Goal: Information Seeking & Learning: Learn about a topic

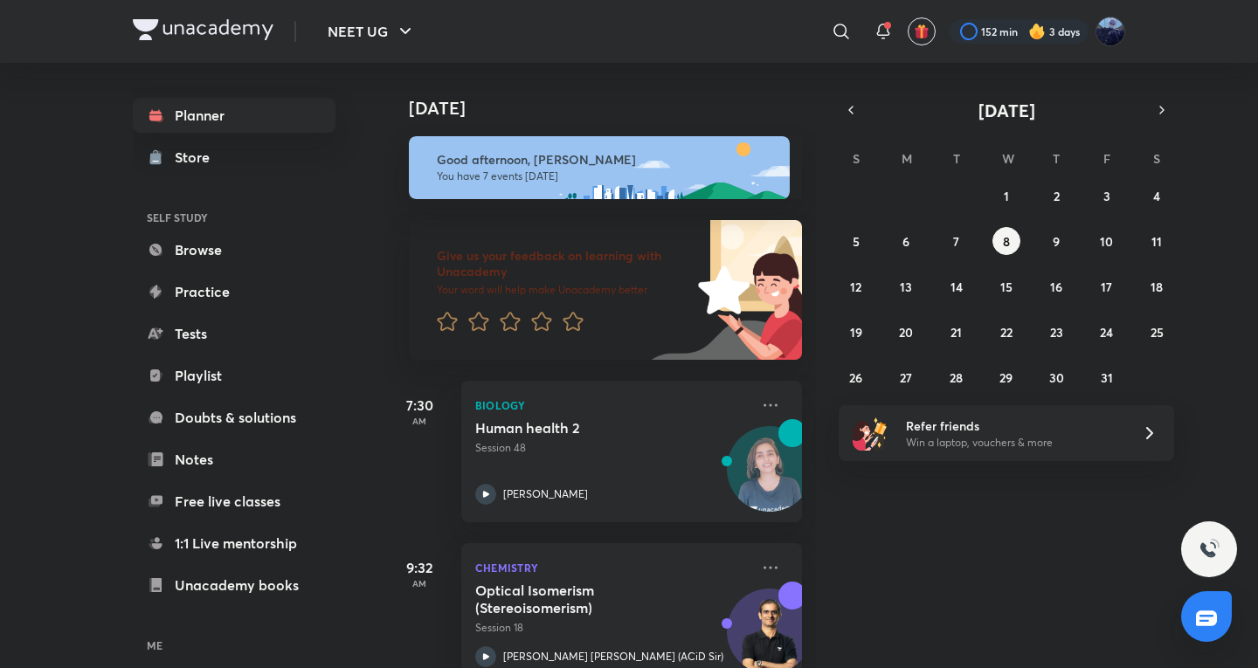
scroll to position [856, 0]
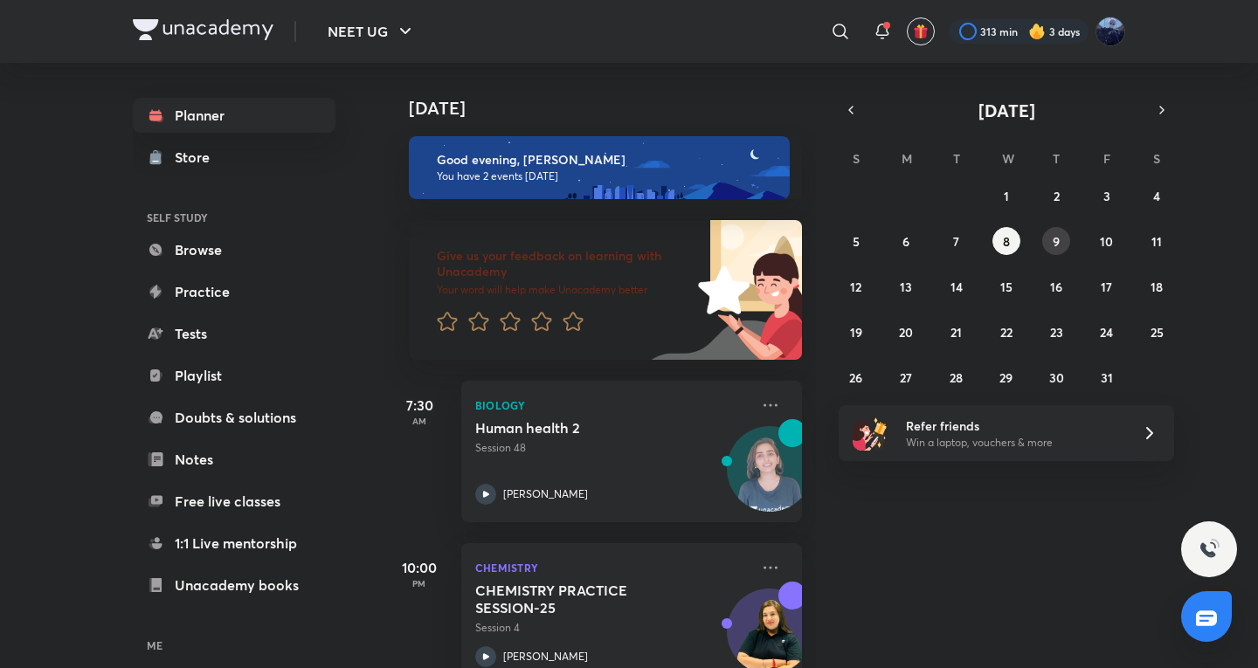
click at [1052, 235] on button "9" at bounding box center [1056, 241] width 28 height 28
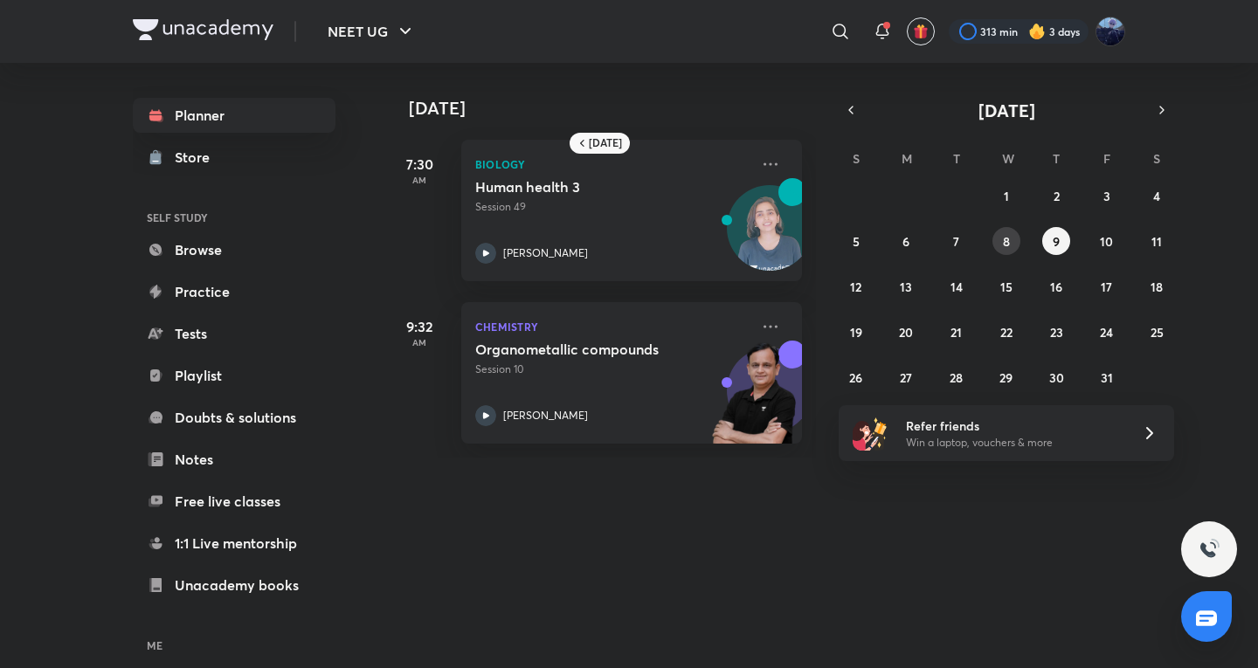
click at [1006, 234] on abbr "8" at bounding box center [1006, 241] width 7 height 17
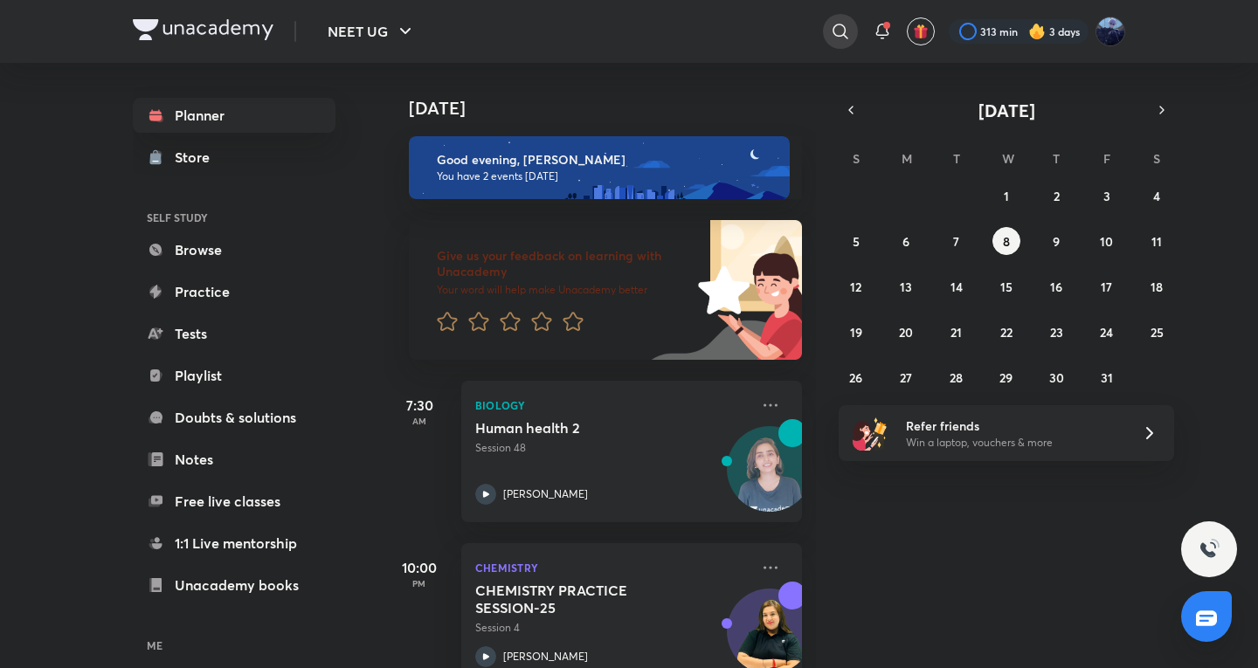
click at [836, 30] on icon at bounding box center [840, 31] width 21 height 21
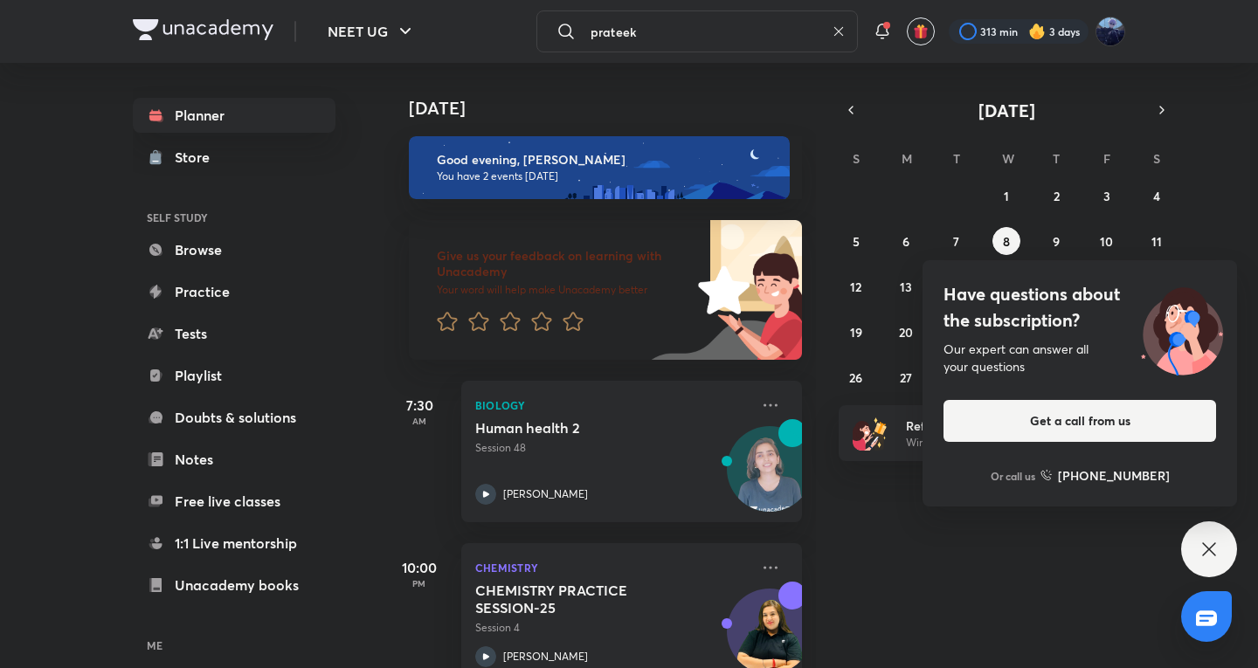
type input "prateek"
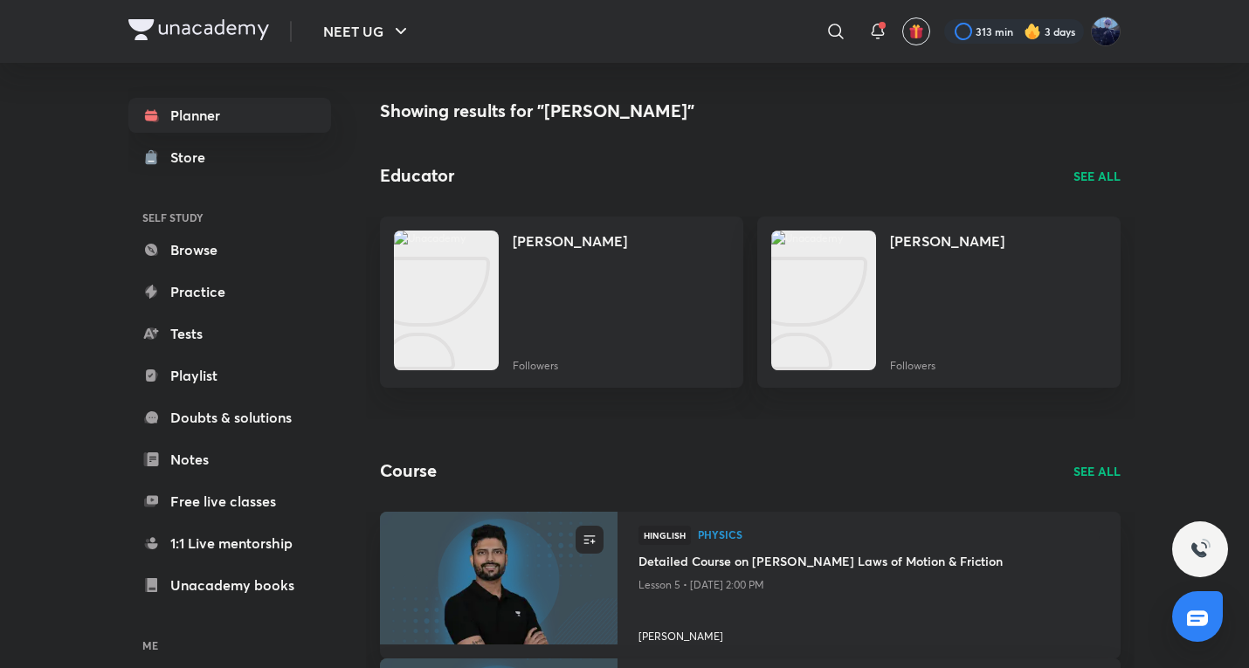
click at [1101, 175] on p "SEE ALL" at bounding box center [1097, 176] width 47 height 18
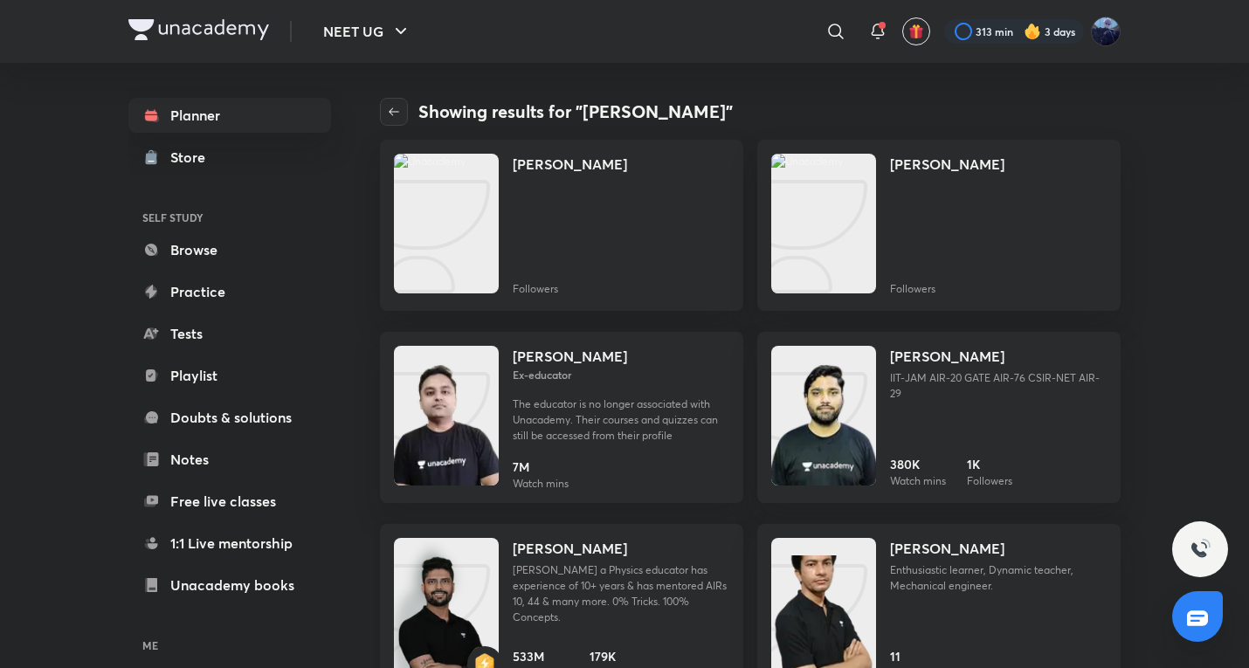
click at [621, 604] on p "Prateek Jain a Physics educator has experience of 10+ years & has mentored AIRs…" at bounding box center [621, 594] width 217 height 63
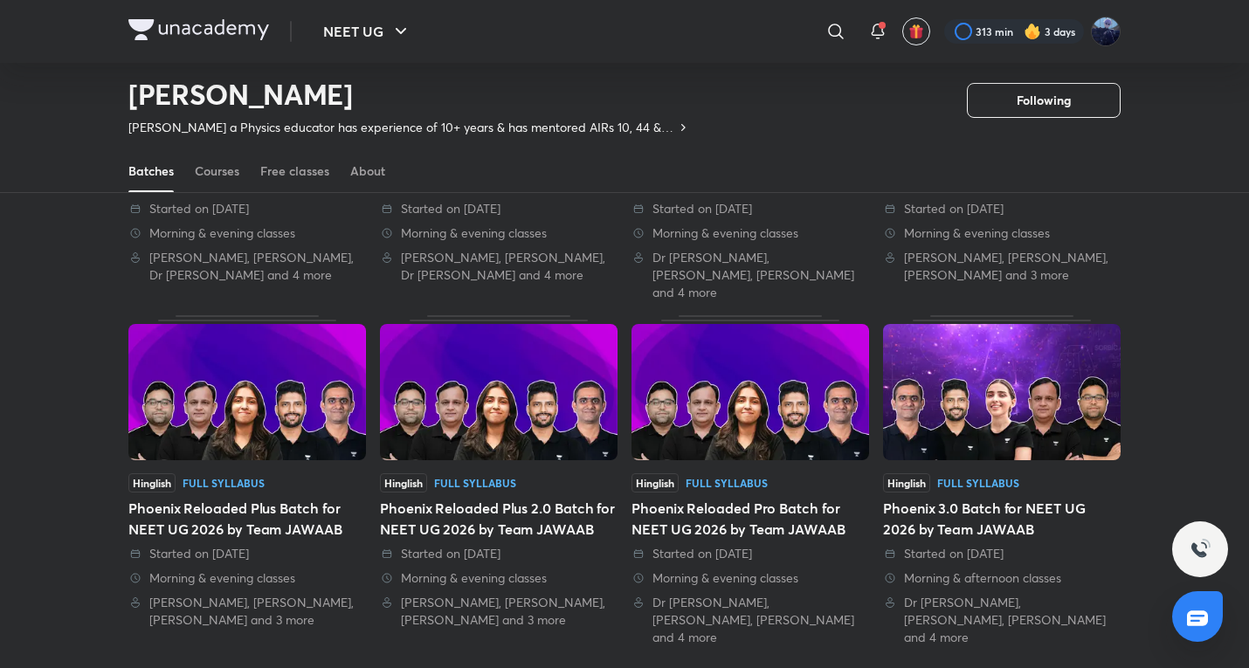
scroll to position [359, 0]
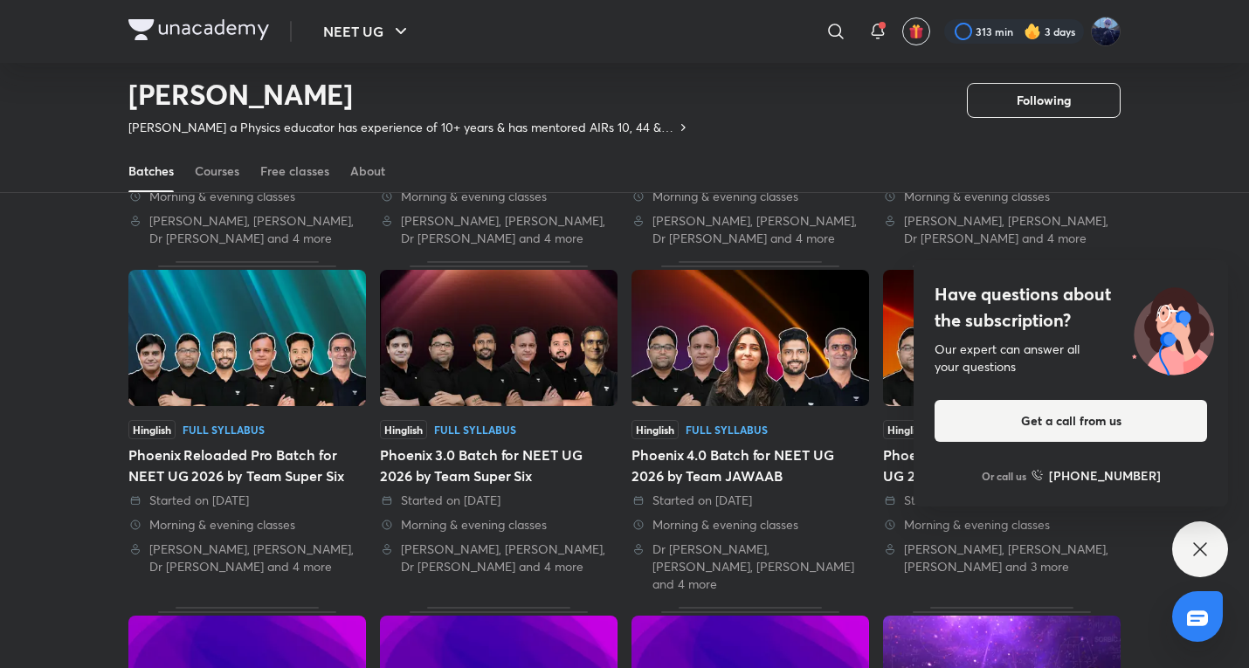
click at [1196, 543] on icon at bounding box center [1200, 549] width 21 height 21
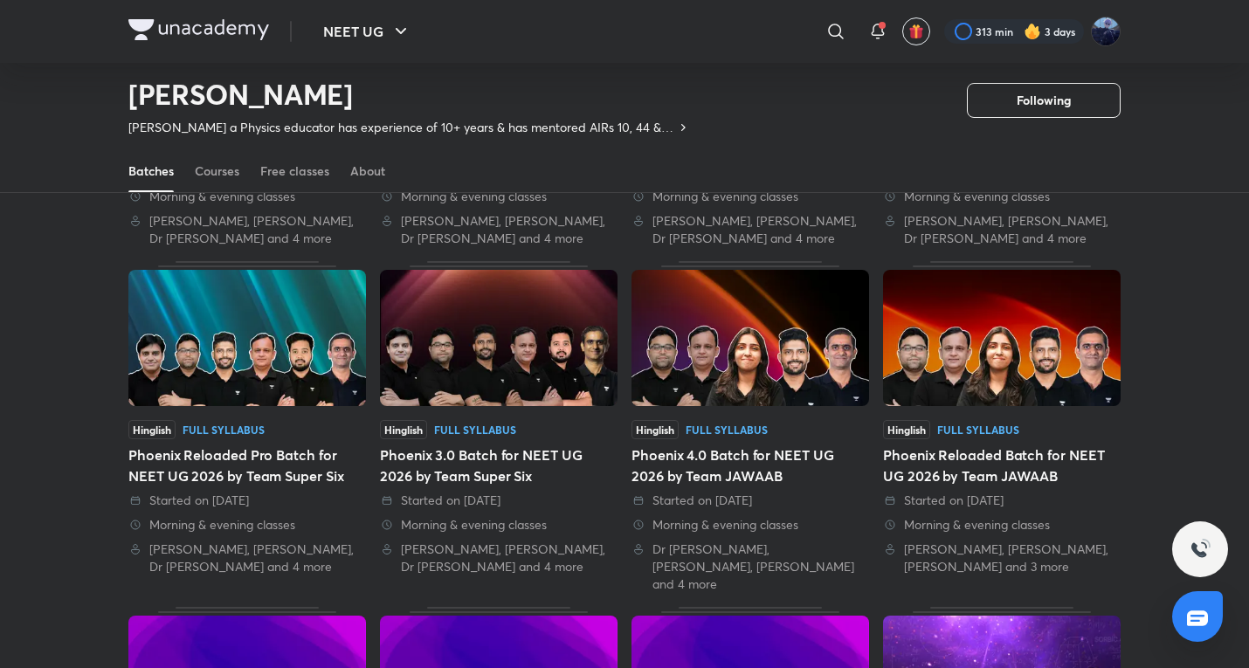
click at [577, 466] on div "Phoenix 3.0 Batch for NEET UG 2026 by Team Super Six" at bounding box center [499, 466] width 238 height 42
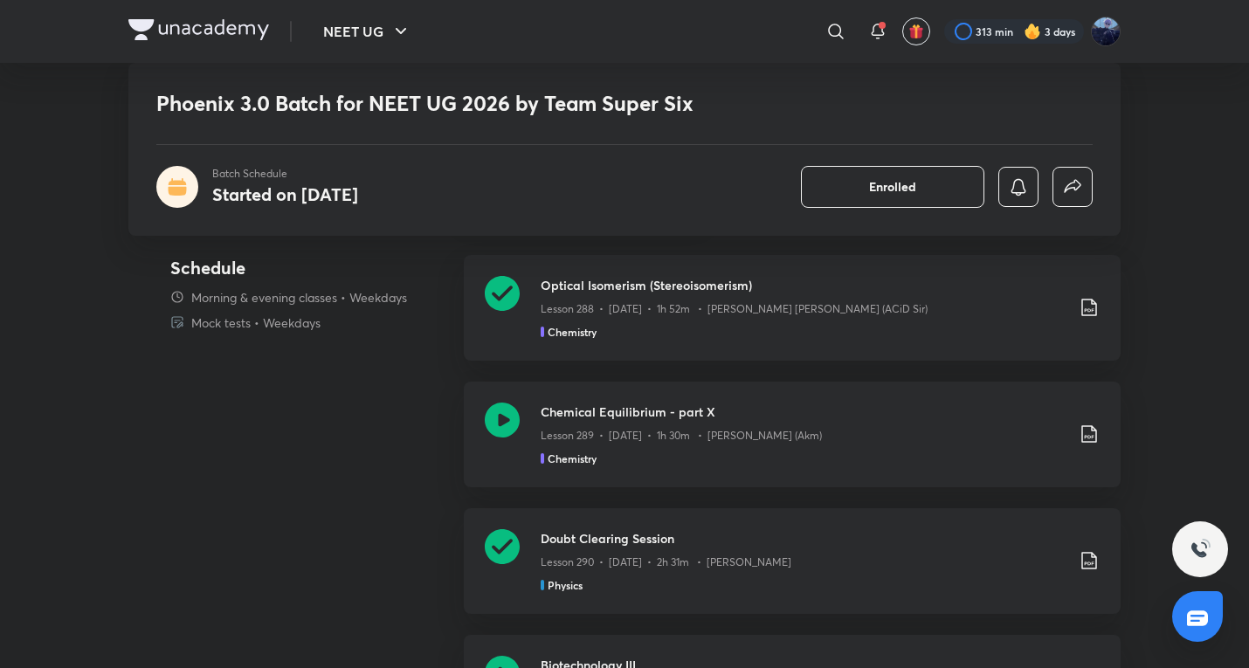
scroll to position [1456, 0]
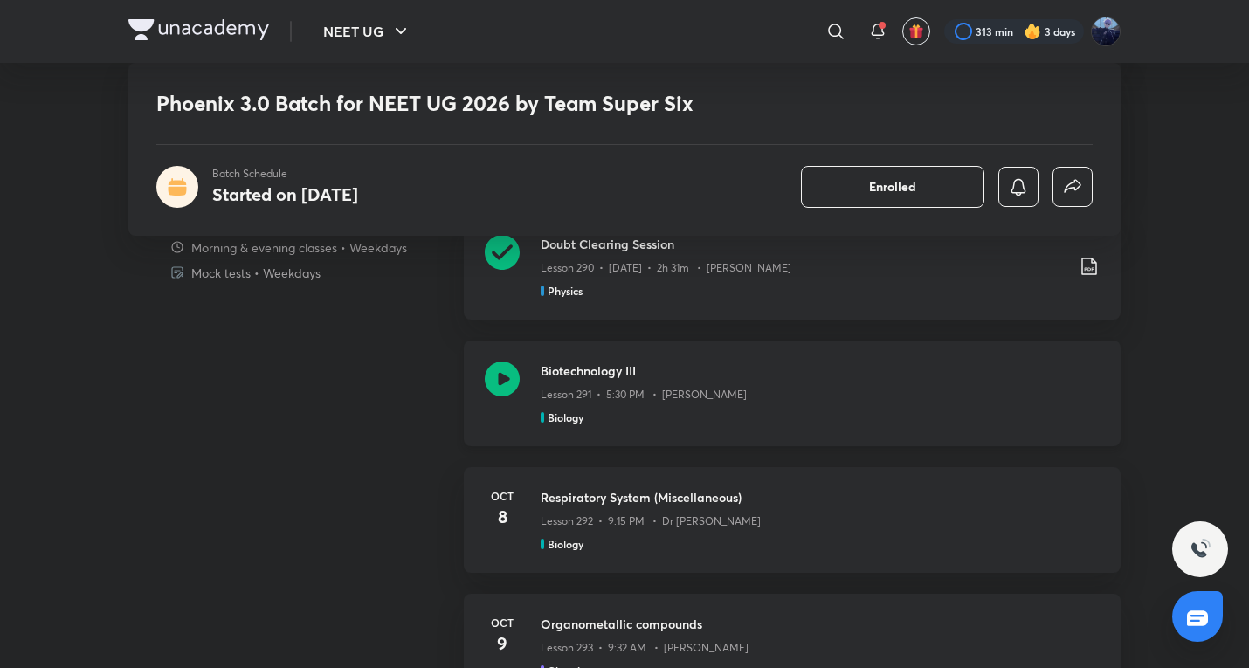
click at [615, 416] on div "Biology" at bounding box center [820, 418] width 559 height 16
click at [0, 20] on header "NEET UG ​ 313 min 3 days" at bounding box center [624, 31] width 1249 height 63
click at [3, 9] on header "NEET UG ​ 313 min 3 days" at bounding box center [624, 31] width 1249 height 63
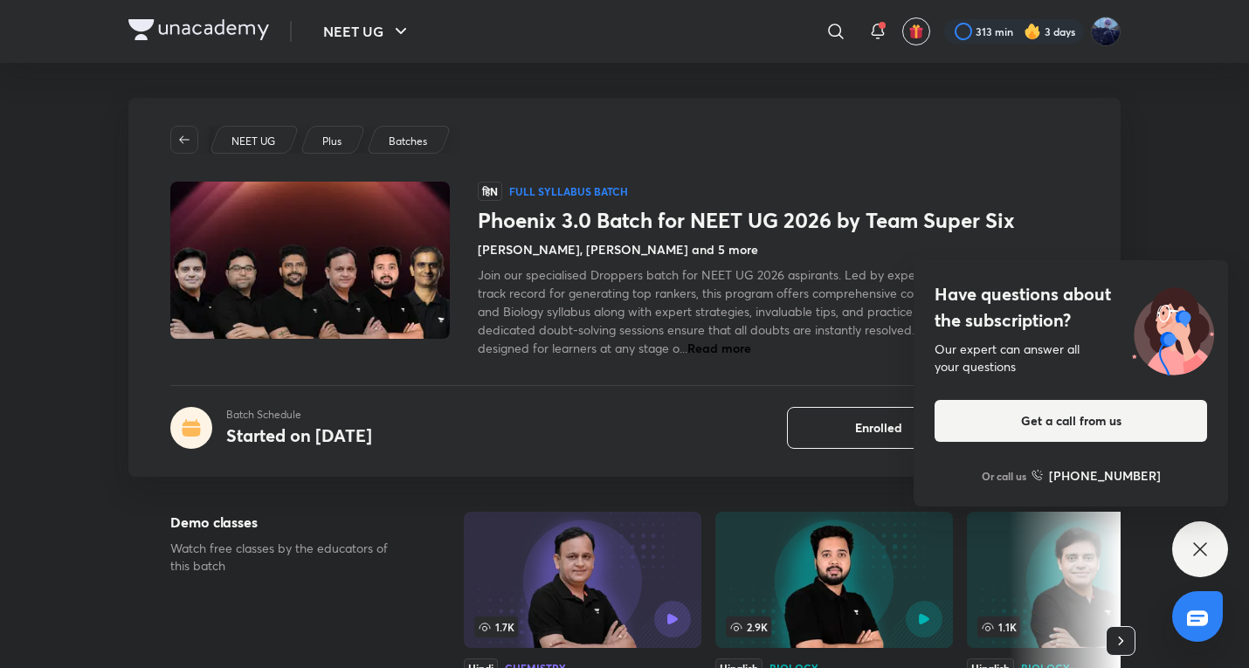
click at [1224, 564] on div "Have questions about the subscription? Our expert can answer all your questions…" at bounding box center [1200, 550] width 56 height 56
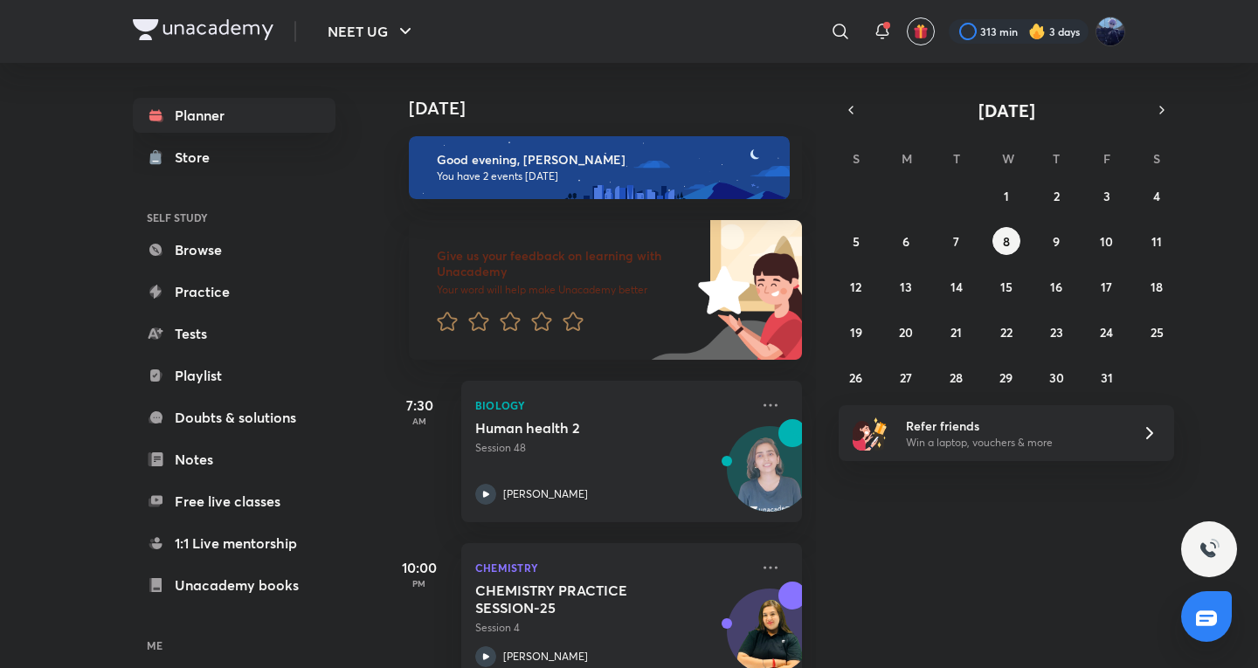
scroll to position [44, 0]
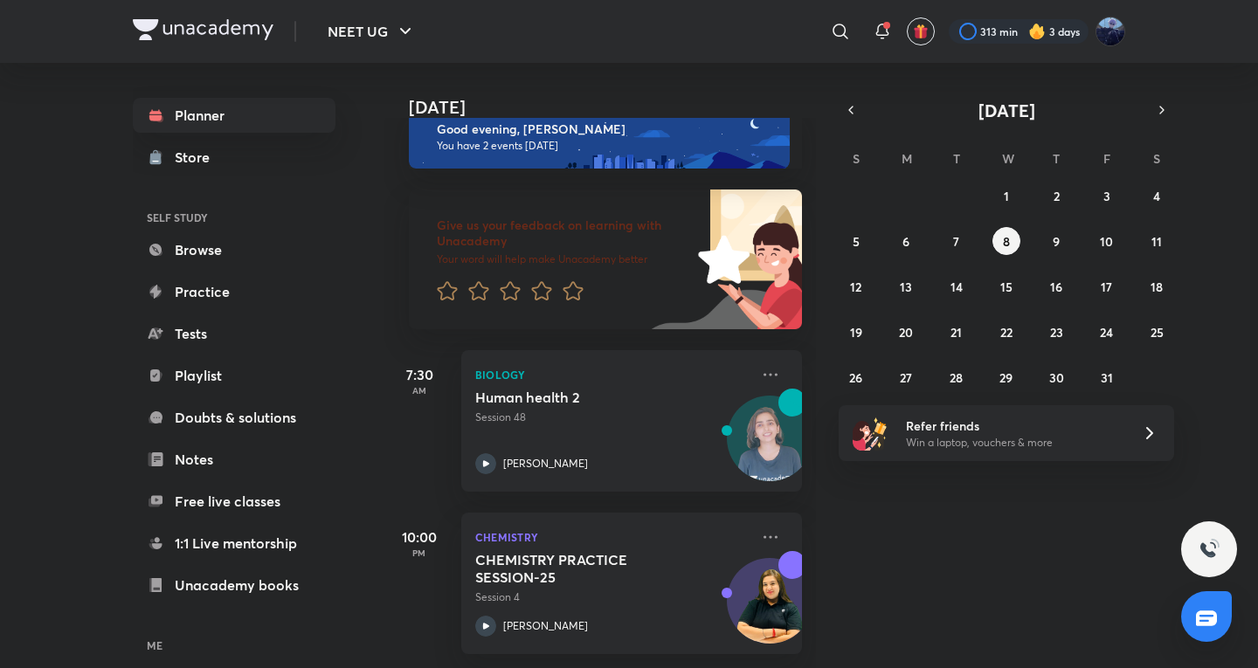
click at [266, 181] on div "Planner Store SELF STUDY Browse Practice Tests Playlist Doubts & solutions Note…" at bounding box center [234, 417] width 203 height 639
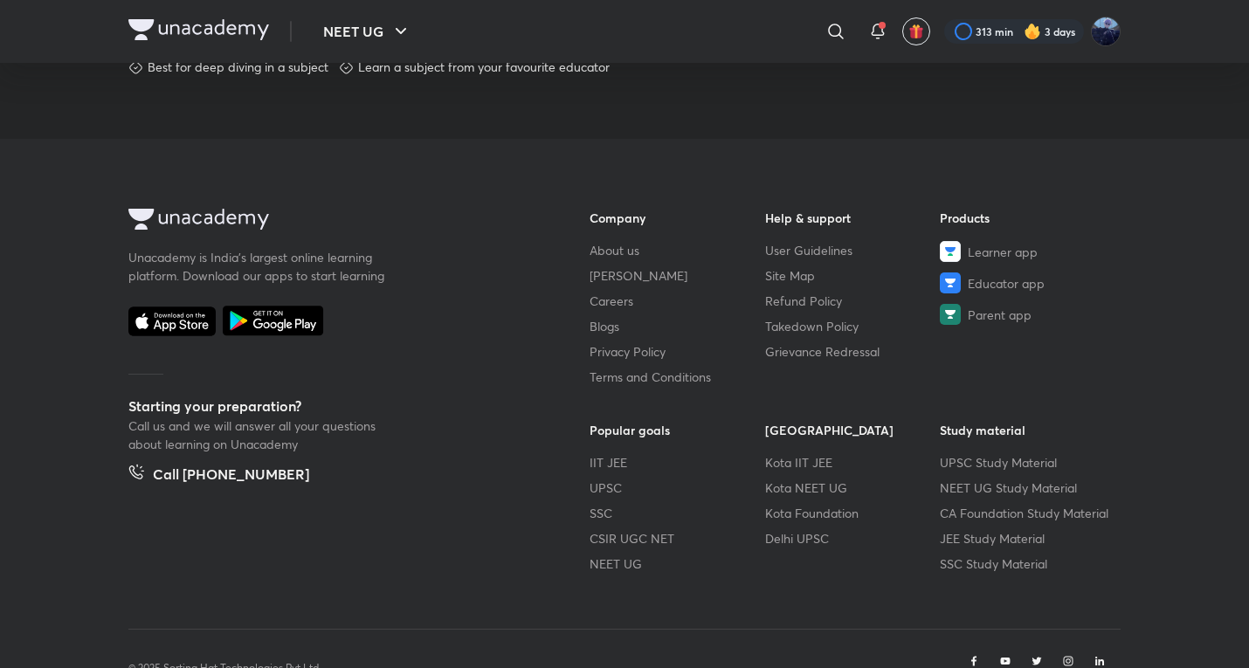
scroll to position [973, 0]
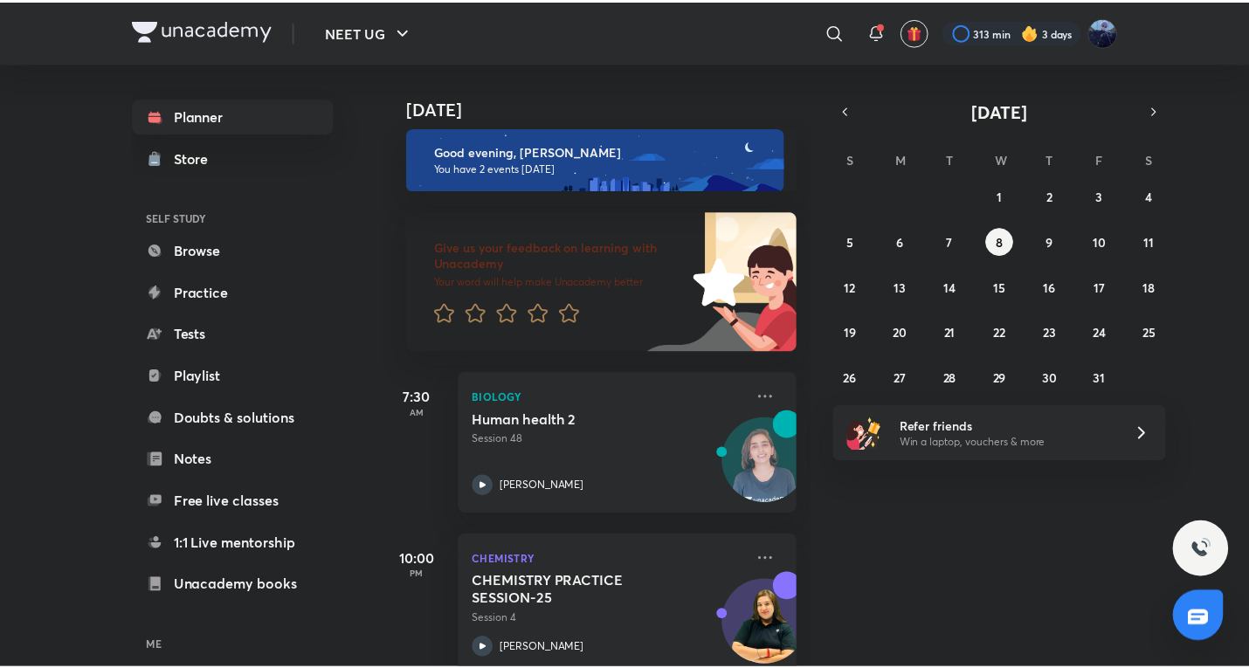
scroll to position [44, 0]
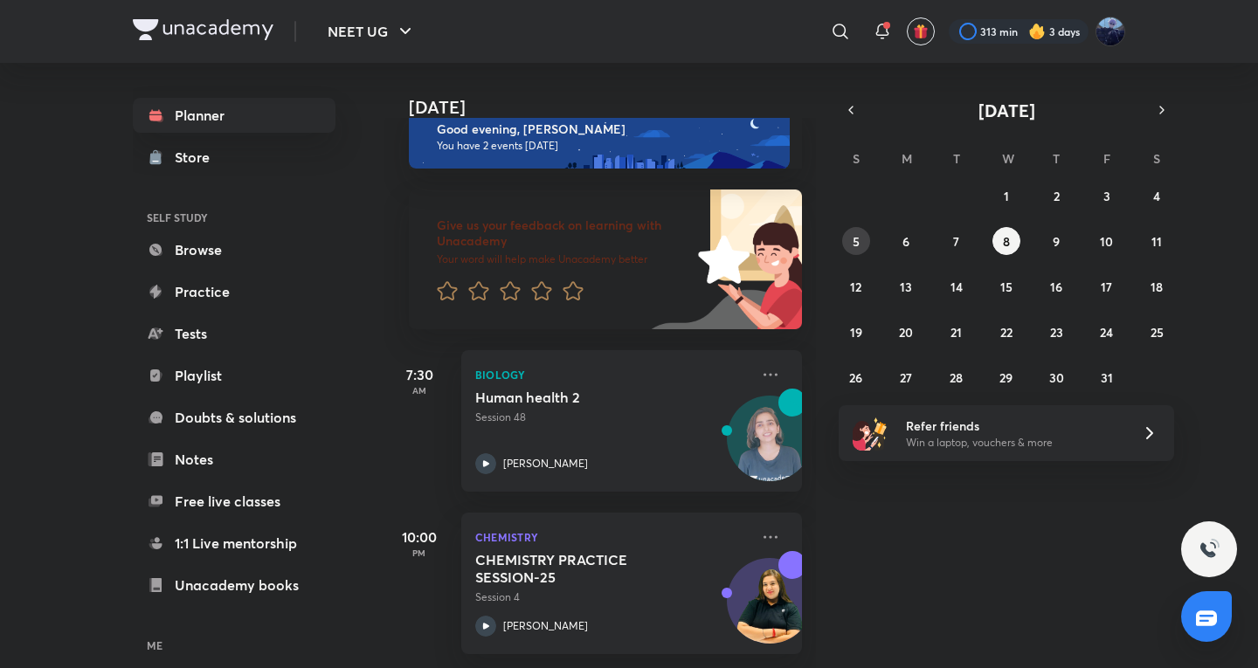
click at [865, 247] on button "5" at bounding box center [856, 241] width 28 height 28
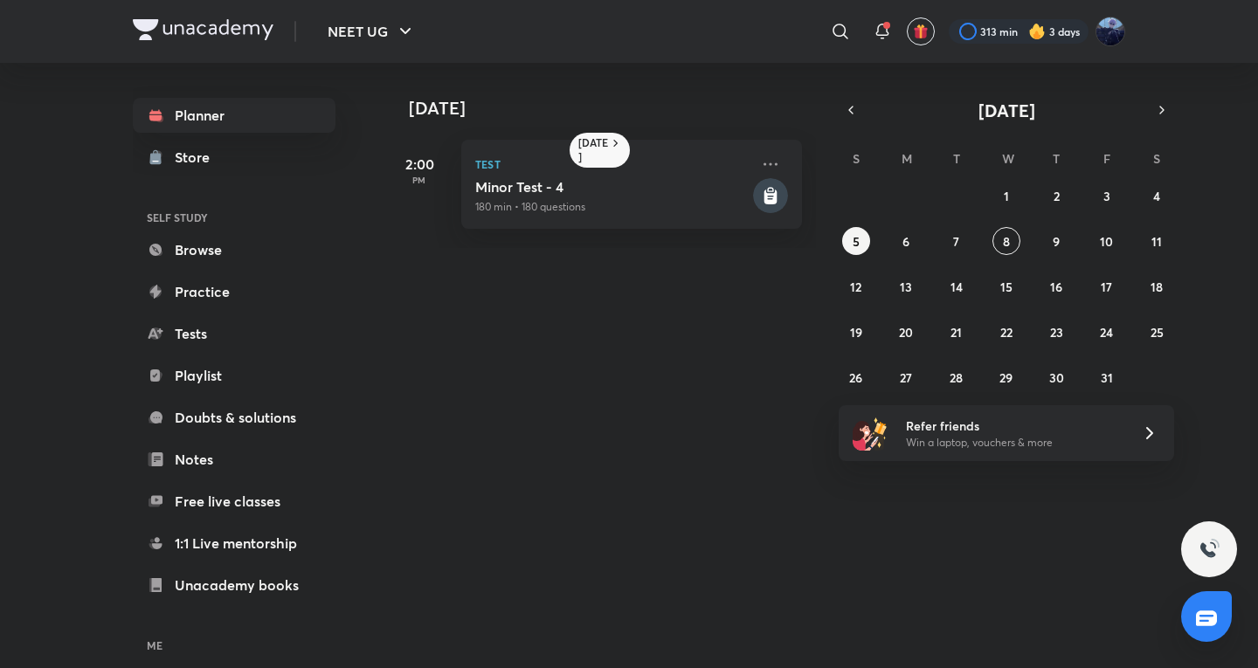
click at [899, 261] on div "28 29 30 1 2 3 4 5 6 7 8 9 10 11 12 13 14 15 16 17 18 19 20 21 22 23 24 25 26 2…" at bounding box center [1006, 287] width 335 height 210
click at [906, 249] on abbr "6" at bounding box center [905, 241] width 7 height 17
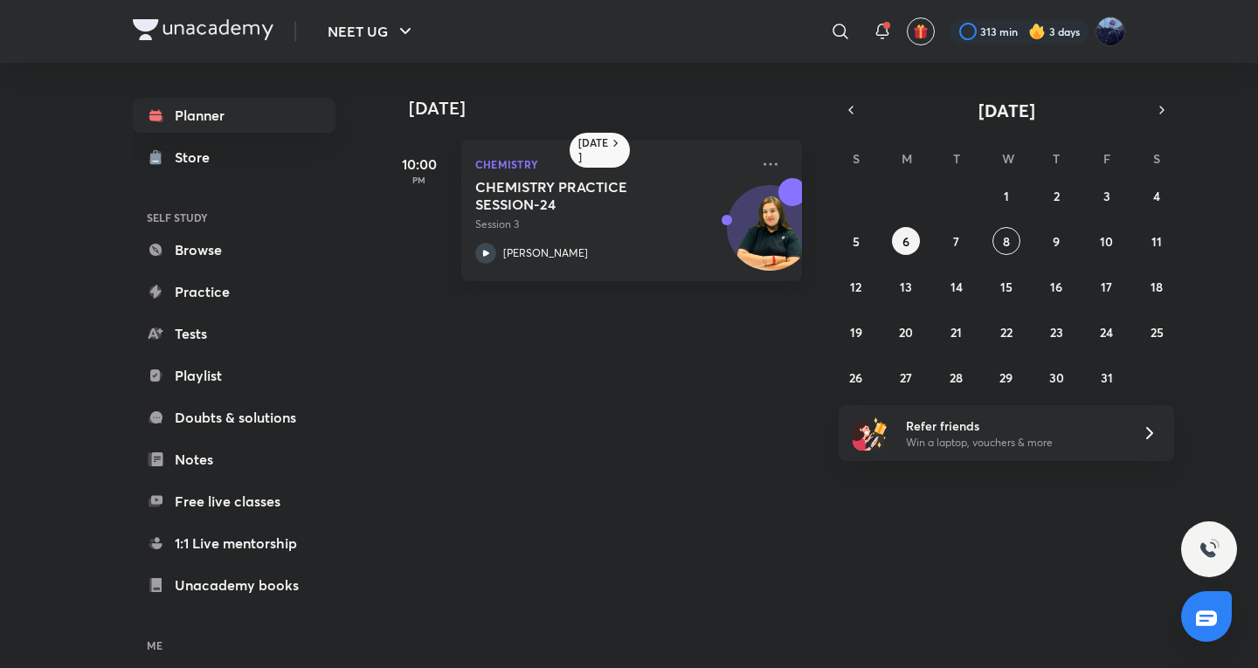
click at [933, 247] on div "28 29 30 1 2 3 4 5 6 7 8 9 10 11 12 13 14 15 16 17 18 19 20 21 22 23 24 25 26 2…" at bounding box center [1006, 287] width 335 height 210
click at [952, 248] on button "7" at bounding box center [957, 241] width 28 height 28
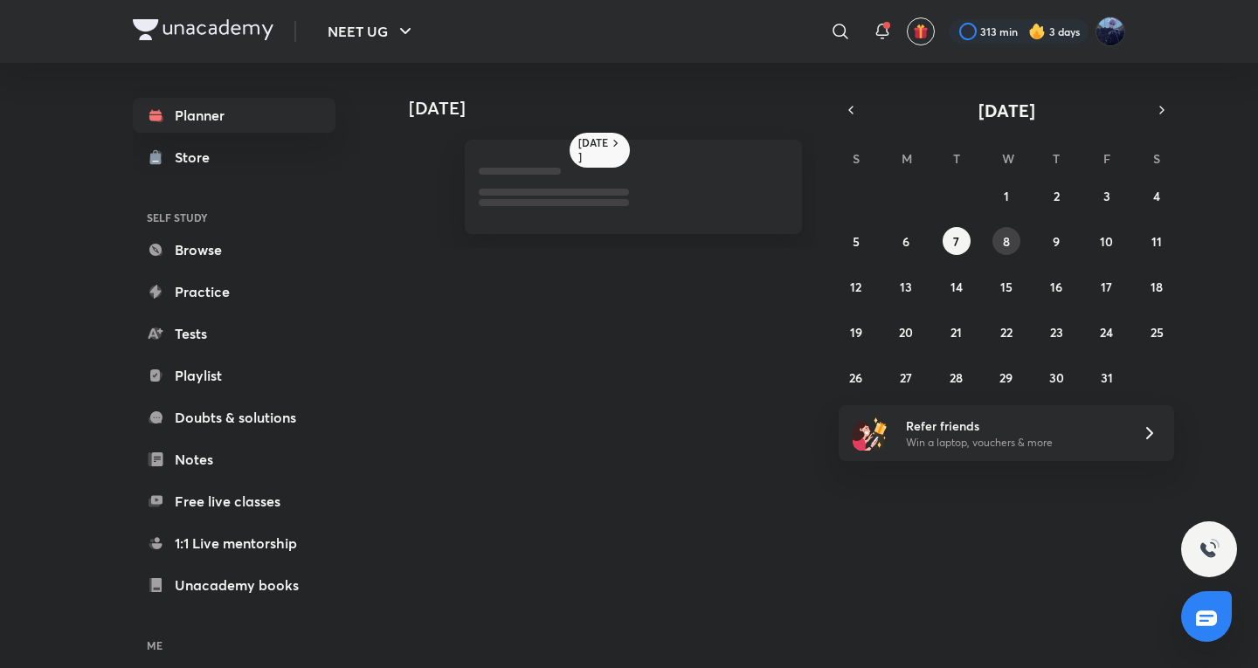
click at [1005, 240] on abbr "8" at bounding box center [1006, 241] width 7 height 17
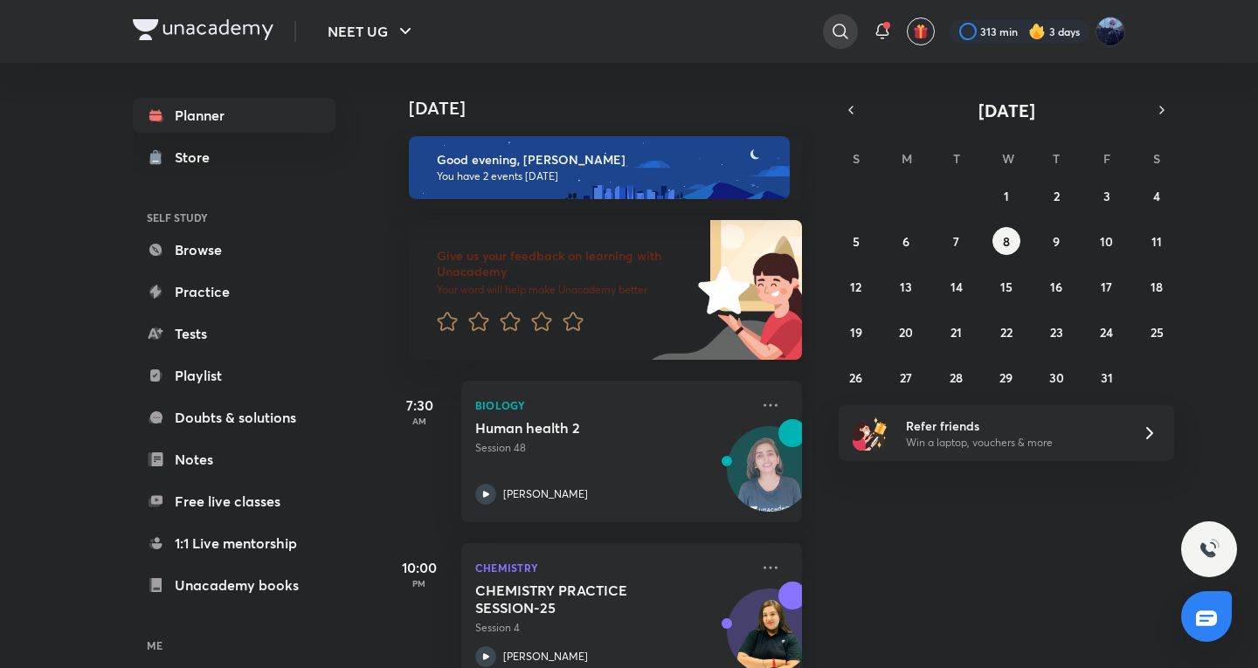
click at [826, 32] on div at bounding box center [840, 31] width 35 height 35
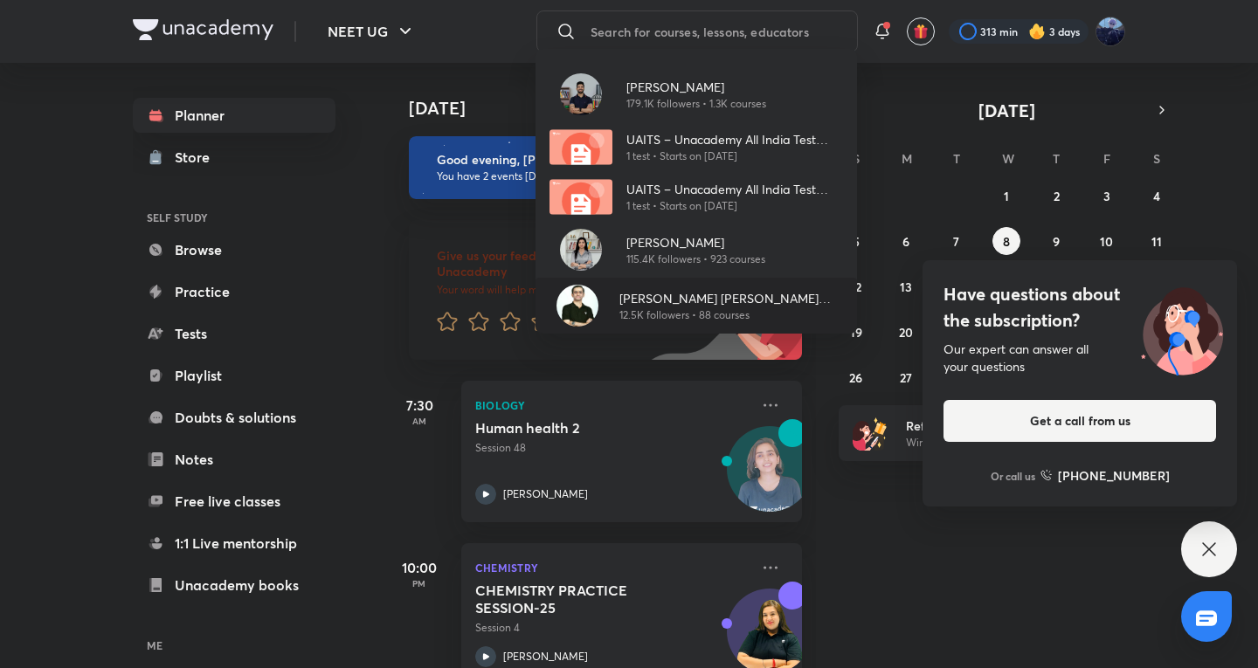
click at [674, 280] on div "Ajit Chandra Divedi (ACiD Sir) 12.5K followers • 88 courses" at bounding box center [696, 306] width 321 height 56
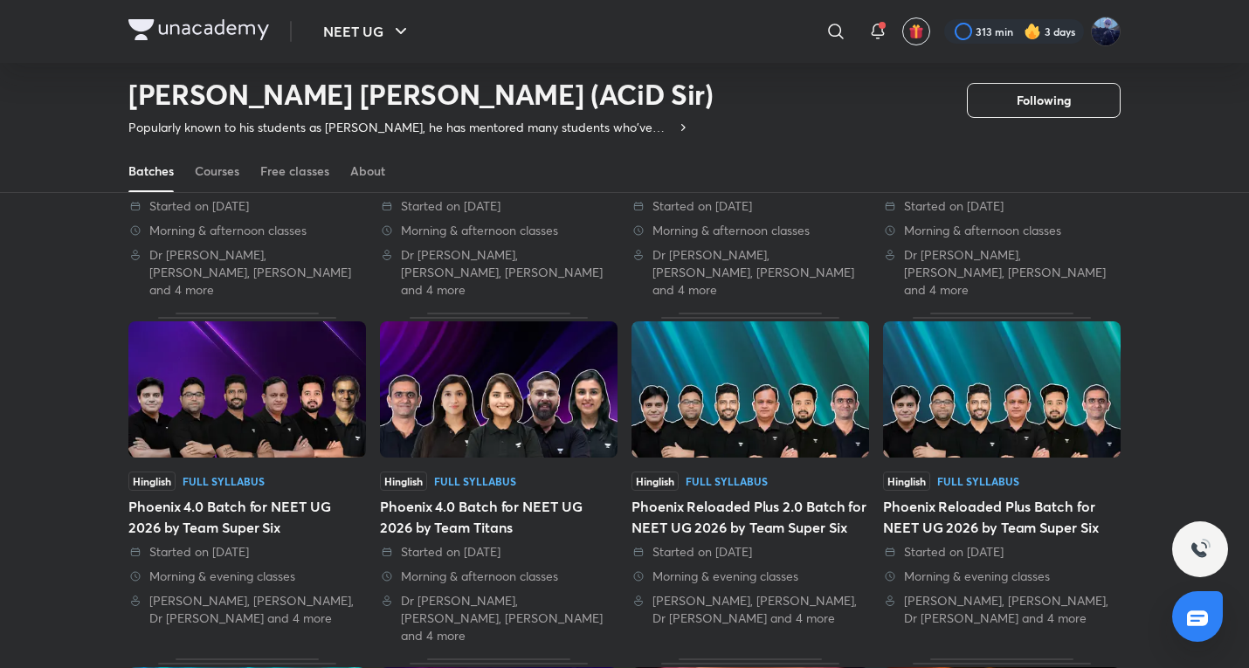
scroll to position [358, 0]
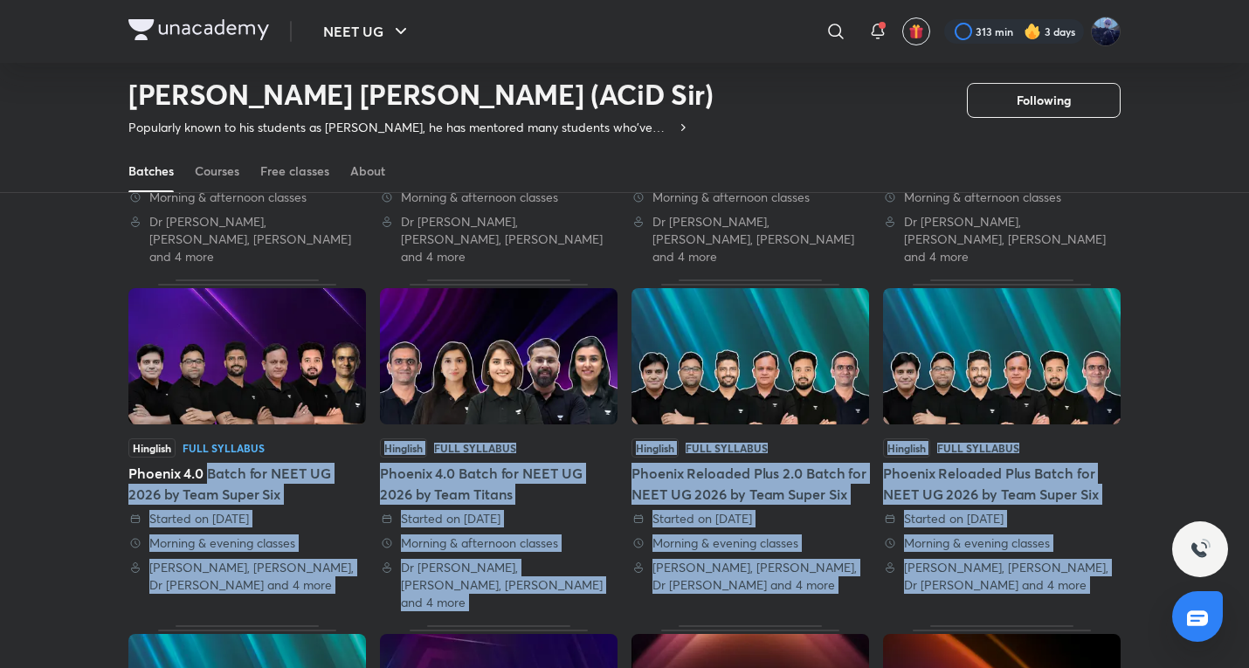
drag, startPoint x: 210, startPoint y: 444, endPoint x: 593, endPoint y: 584, distance: 408.2
click at [593, 584] on div "Hinglish Full Syllabus Phoenix Reloaded Plus 2.0 Batch for NEET UG 2026 by Team…" at bounding box center [624, 476] width 992 height 1152
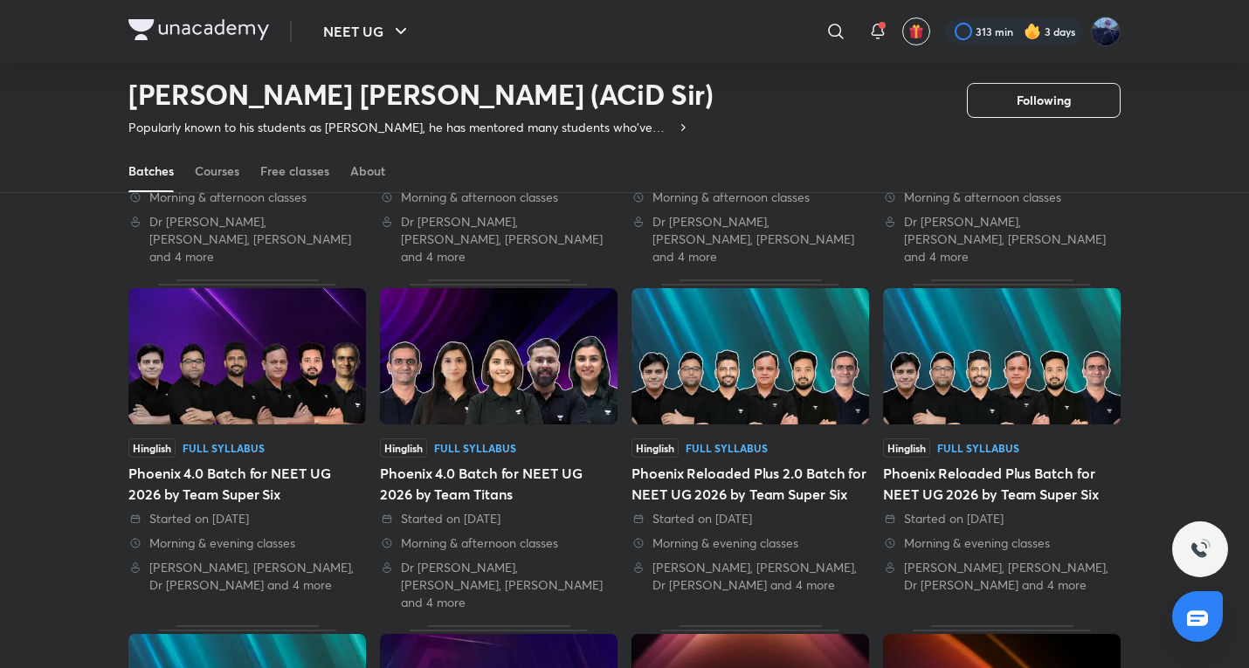
click at [0, 448] on div "Hinglish Full Syllabus Phoenix Reloaded Plus 2.0 Batch for NEET UG 2026 by Team…" at bounding box center [624, 476] width 1249 height 1153
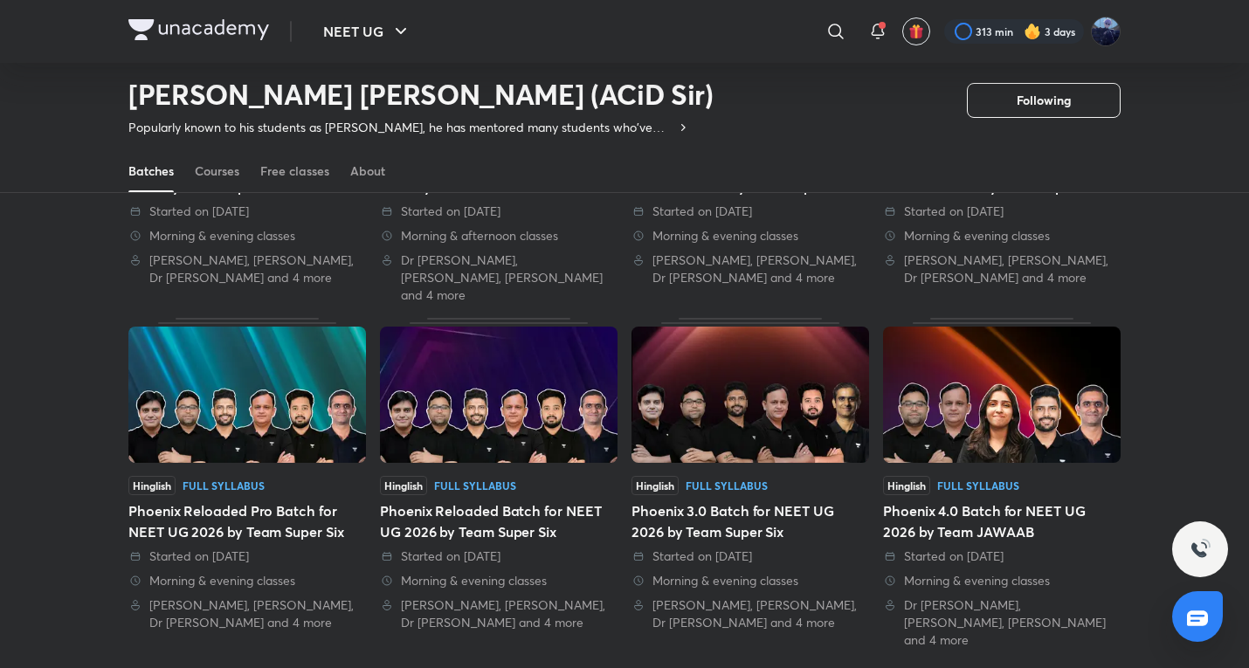
scroll to position [650, 0]
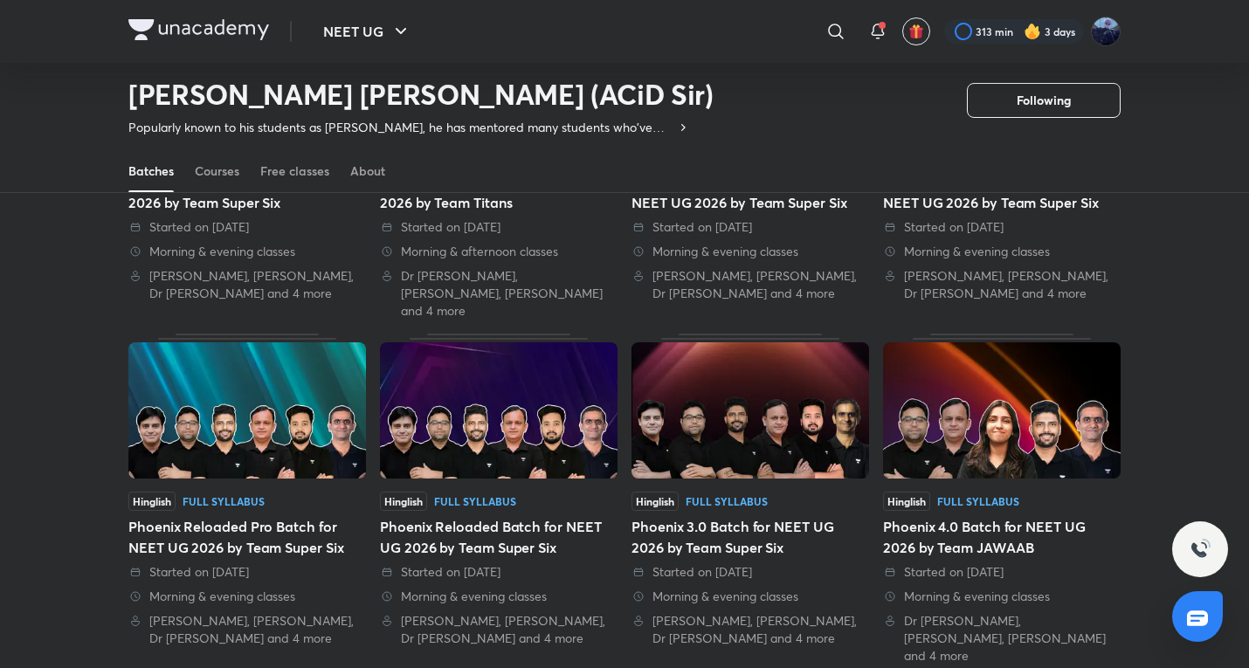
click at [757, 496] on div "Full Syllabus" at bounding box center [727, 501] width 82 height 10
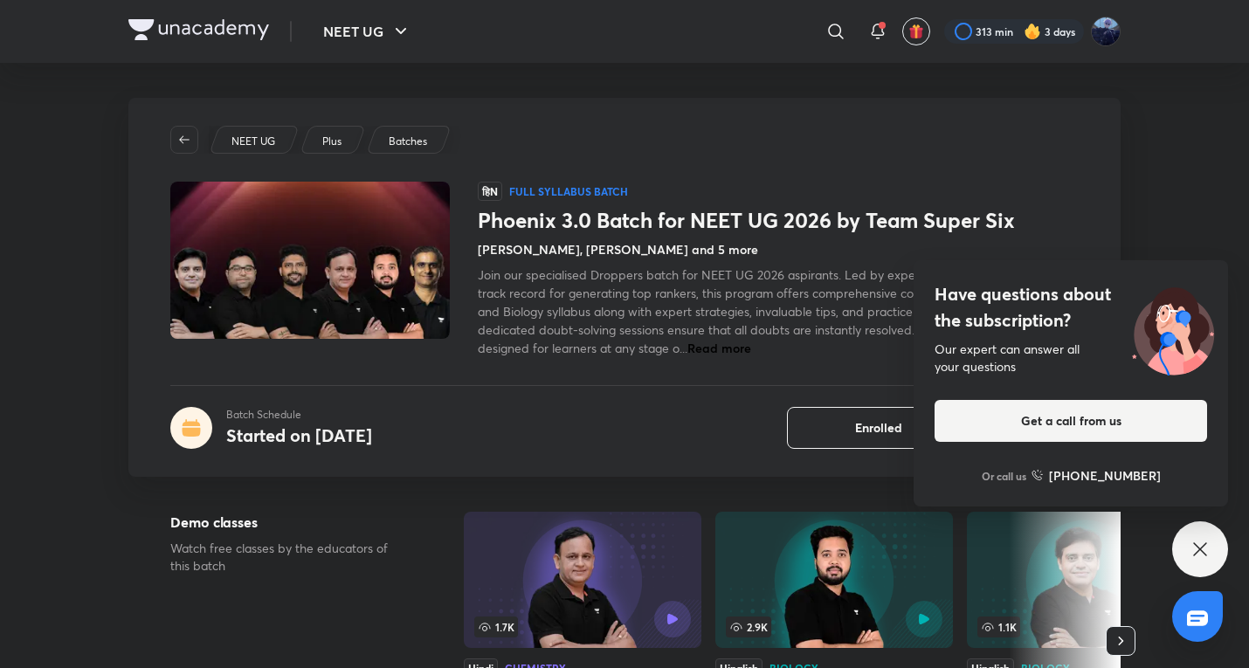
click at [1205, 556] on icon at bounding box center [1200, 549] width 21 height 21
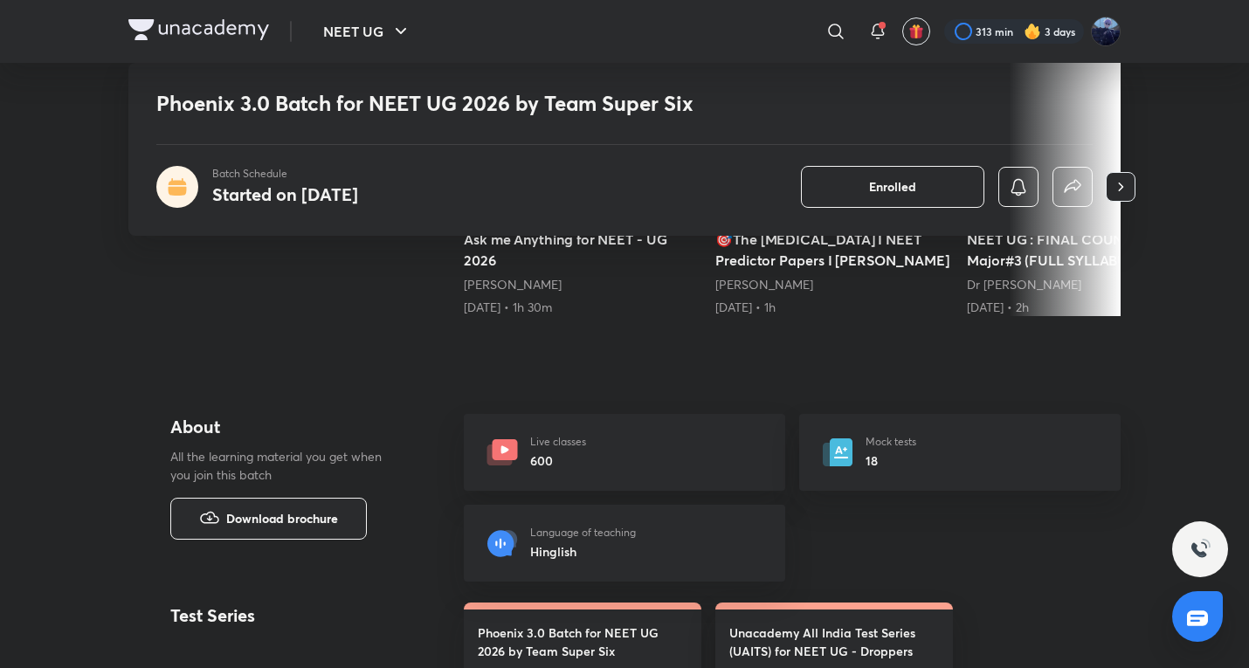
scroll to position [874, 0]
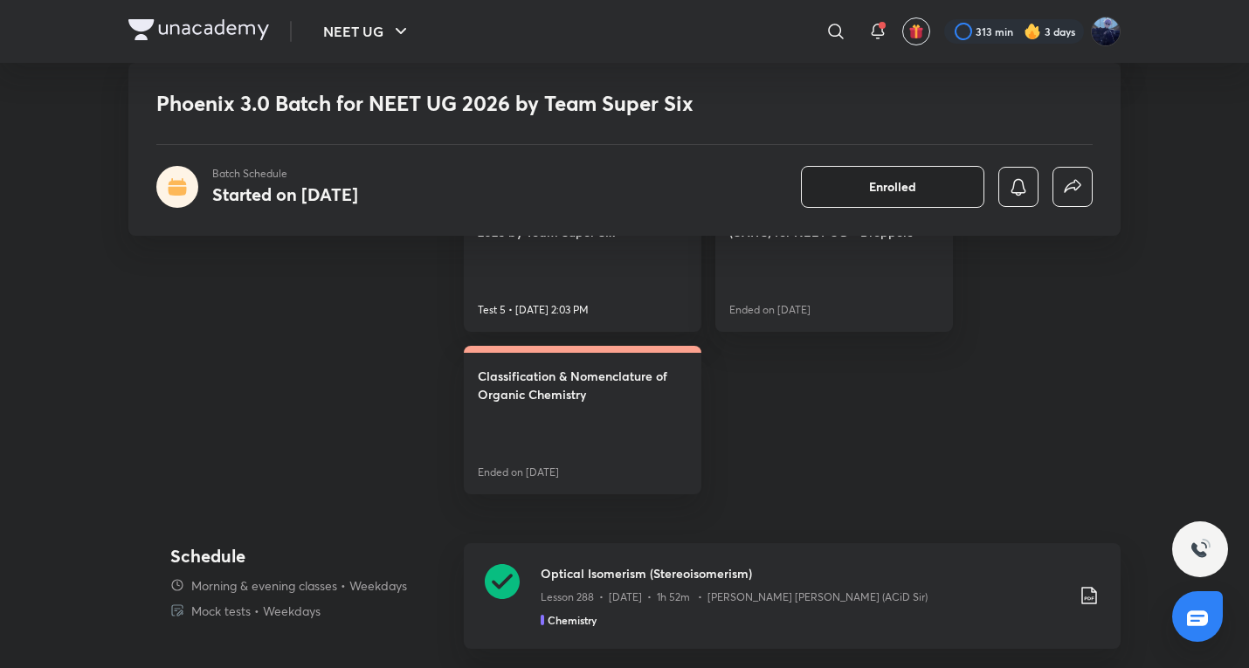
click at [906, 178] on span "Enrolled" at bounding box center [892, 186] width 47 height 17
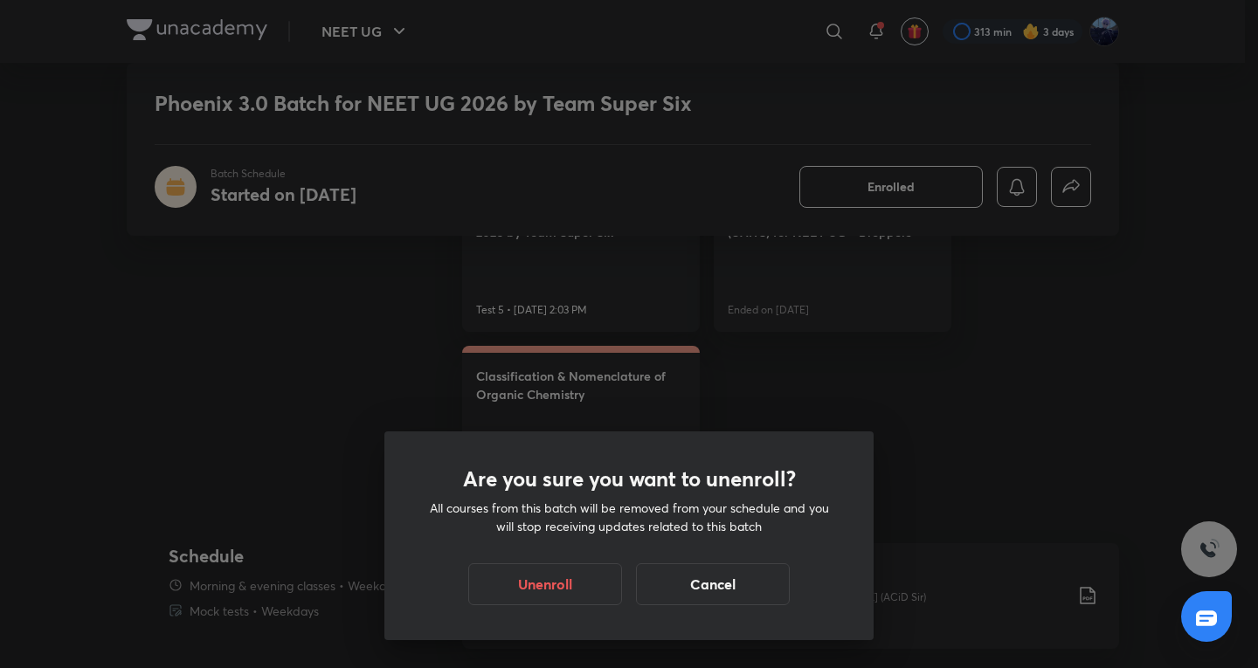
click at [577, 588] on button "Unenroll" at bounding box center [545, 584] width 154 height 42
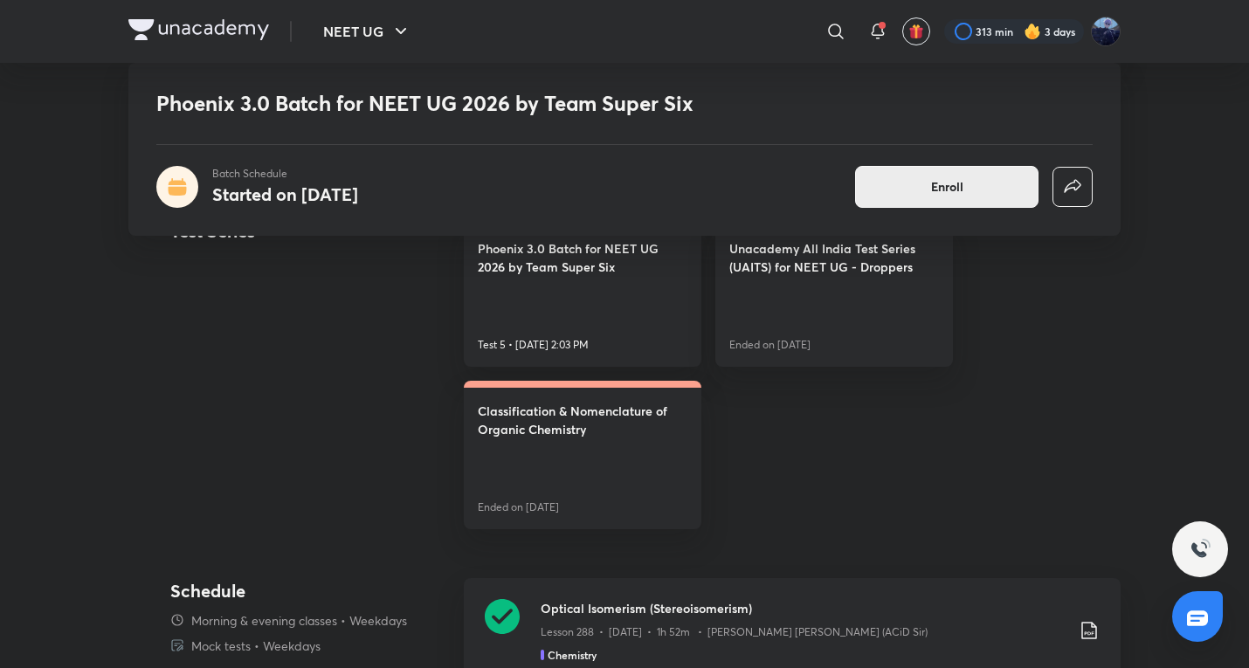
click at [919, 187] on button "Enroll" at bounding box center [946, 187] width 183 height 42
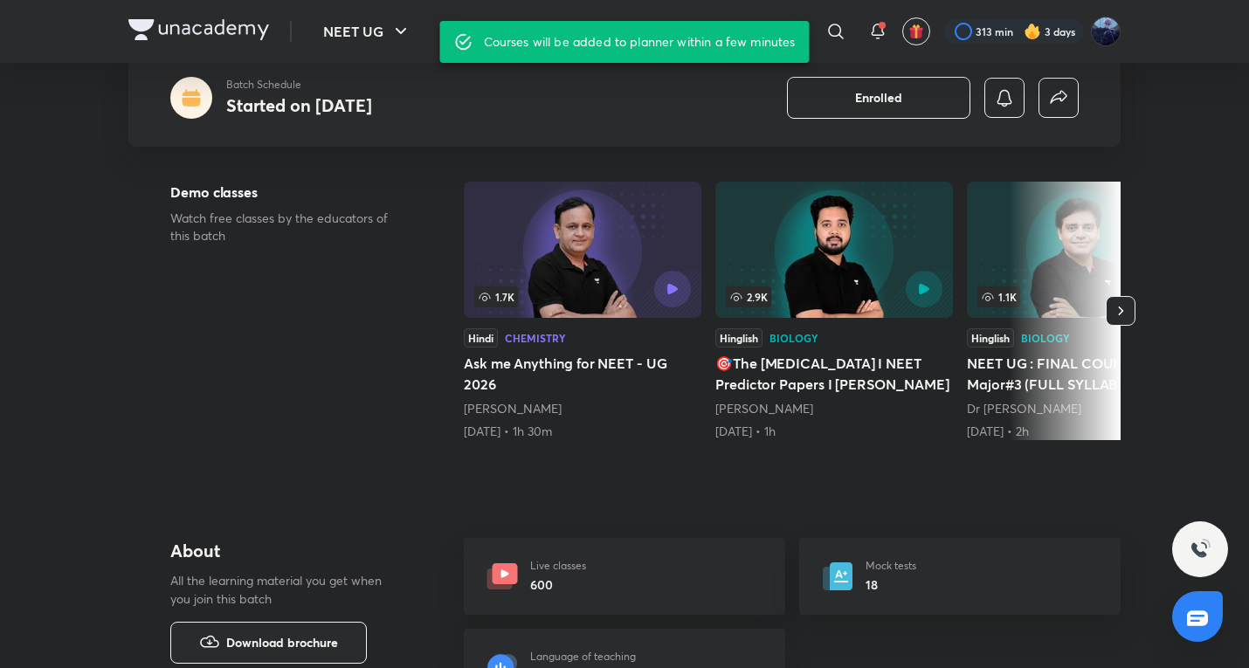
scroll to position [0, 0]
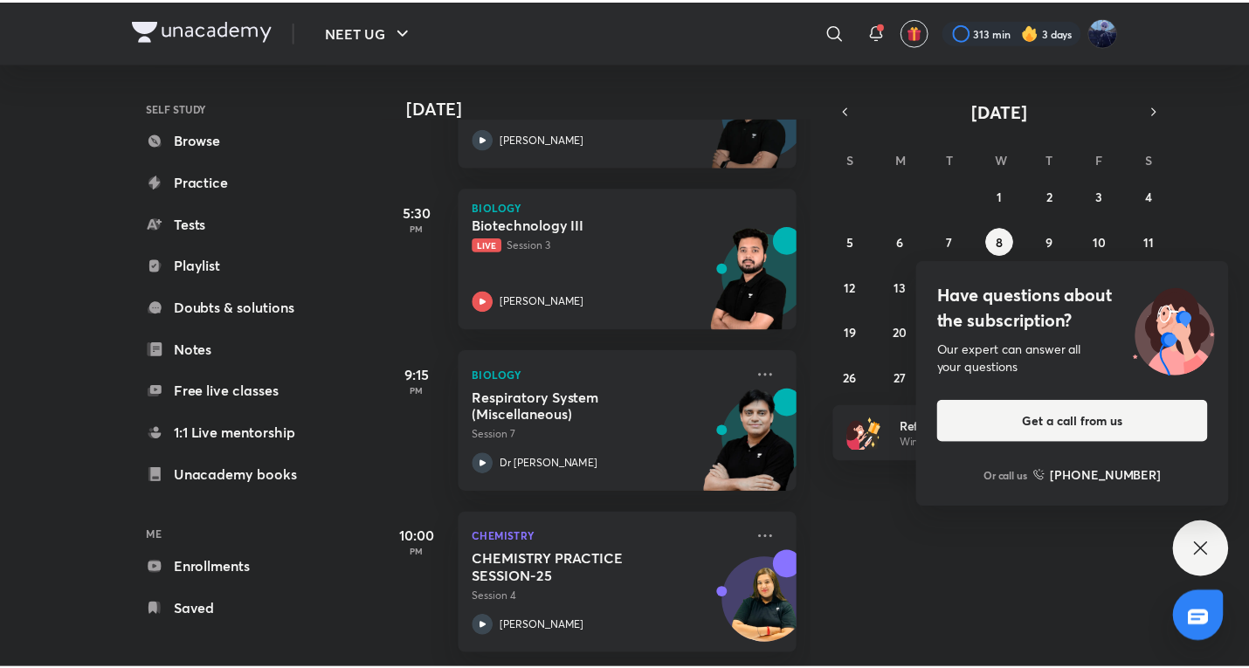
scroll to position [118, 0]
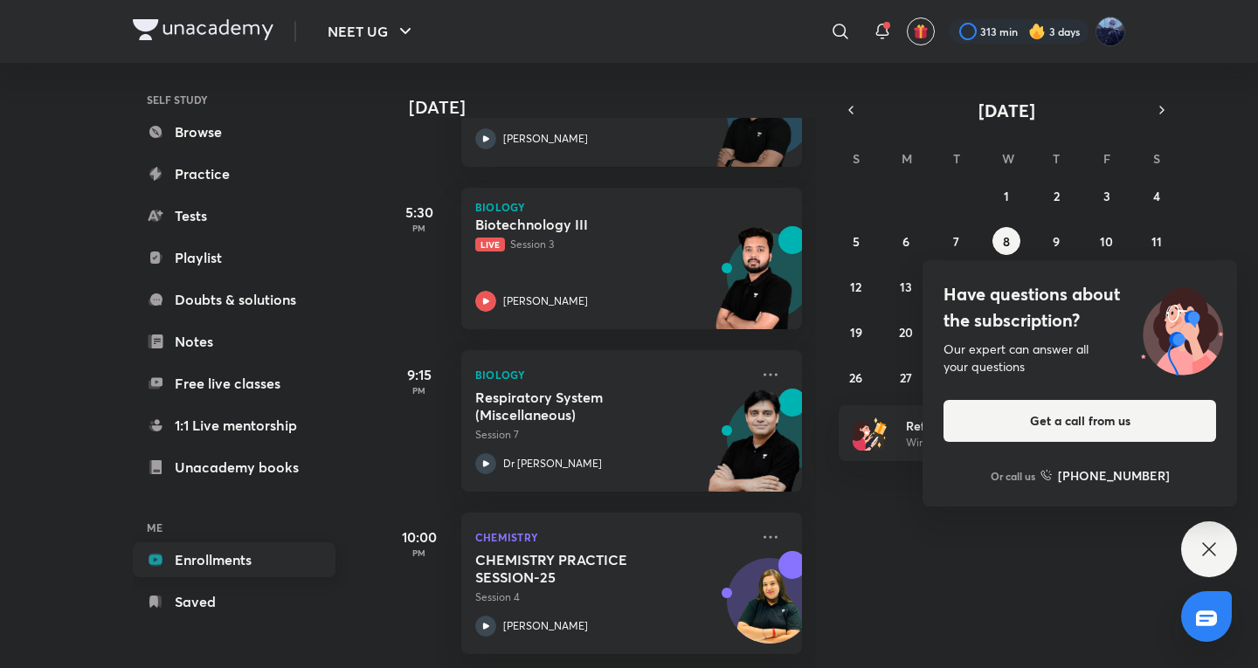
click at [177, 549] on link "Enrollments" at bounding box center [234, 559] width 203 height 35
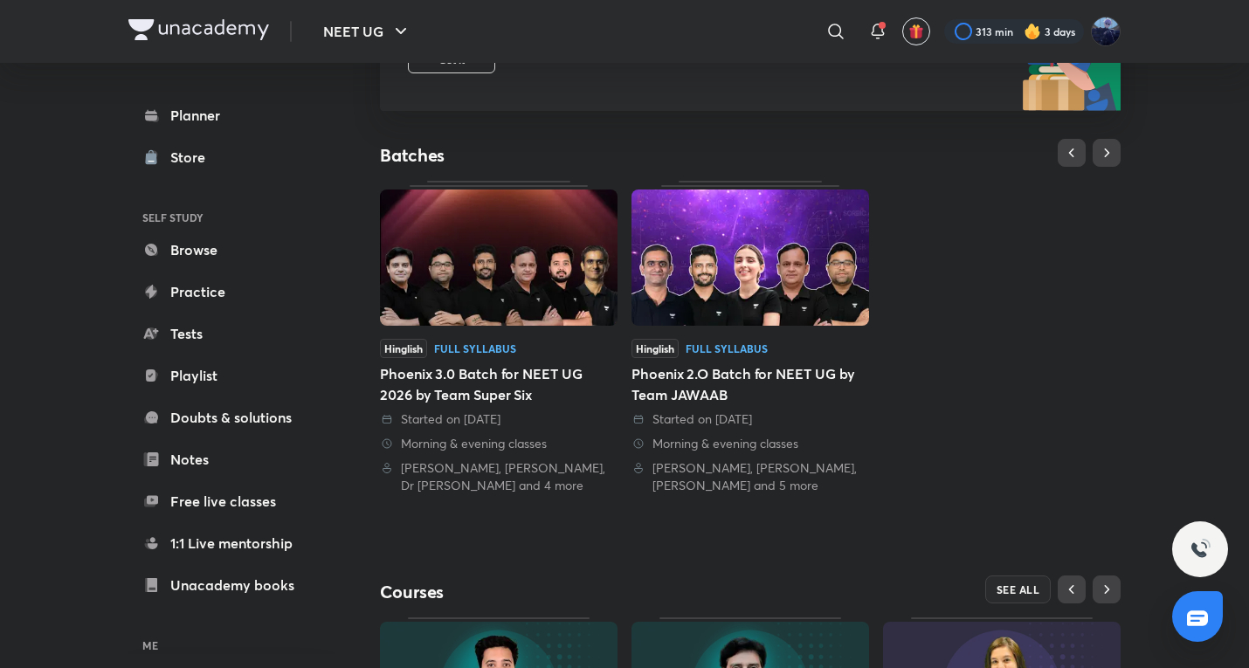
scroll to position [291, 0]
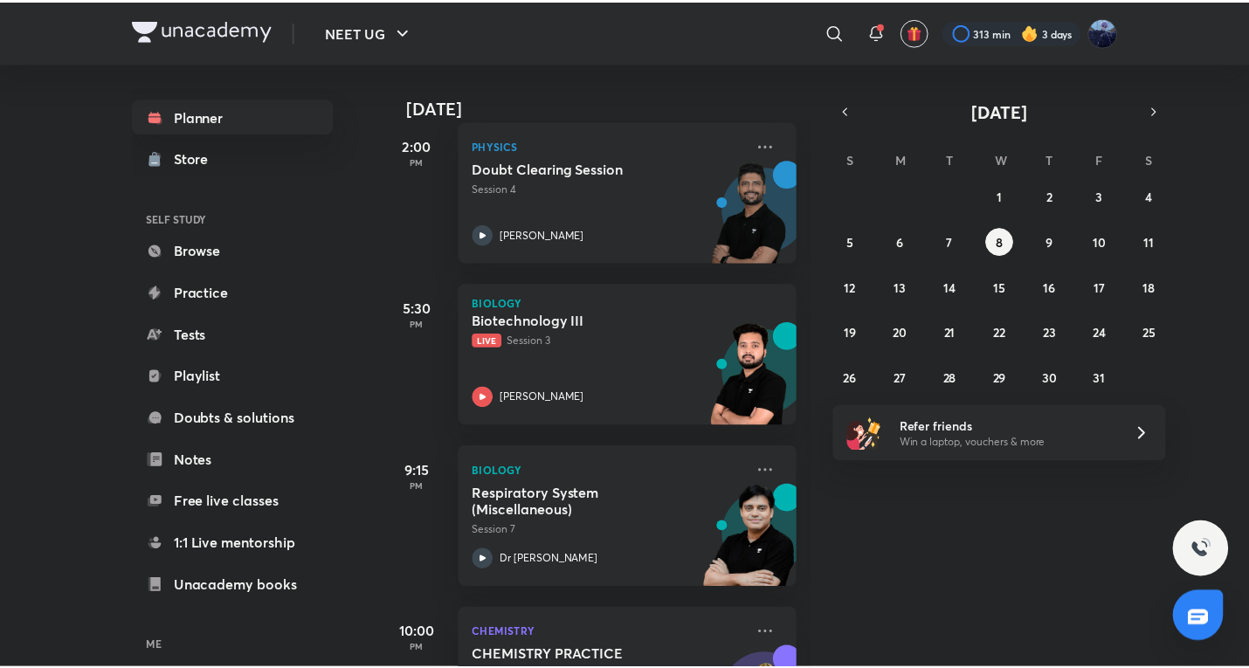
scroll to position [856, 0]
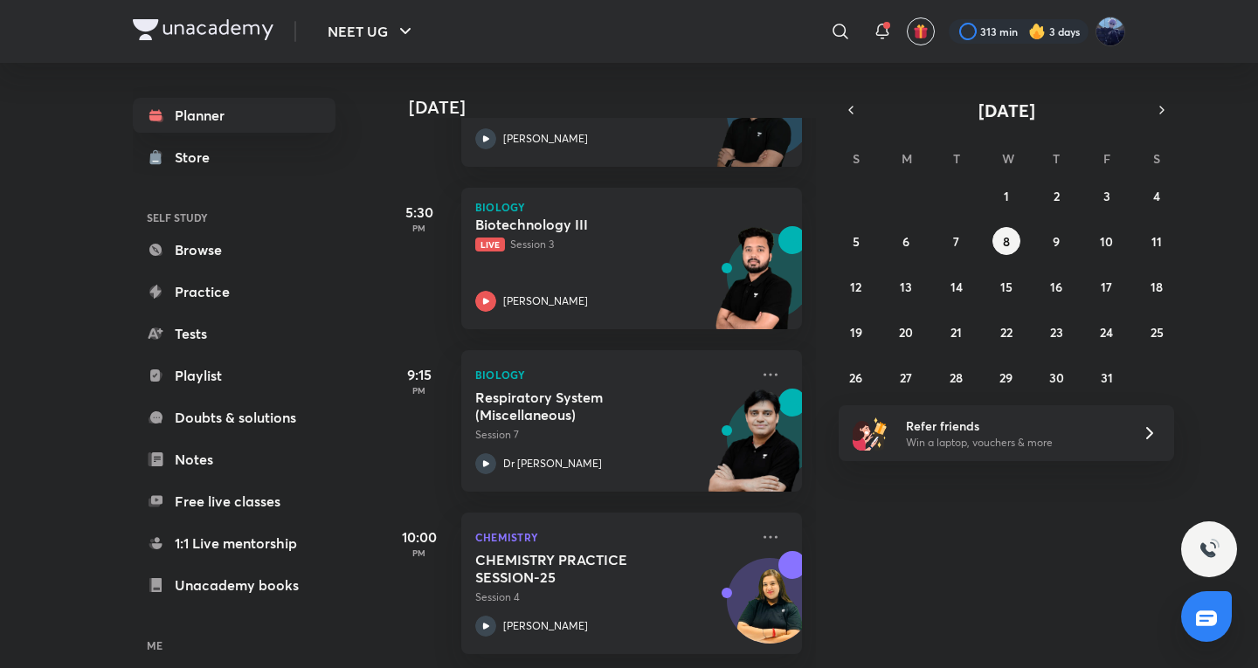
click at [822, 50] on div "​" at bounding box center [696, 31] width 321 height 42
click at [855, 46] on div "​" at bounding box center [847, 31] width 21 height 42
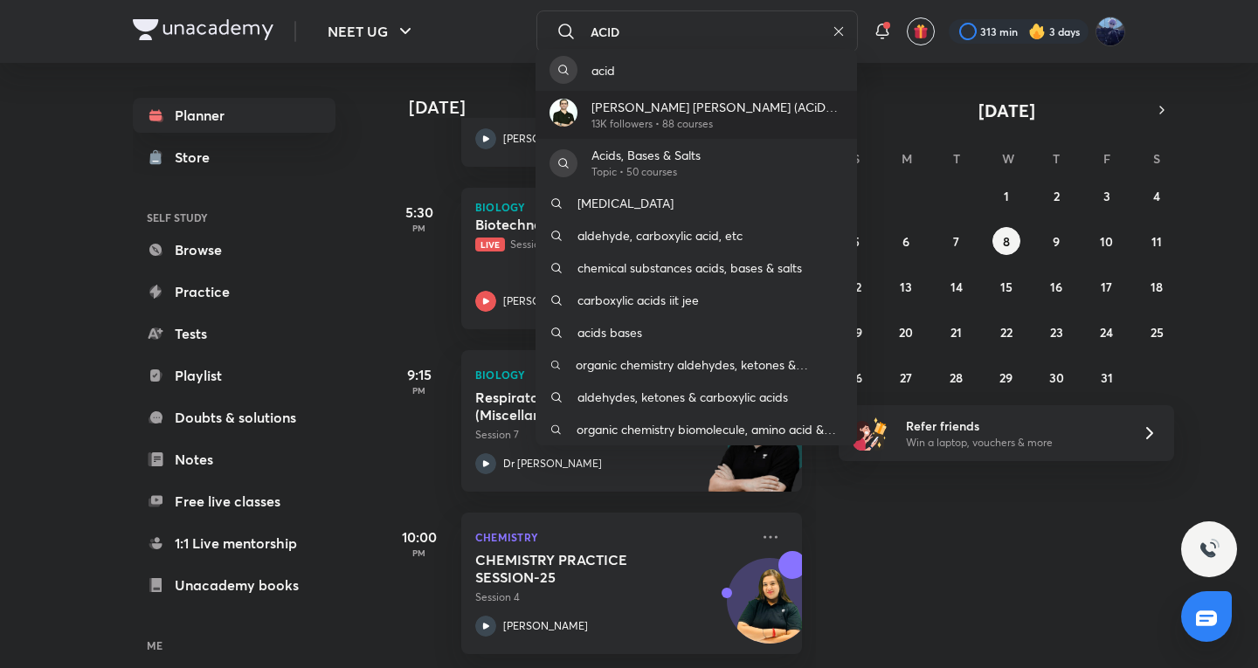
type input "ACID"
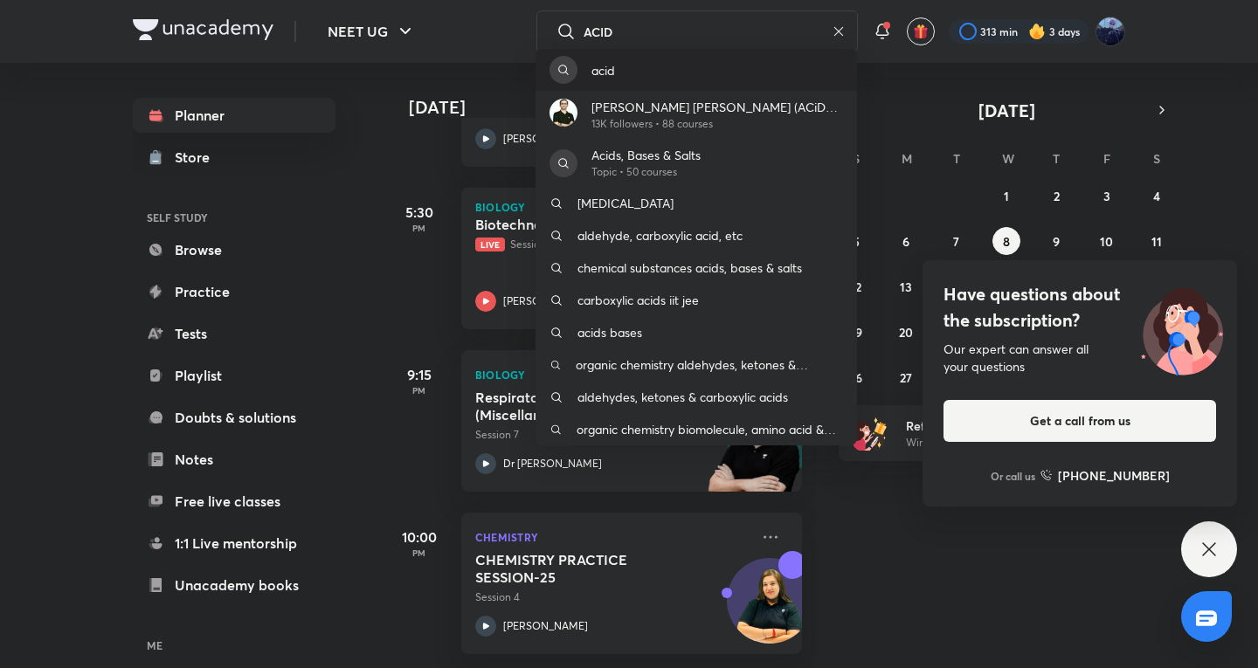
click at [687, 60] on div "acid" at bounding box center [696, 70] width 321 height 42
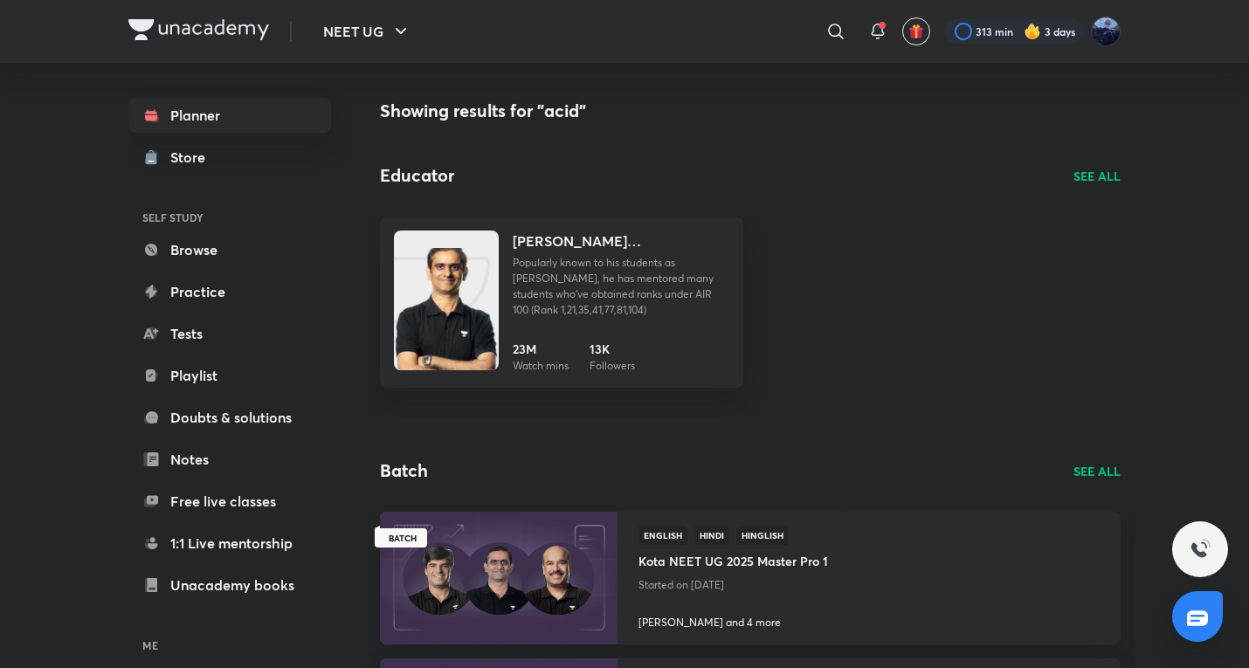
click at [508, 303] on link "[PERSON_NAME] [PERSON_NAME] (ACiD Sir) Popularly known to his students as ACiD …" at bounding box center [561, 302] width 363 height 171
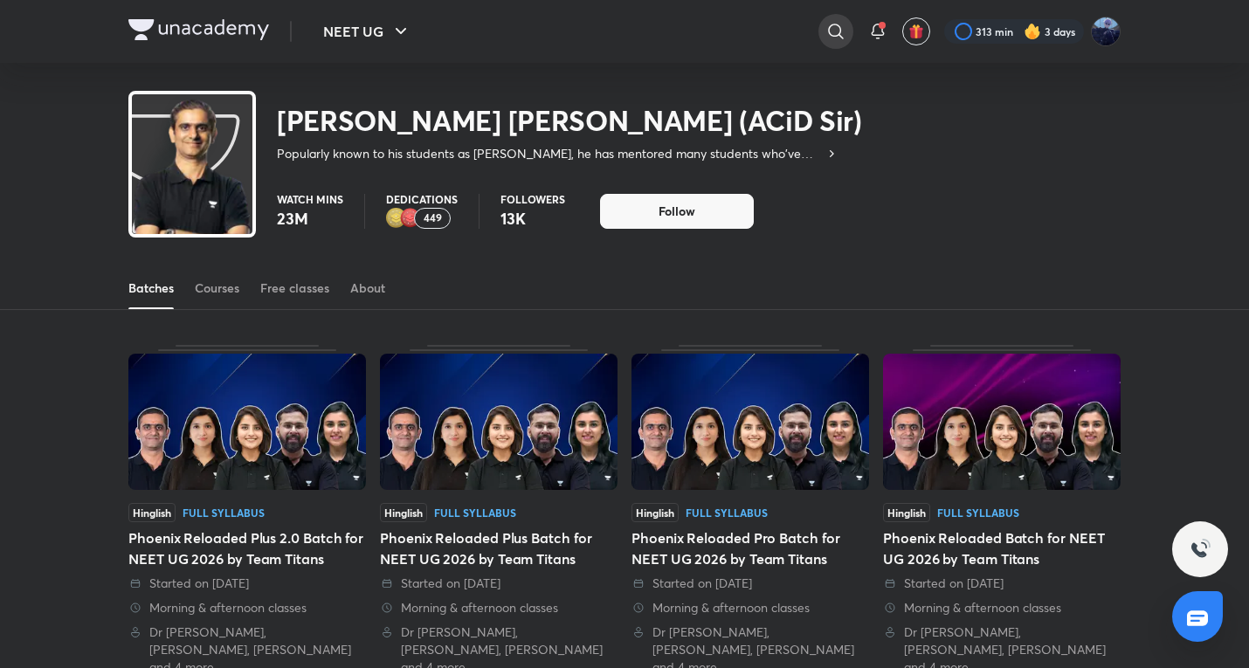
click at [828, 31] on icon at bounding box center [835, 31] width 15 height 15
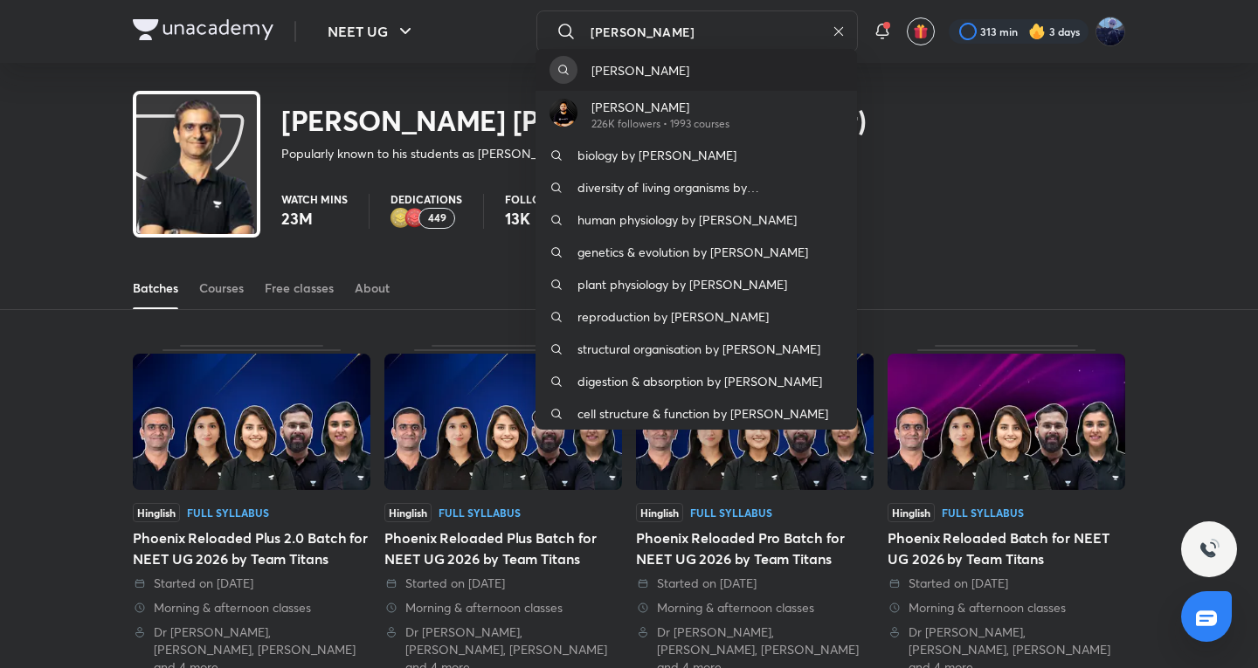
type input "[PERSON_NAME]"
click at [790, 72] on div "pranav pundarik" at bounding box center [696, 70] width 321 height 42
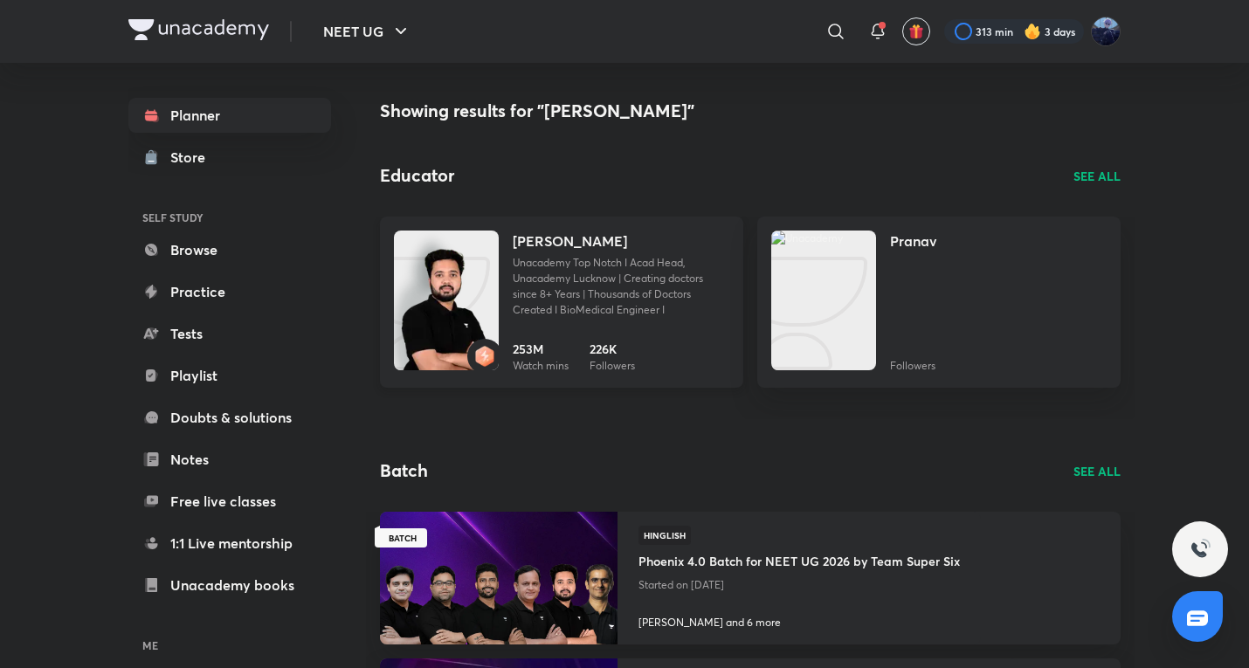
click at [521, 266] on p "Unacademy Top Notch I Acad Head, Unacademy Lucknow | Creating doctors since 8+ …" at bounding box center [621, 286] width 217 height 63
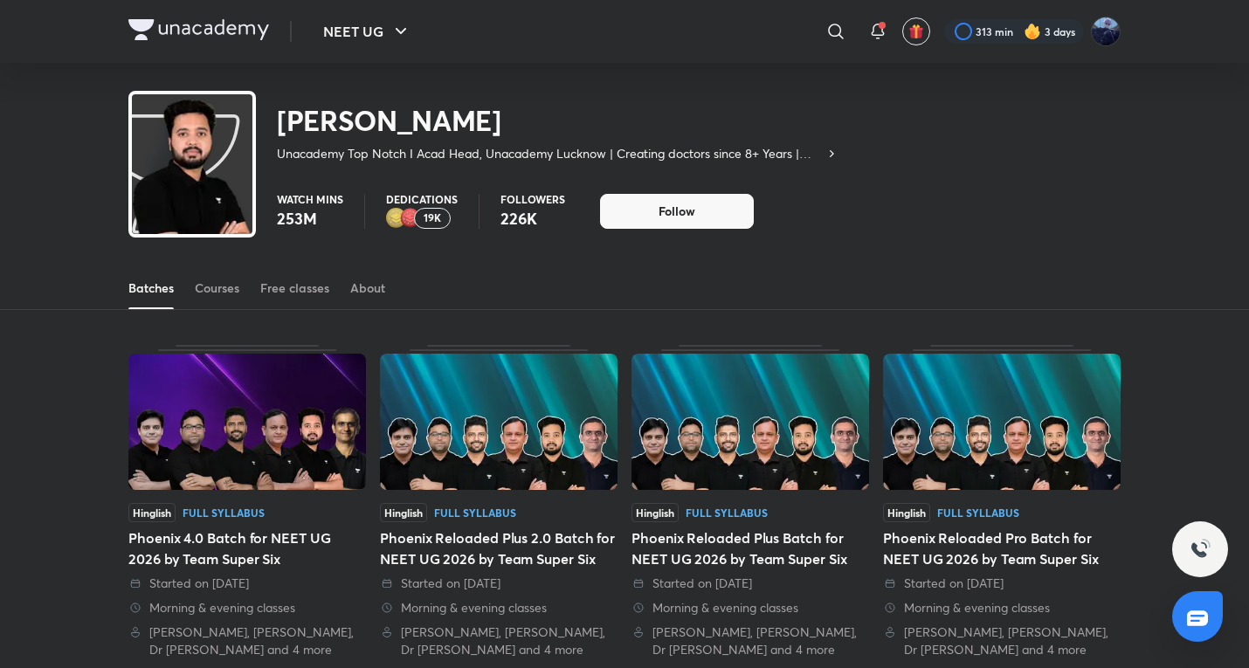
click at [820, 28] on div at bounding box center [836, 31] width 35 height 35
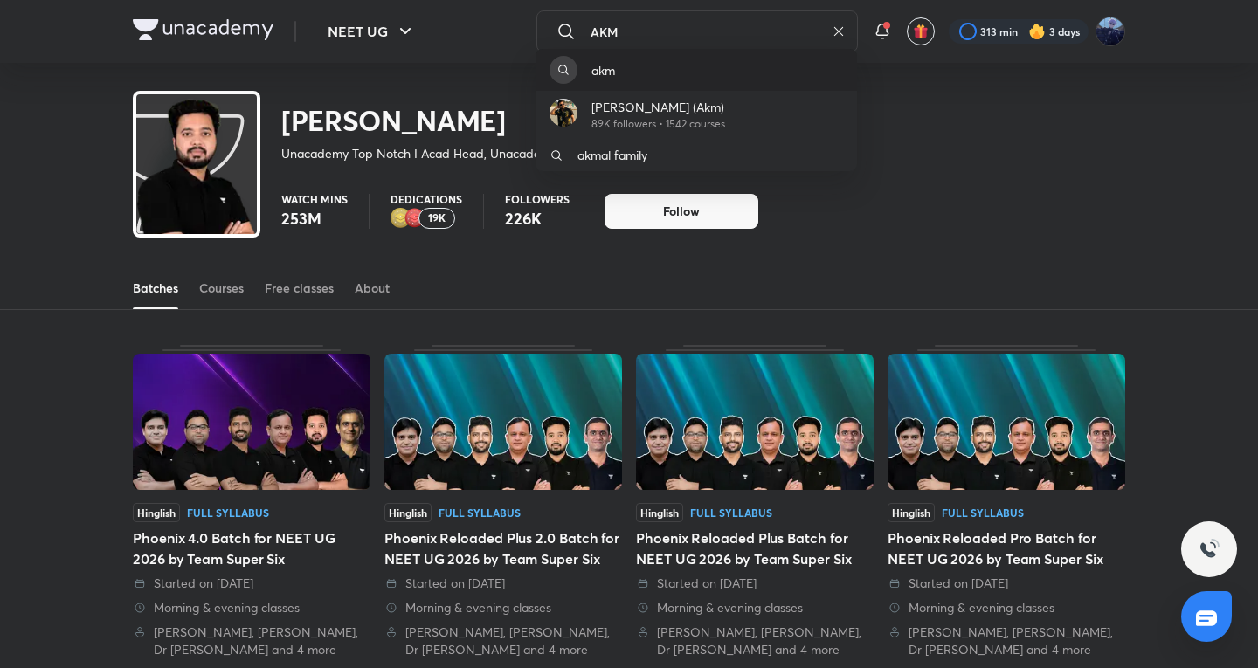
type input "AKM"
click at [743, 53] on div "akm" at bounding box center [696, 70] width 321 height 42
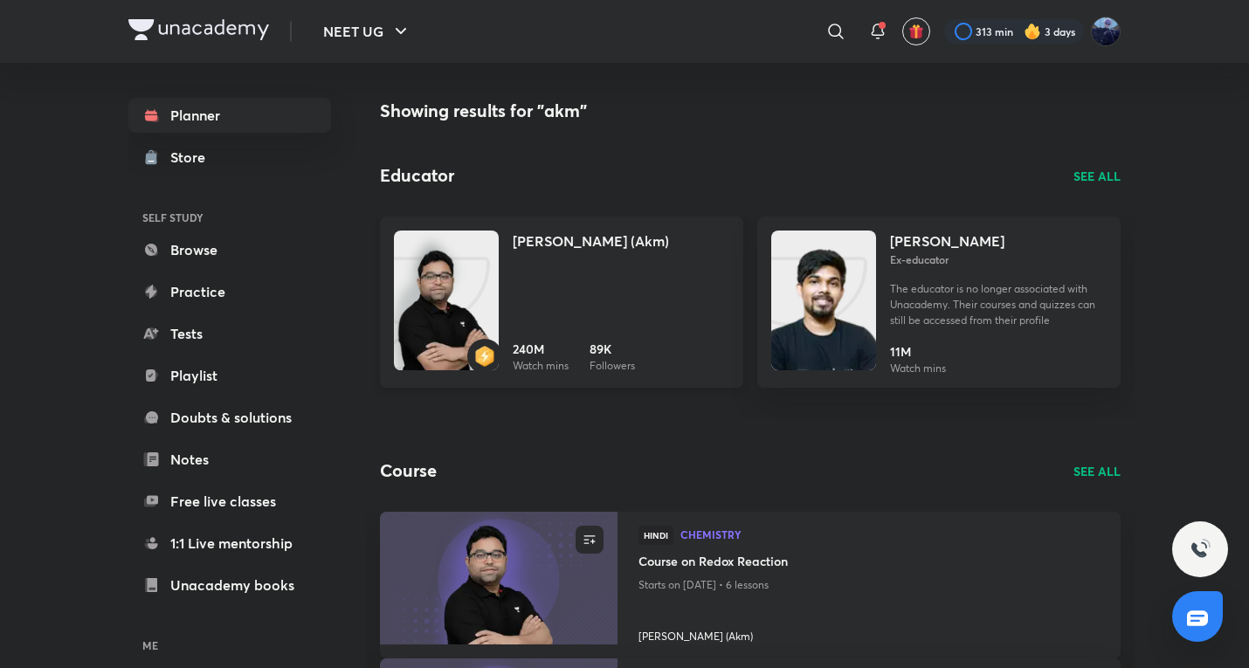
click at [529, 281] on div "Ajay Mishra (Akm) 240M Watch mins 89K Followers" at bounding box center [621, 302] width 217 height 143
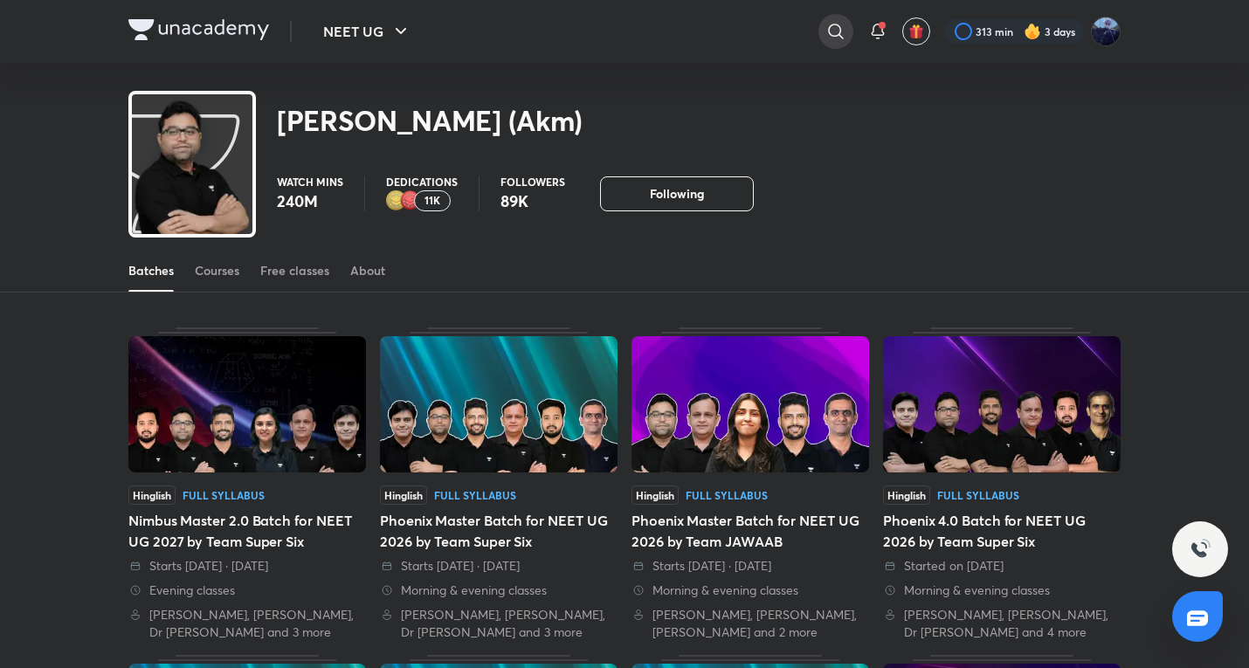
click at [836, 33] on icon at bounding box center [836, 31] width 21 height 21
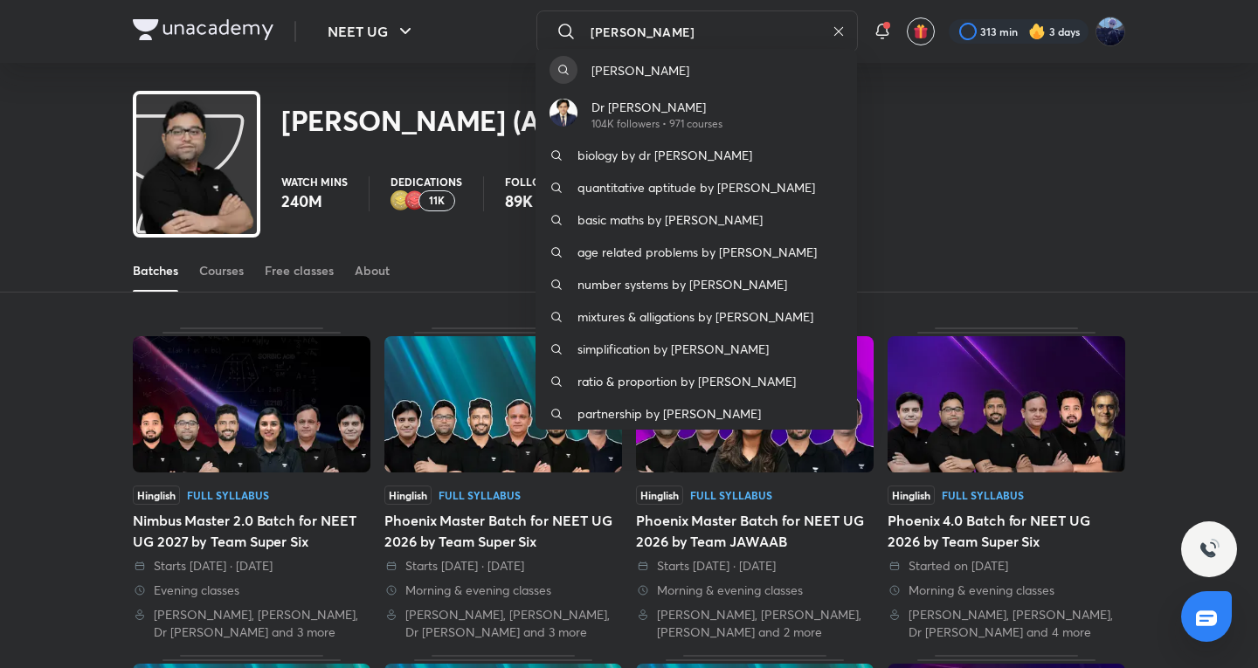
type input "AMIT GUP"
click at [677, 59] on div "amit gup" at bounding box center [696, 70] width 321 height 42
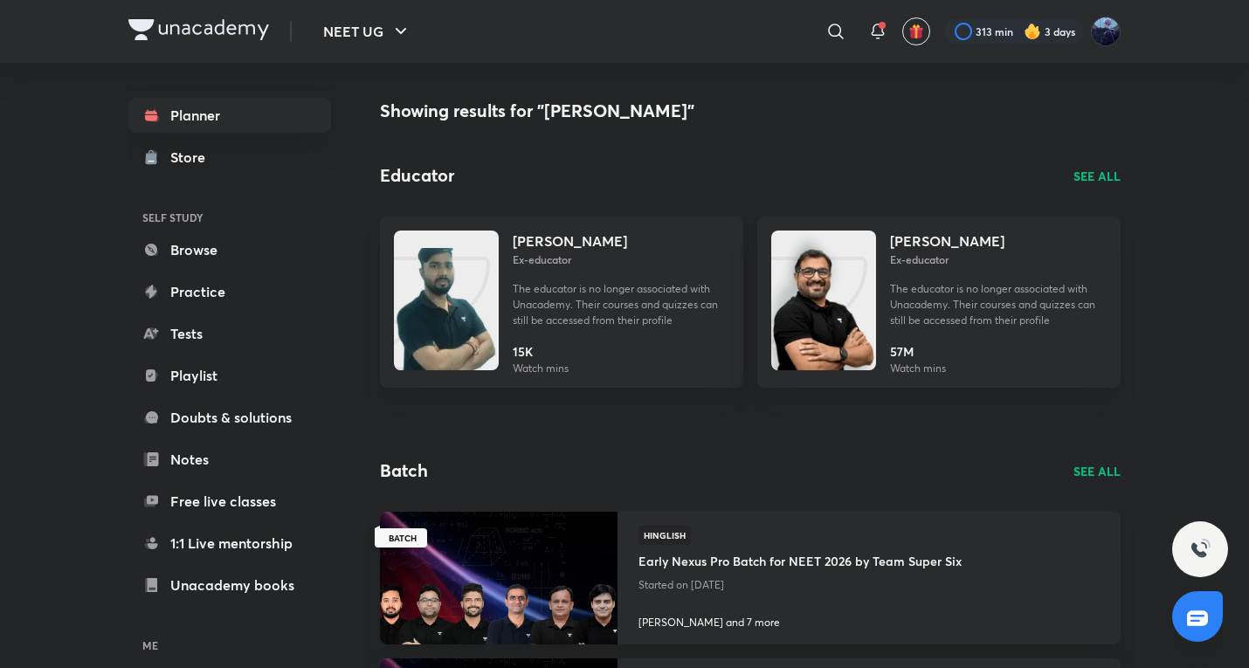
click at [451, 278] on img at bounding box center [446, 318] width 105 height 140
click at [831, 31] on icon at bounding box center [836, 31] width 21 height 21
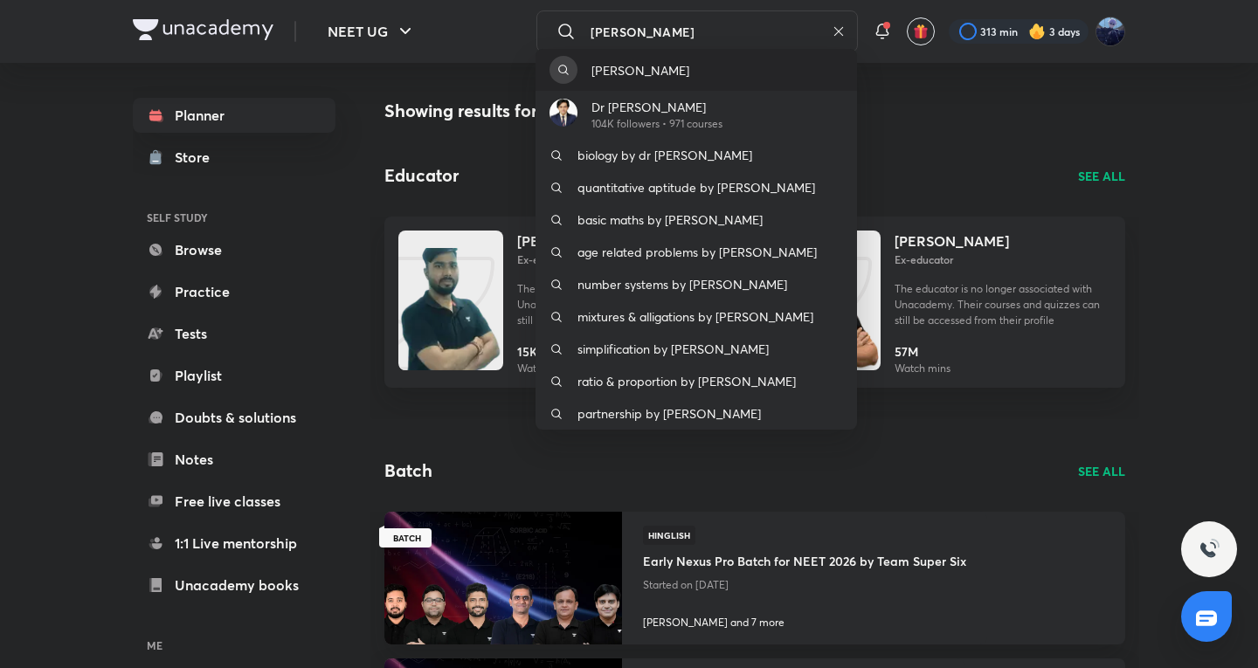
type input "AMIT GUPTA"
click at [664, 73] on div "amit gupta" at bounding box center [696, 70] width 321 height 42
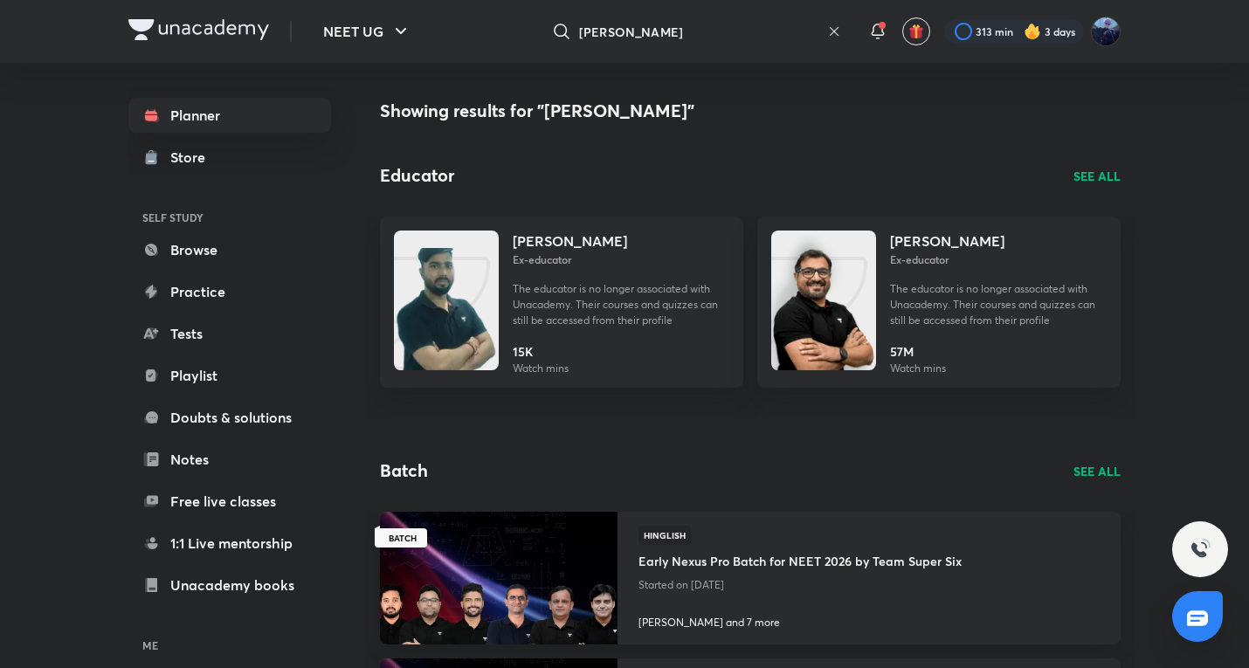
click at [1088, 172] on p "SEE ALL" at bounding box center [1097, 176] width 47 height 18
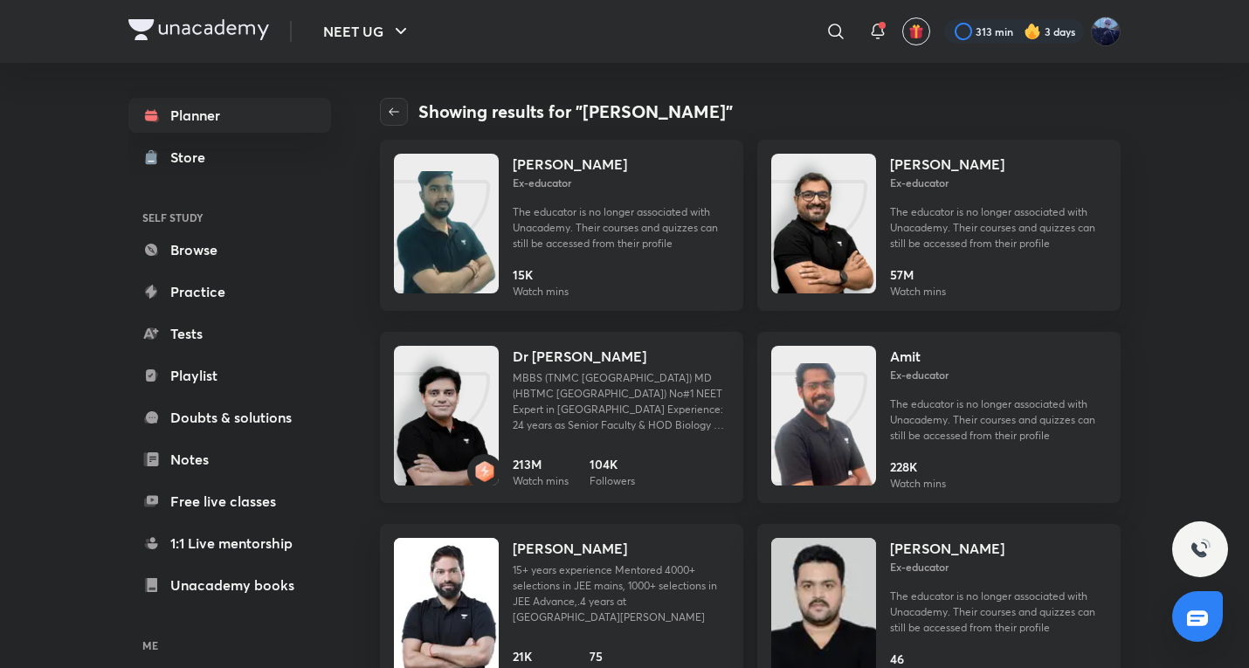
click at [636, 454] on div "Dr Amit Gupta MBBS (TNMC Mumbai) MD (HBTMC Mumbai) No#1 NEET Expert in India Ex…" at bounding box center [621, 417] width 217 height 143
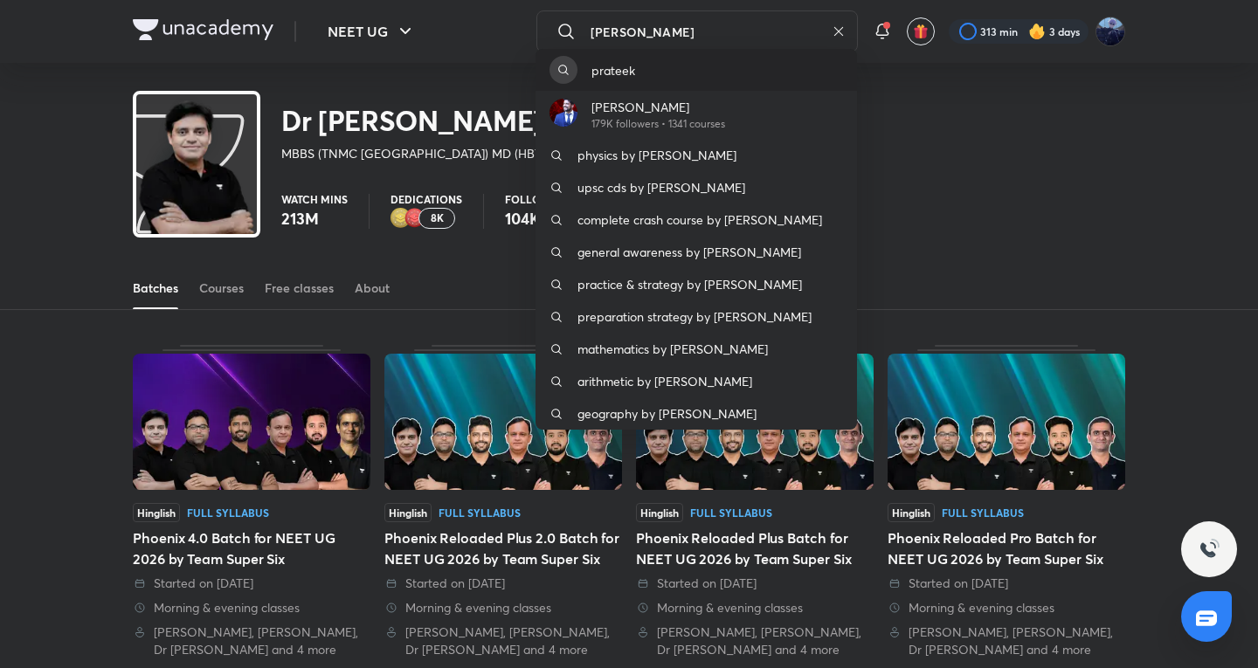
type input "[PERSON_NAME]"
click at [742, 64] on div "prateek" at bounding box center [696, 70] width 321 height 42
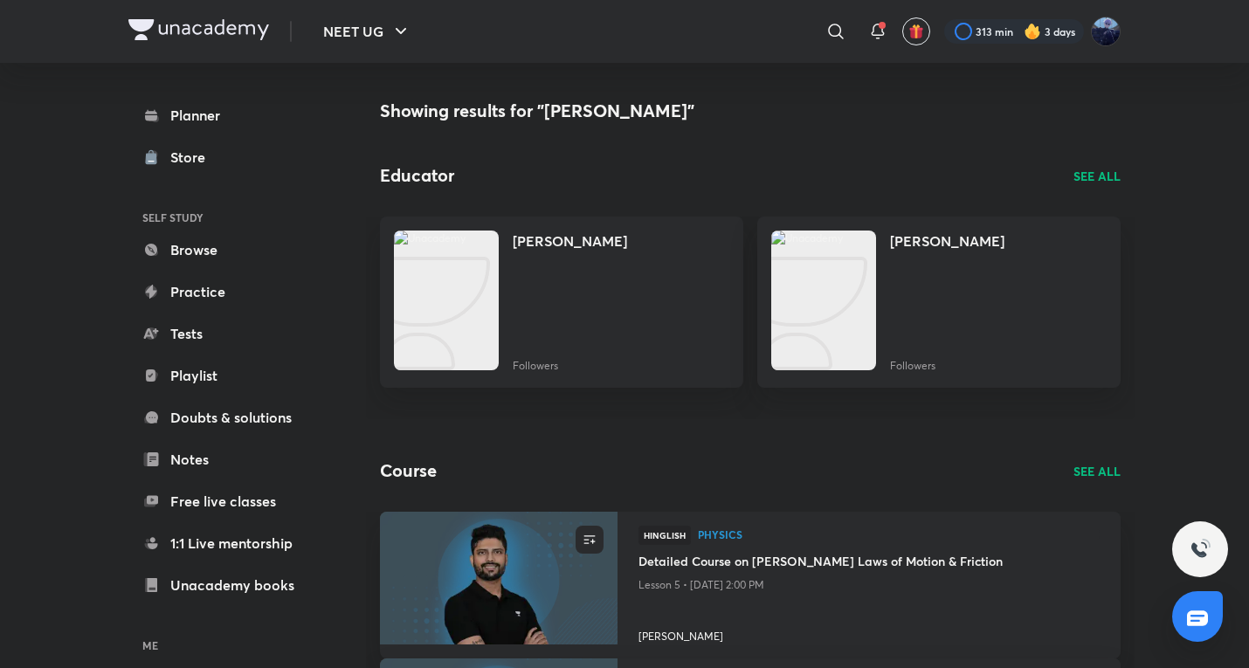
click at [1106, 177] on p "SEE ALL" at bounding box center [1097, 176] width 47 height 18
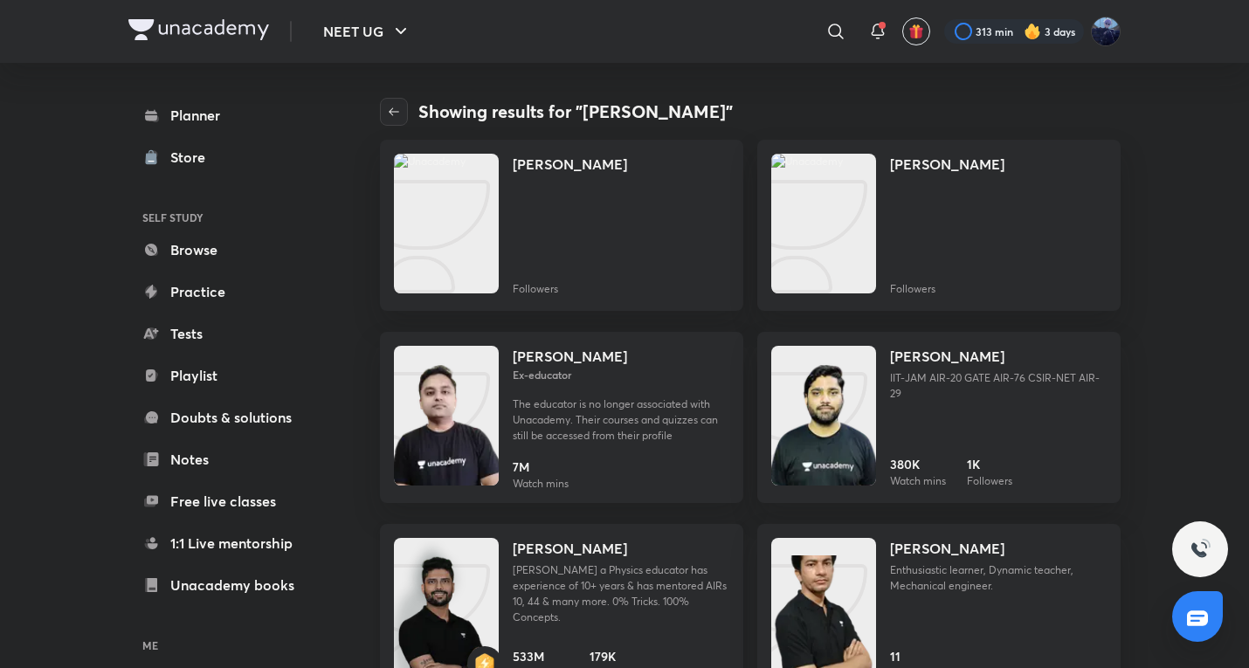
click at [531, 567] on p "Prateek Jain a Physics educator has experience of 10+ years & has mentored AIRs…" at bounding box center [621, 594] width 217 height 63
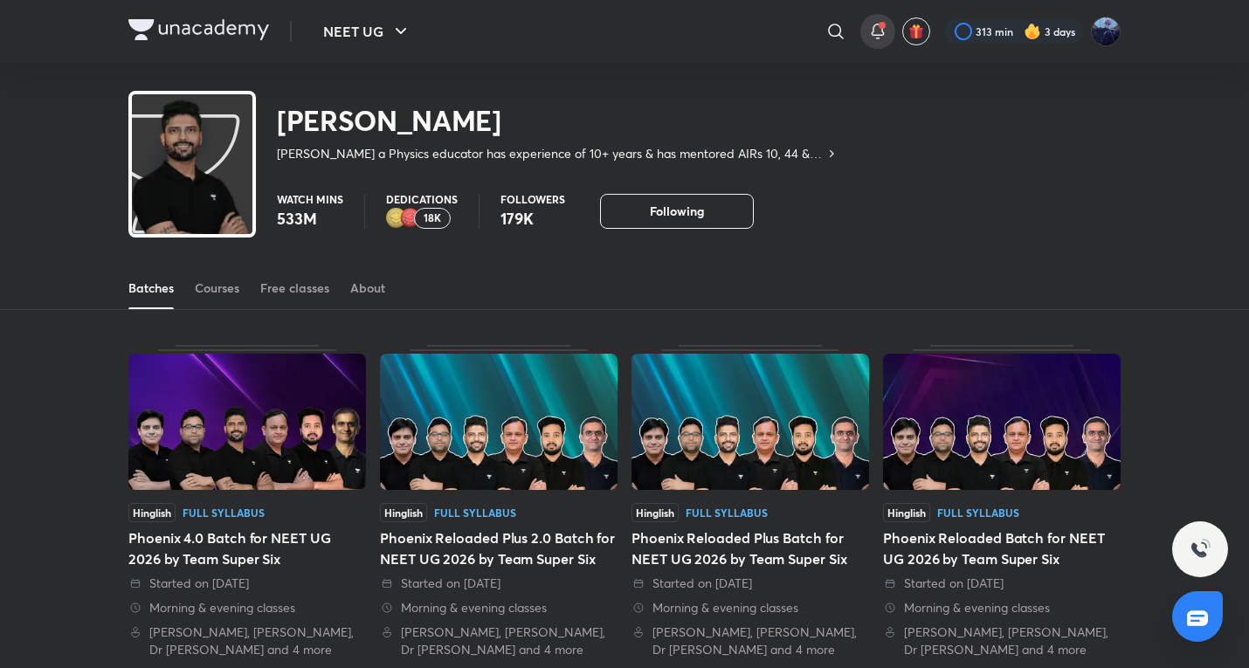
click at [865, 28] on div at bounding box center [877, 31] width 35 height 35
drag, startPoint x: 865, startPoint y: 28, endPoint x: 833, endPoint y: 47, distance: 37.6
click at [833, 47] on div "​ 313 min 3 days" at bounding box center [826, 31] width 589 height 42
click at [827, 33] on icon at bounding box center [836, 31] width 21 height 21
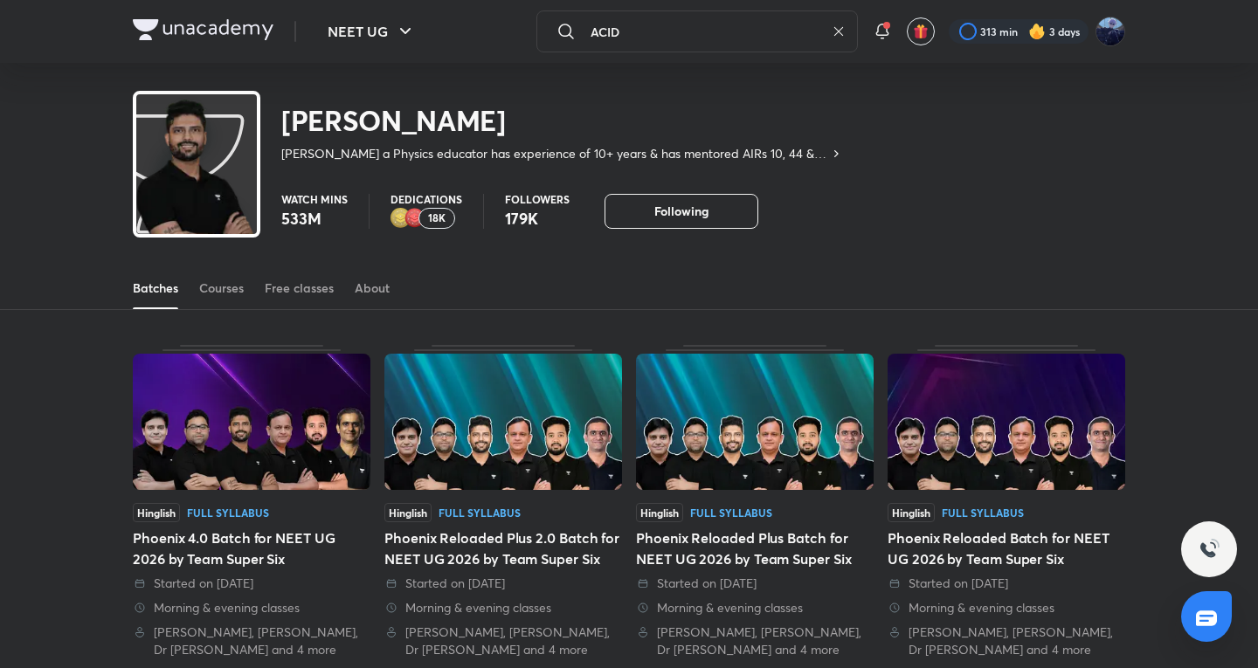
type input "ACID"
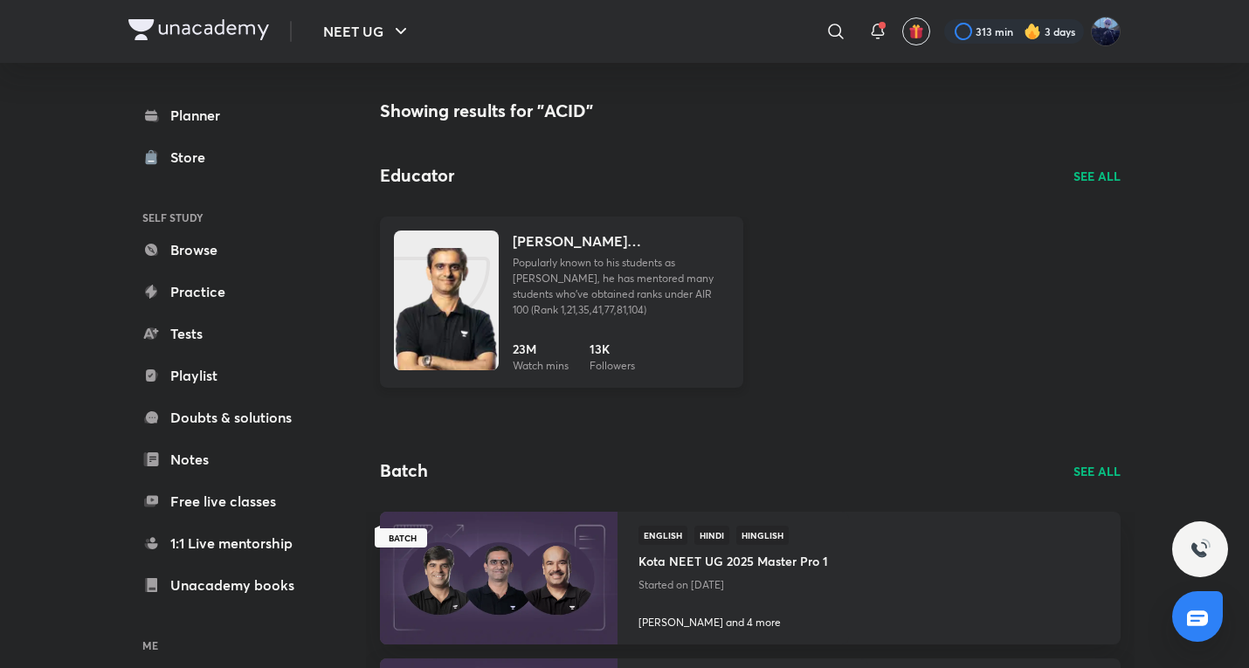
click at [506, 274] on link "Ajit Chandra Divedi (ACiD Sir) Popularly known to his students as ACiD Sir, he …" at bounding box center [561, 302] width 363 height 171
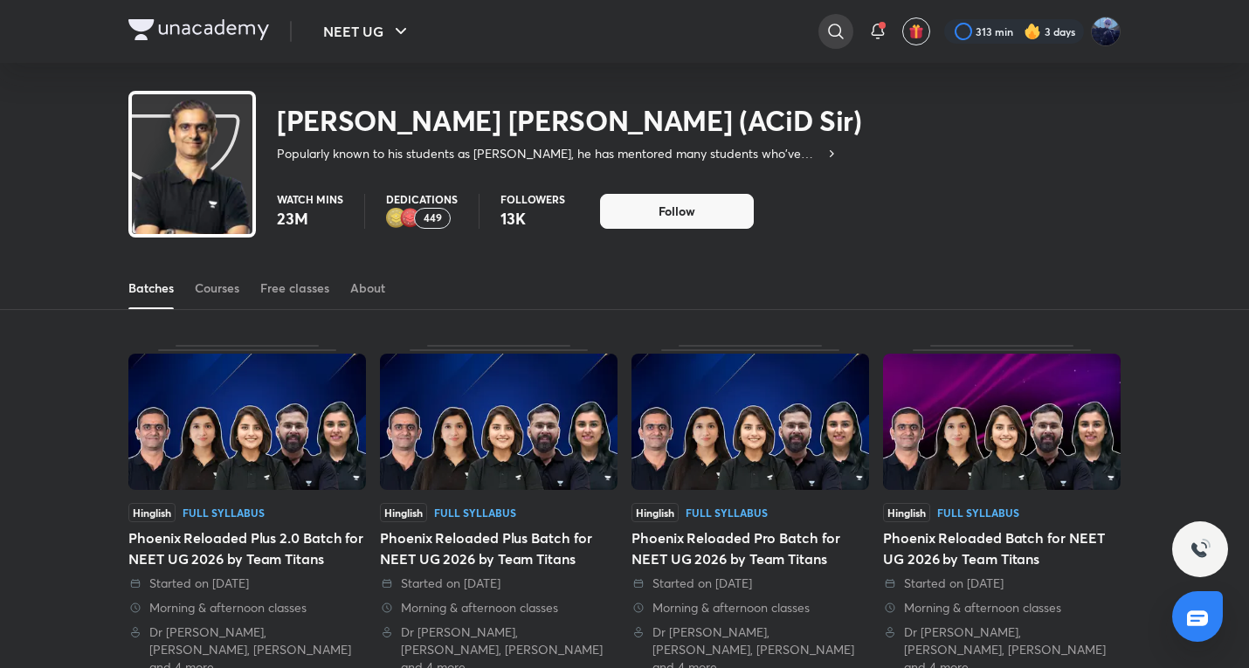
click at [828, 38] on icon at bounding box center [836, 31] width 21 height 21
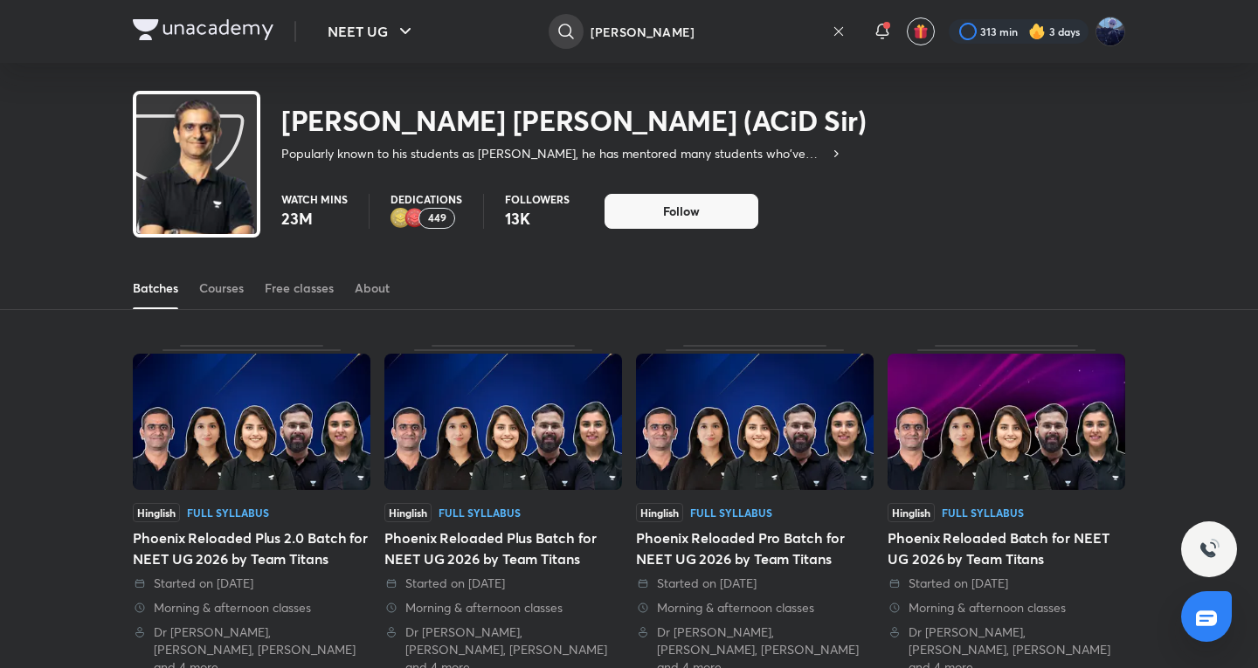
type input "PRANAV PUNDARIK"
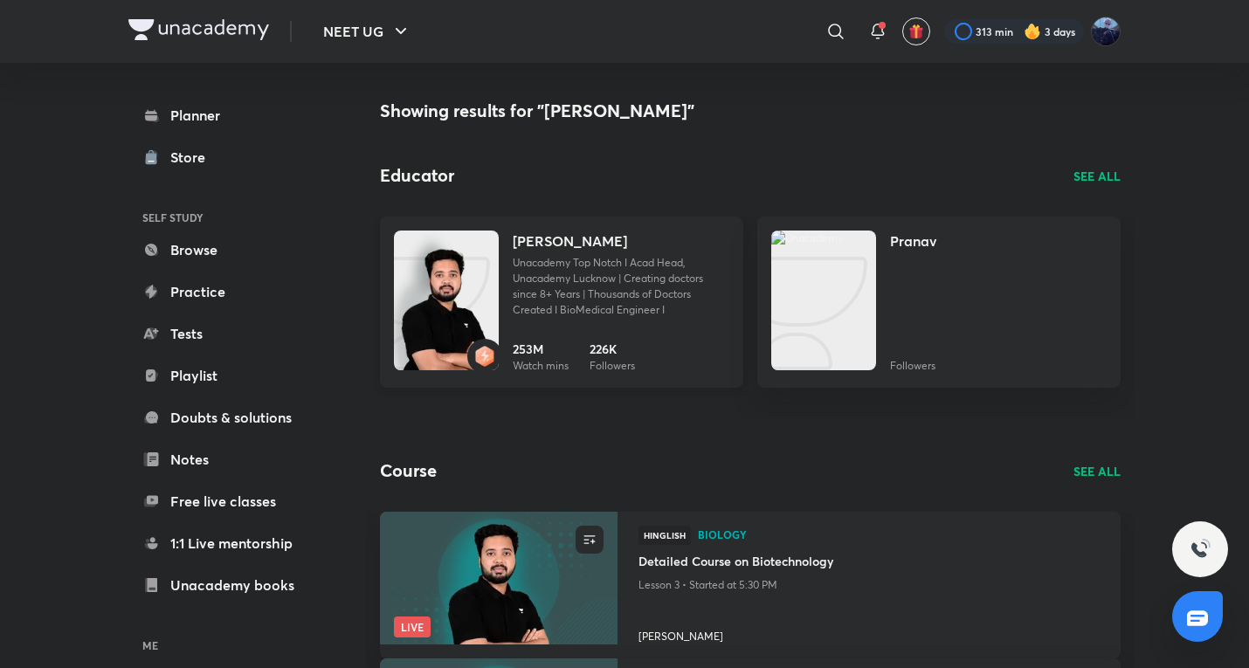
click at [489, 281] on img at bounding box center [446, 318] width 105 height 140
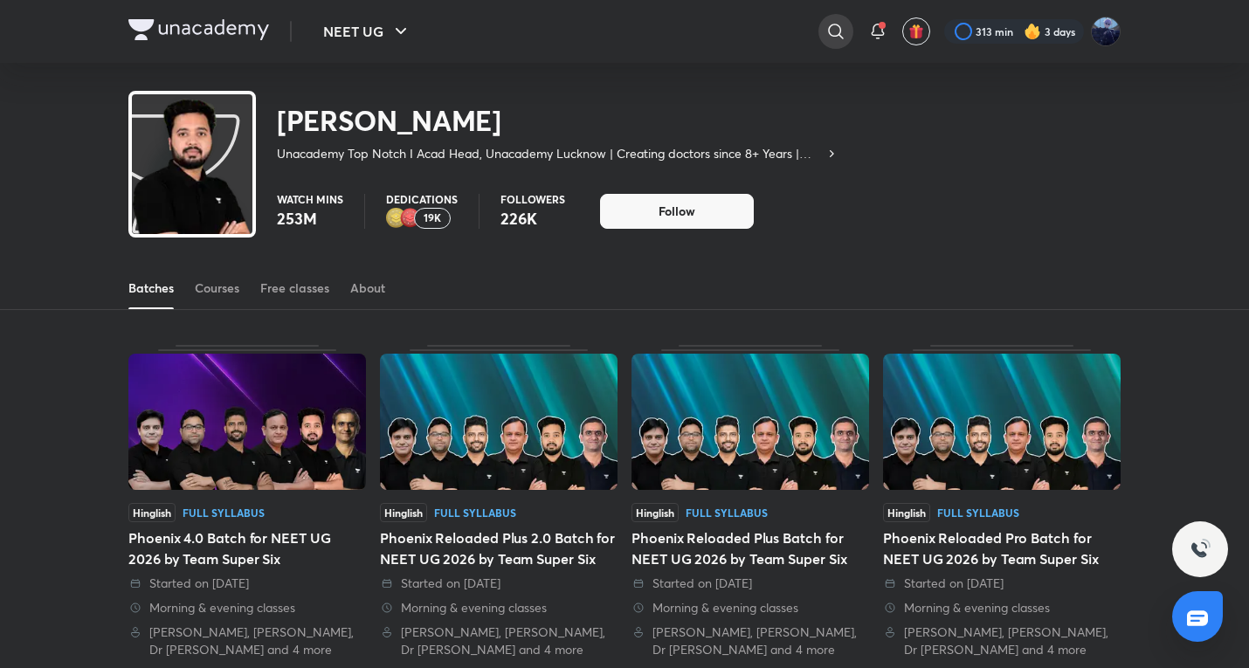
click at [834, 32] on icon at bounding box center [836, 31] width 21 height 21
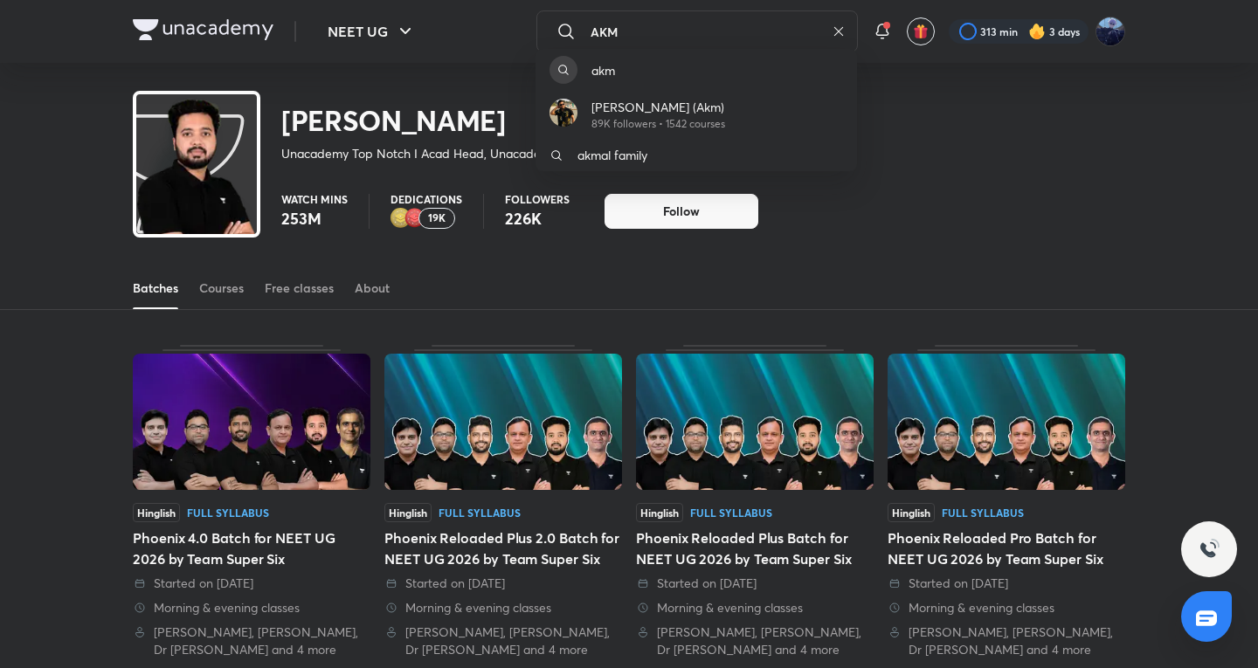
type input "AKM"
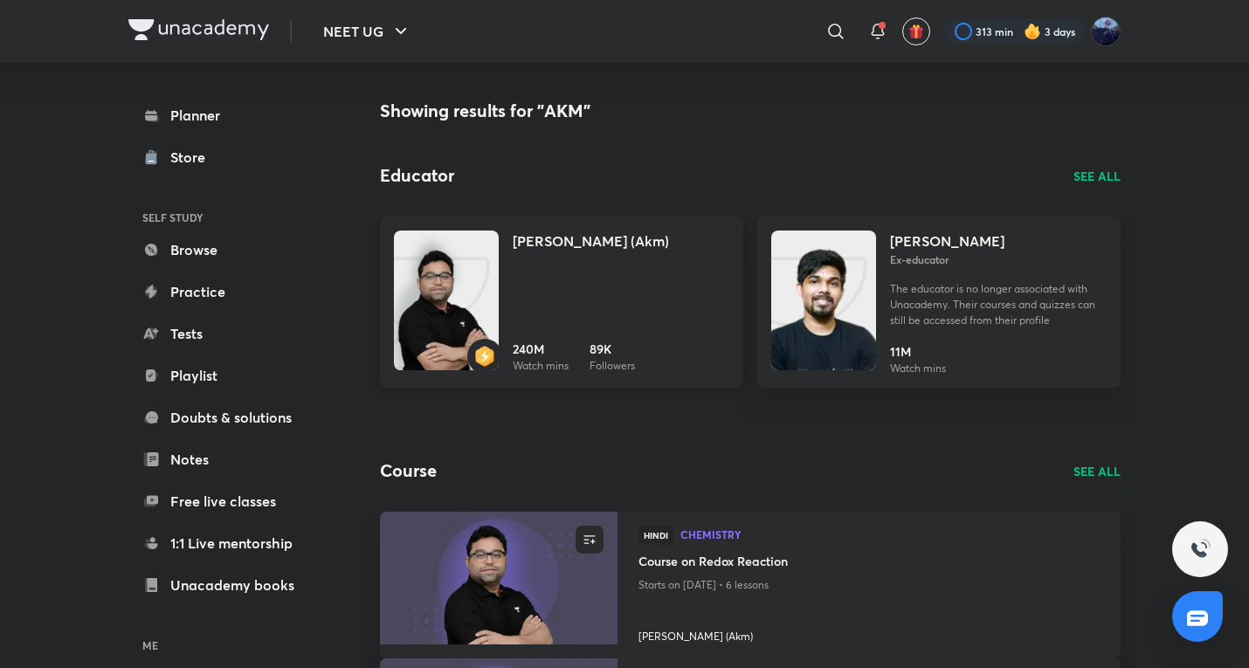
click at [448, 280] on img at bounding box center [446, 318] width 105 height 140
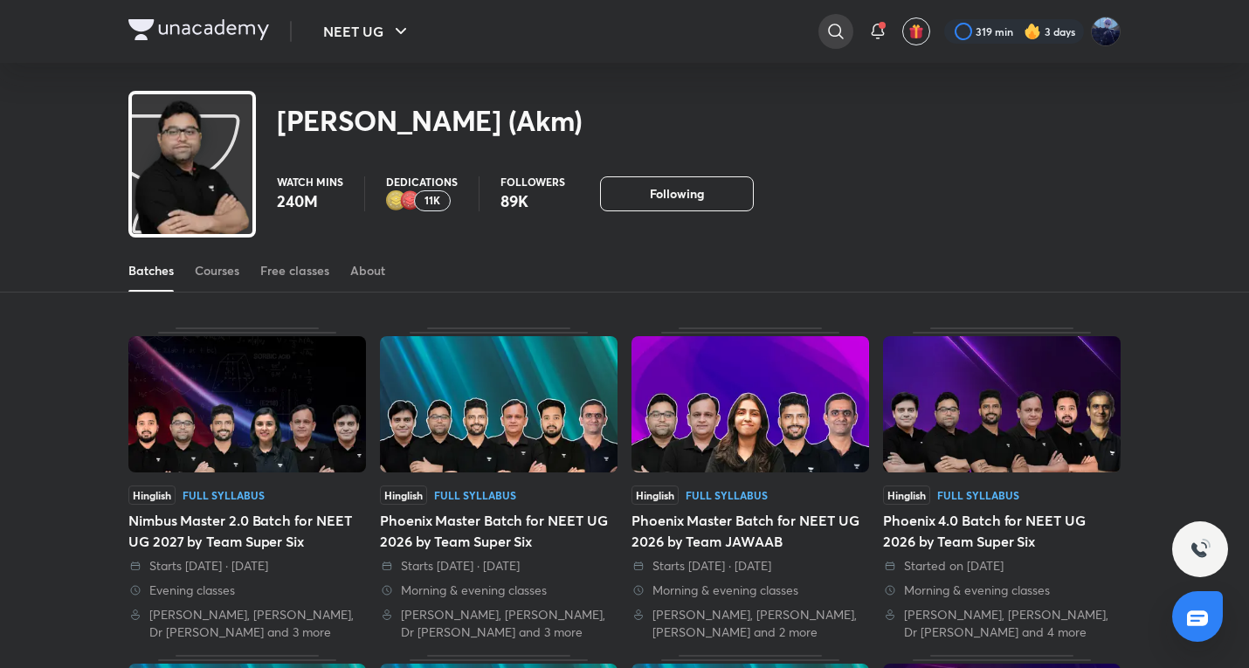
click at [821, 24] on div at bounding box center [836, 31] width 35 height 35
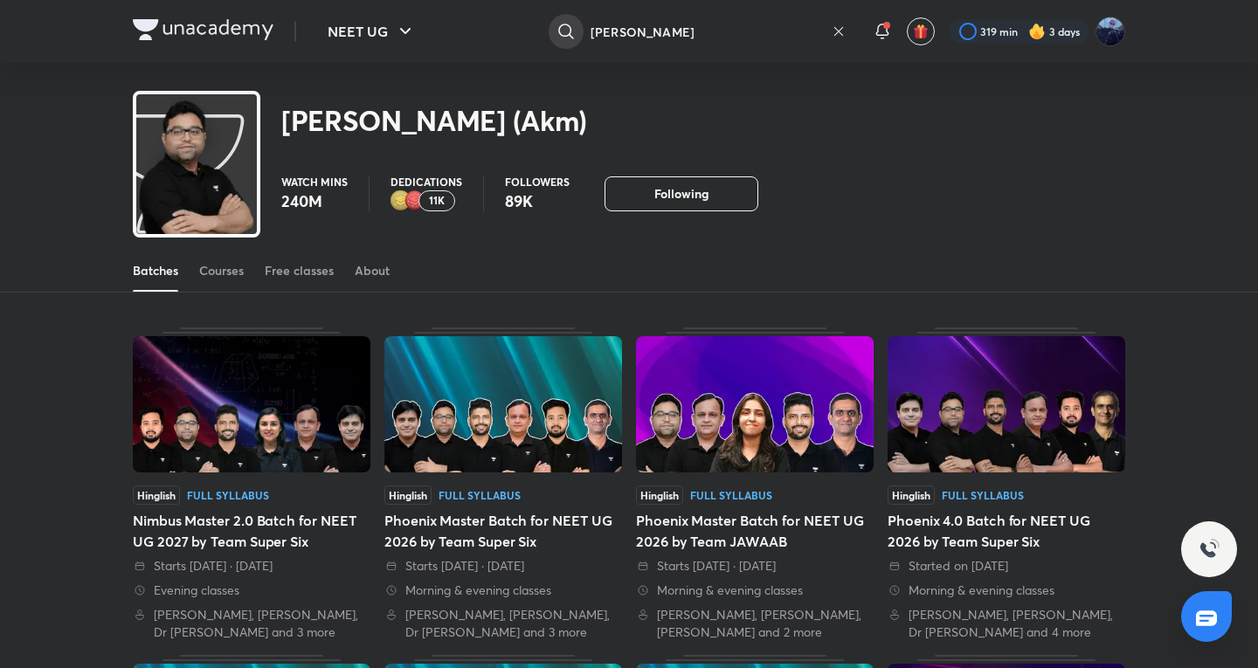
type input "AMIT GUPTA"
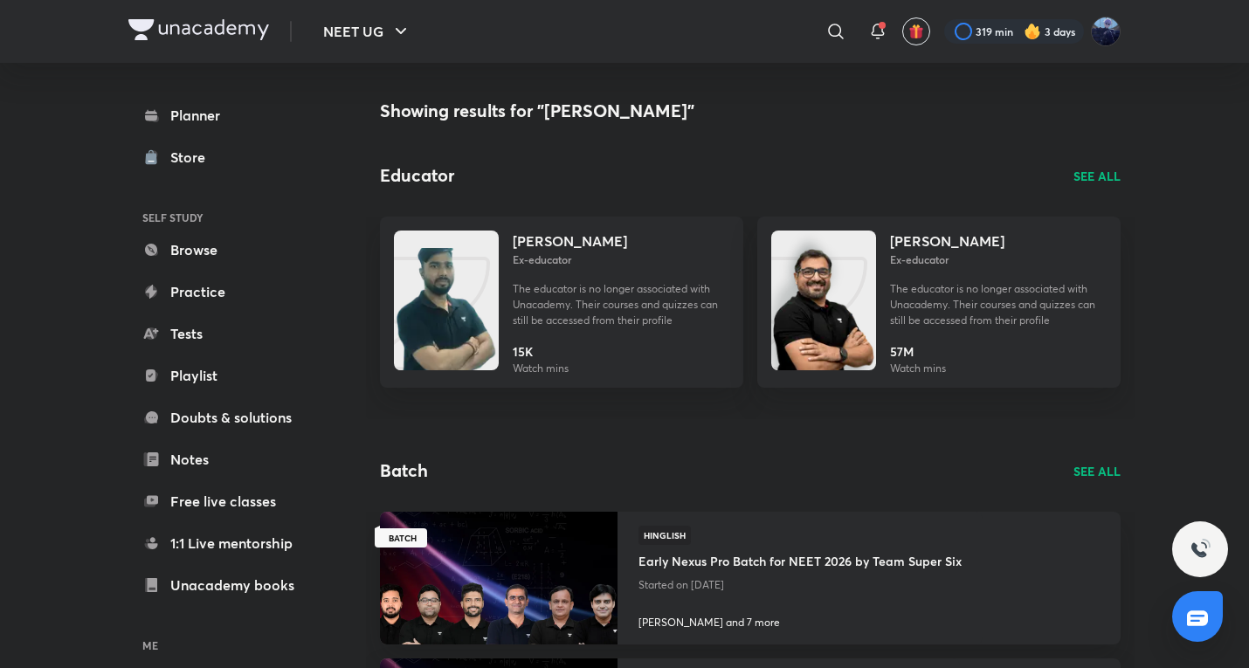
click at [1090, 178] on p "SEE ALL" at bounding box center [1097, 176] width 47 height 18
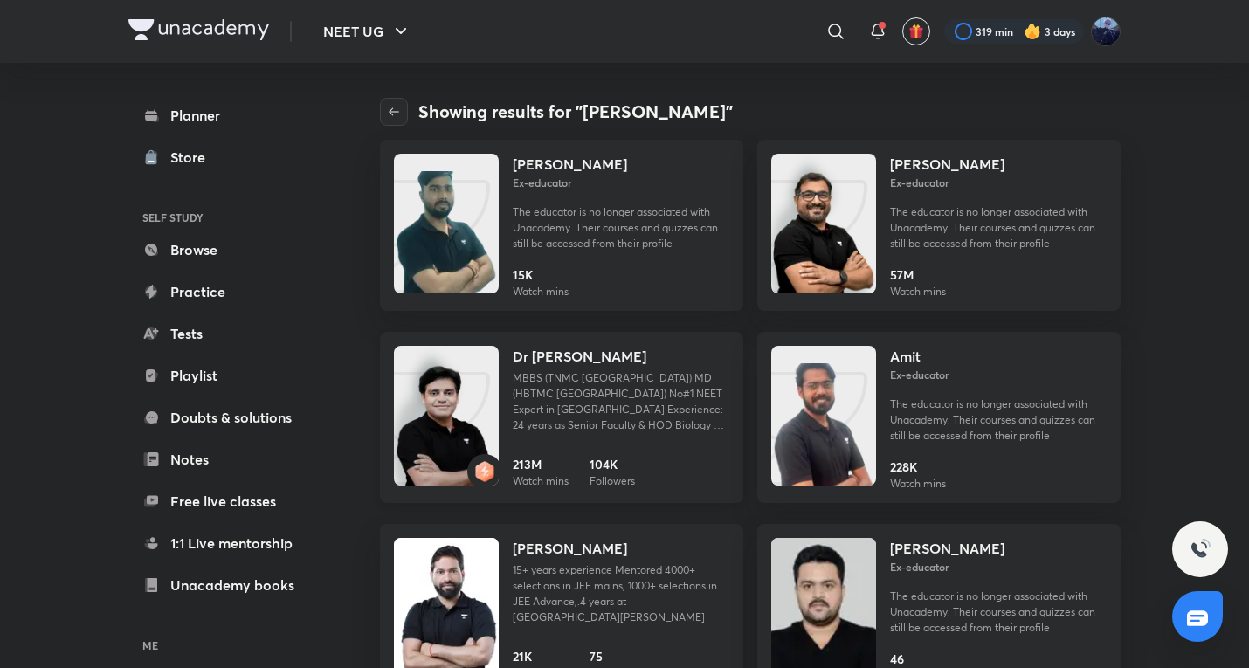
click at [537, 453] on div "Dr Amit Gupta MBBS (TNMC Mumbai) MD (HBTMC Mumbai) No#1 NEET Expert in India Ex…" at bounding box center [621, 417] width 217 height 143
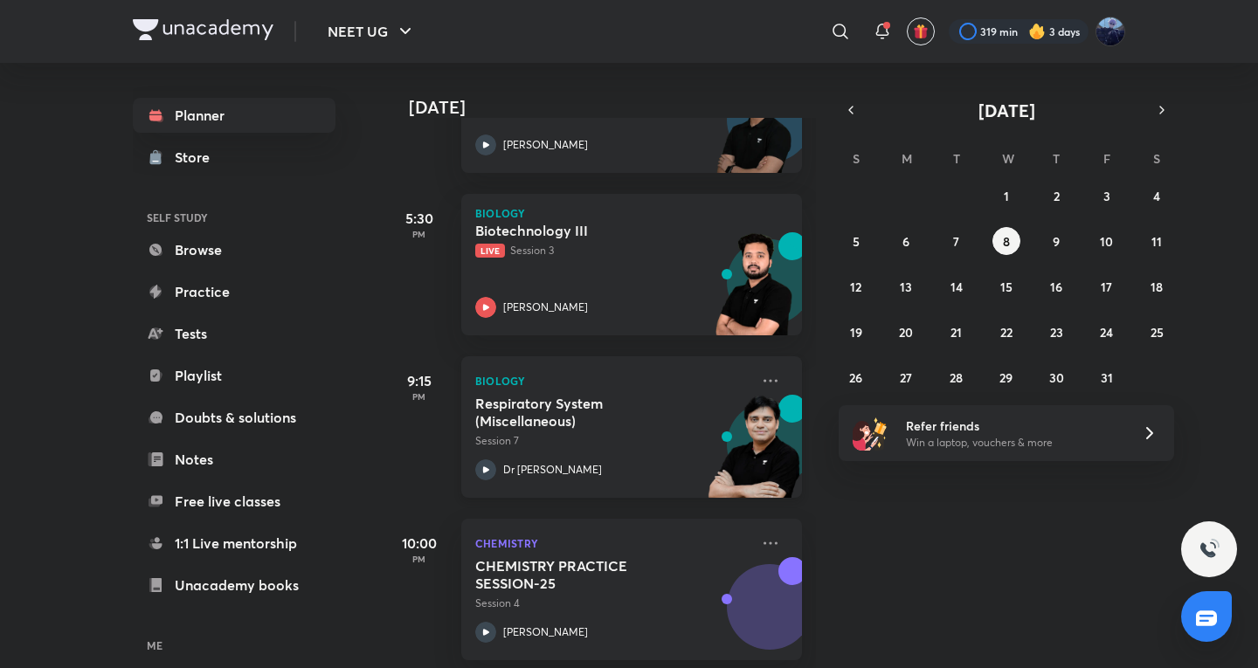
scroll to position [856, 0]
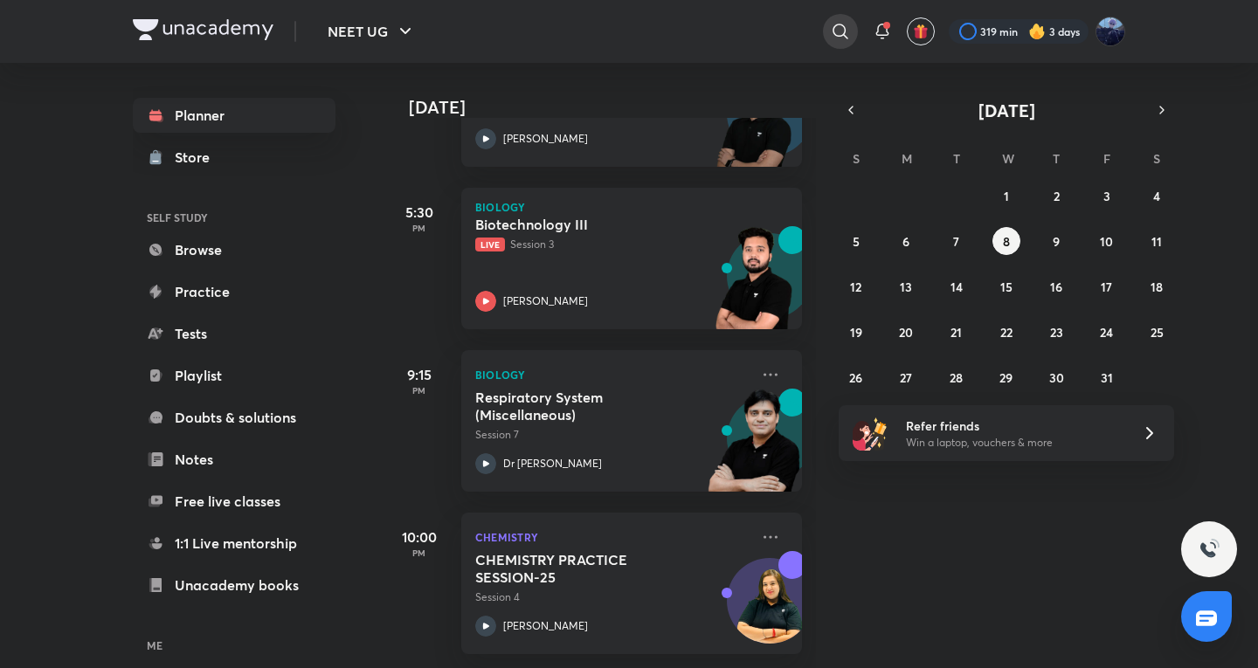
click at [831, 29] on icon at bounding box center [840, 31] width 21 height 21
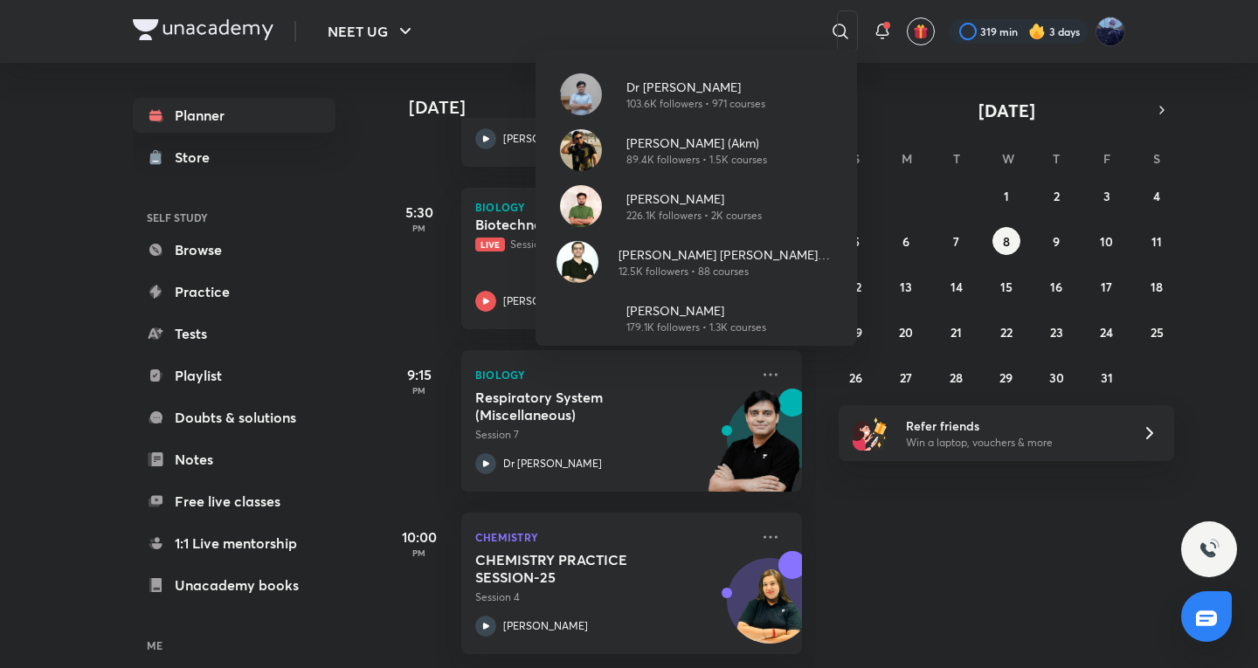
click at [926, 607] on div "Dr [PERSON_NAME] 103.6K followers • 971 courses [PERSON_NAME] (Akm) 89.4K follo…" at bounding box center [629, 334] width 1258 height 668
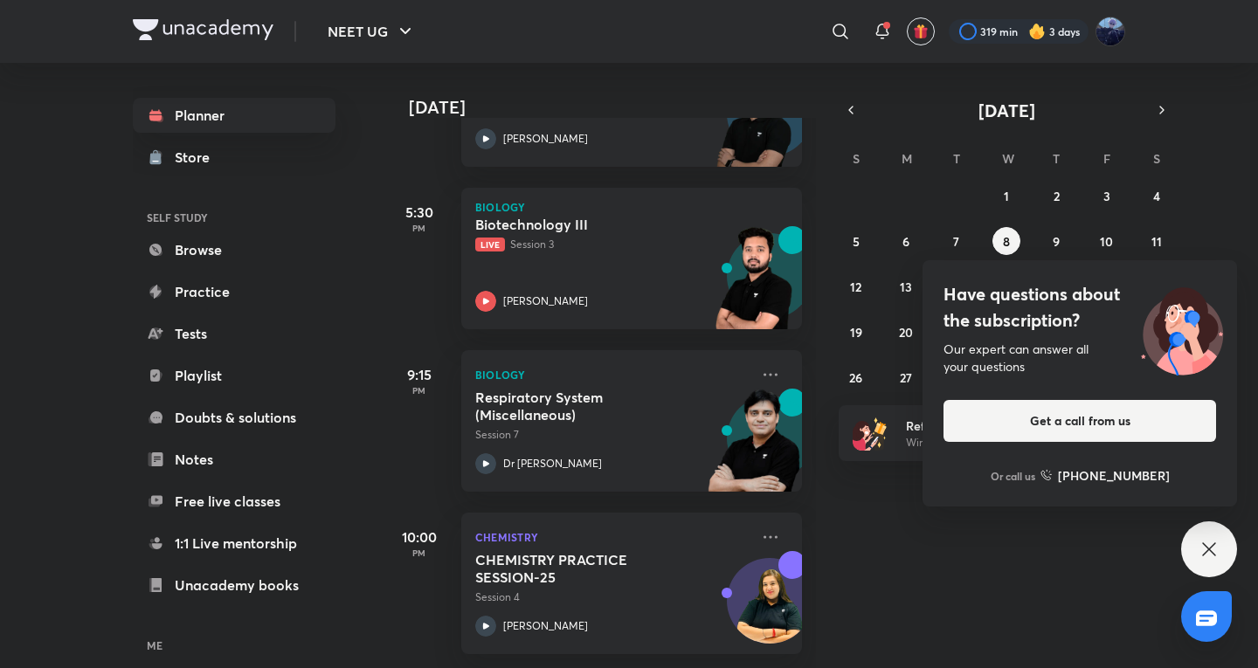
click at [1218, 529] on div "Have questions about the subscription? Our expert can answer all your questions…" at bounding box center [1209, 550] width 56 height 56
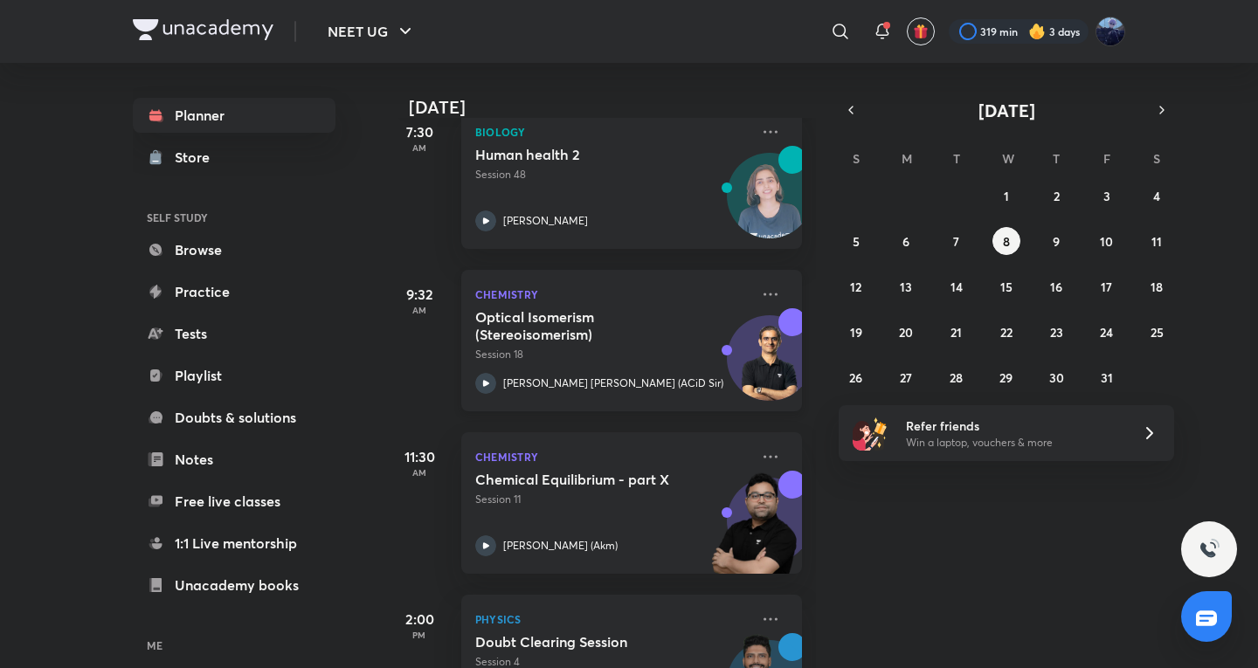
scroll to position [565, 0]
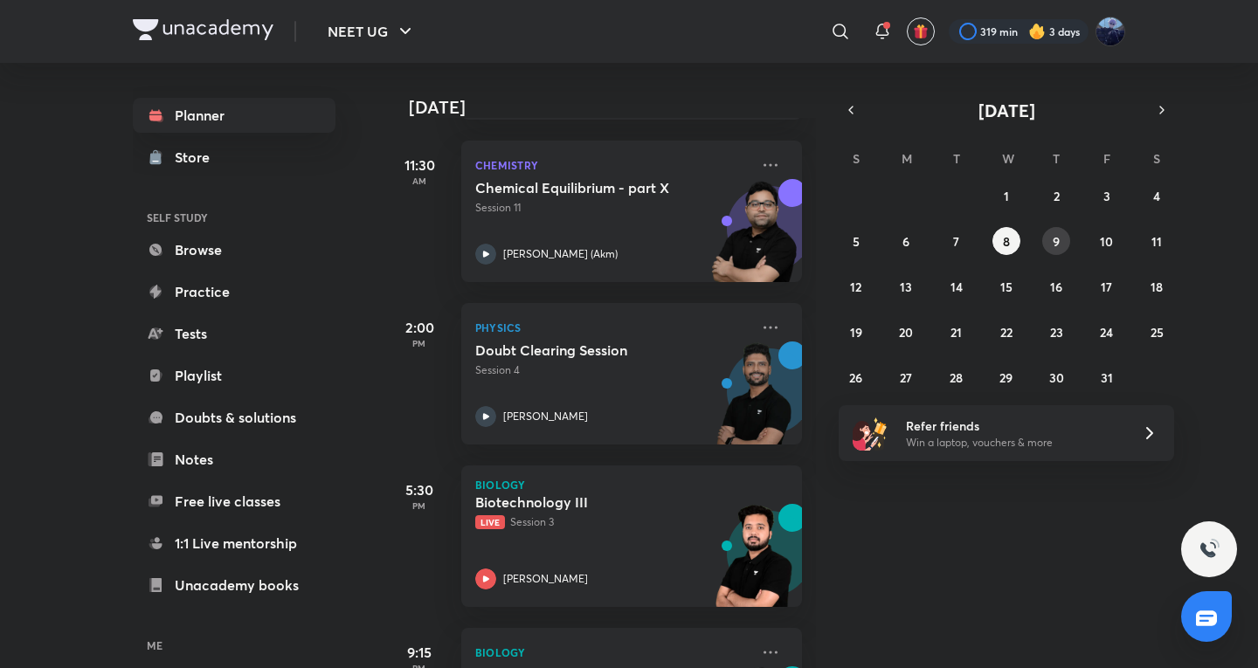
click at [1070, 252] on div "28 29 30 1 2 3 4 5 6 7 8 9 10 11 12 13 14 15 16 17 18 19 20 21 22 23 24 25 26 2…" at bounding box center [1006, 287] width 335 height 210
click at [1061, 251] on button "9" at bounding box center [1056, 241] width 28 height 28
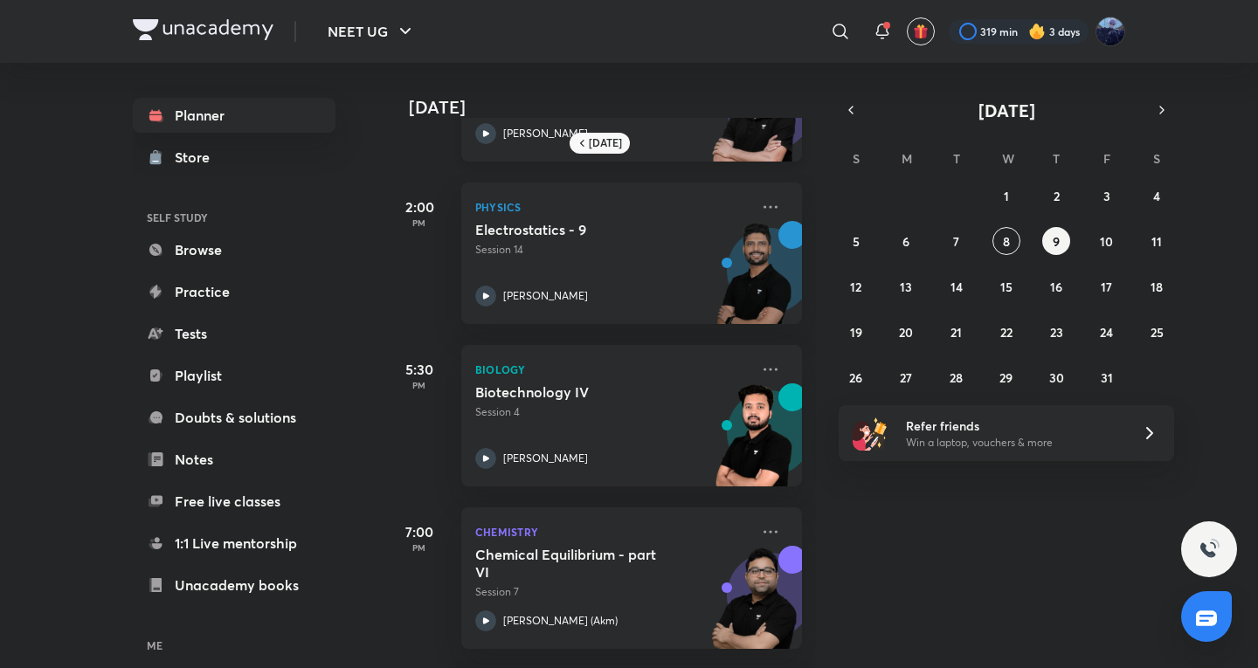
scroll to position [291, 0]
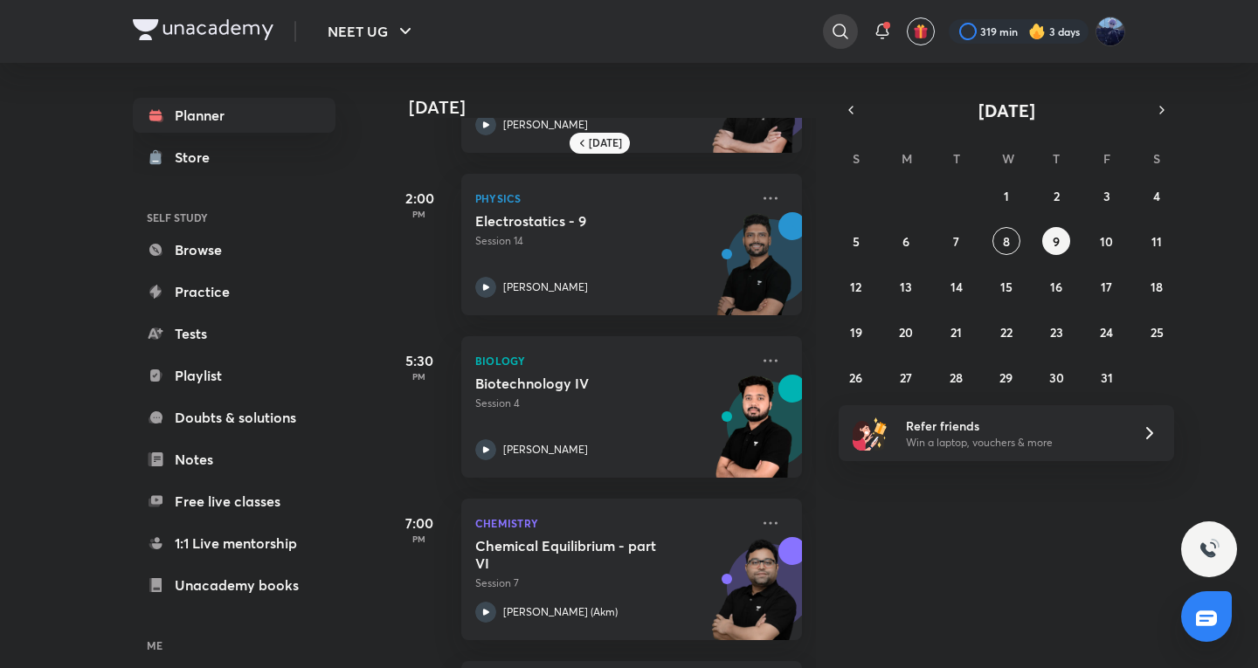
click at [844, 35] on icon at bounding box center [840, 31] width 15 height 15
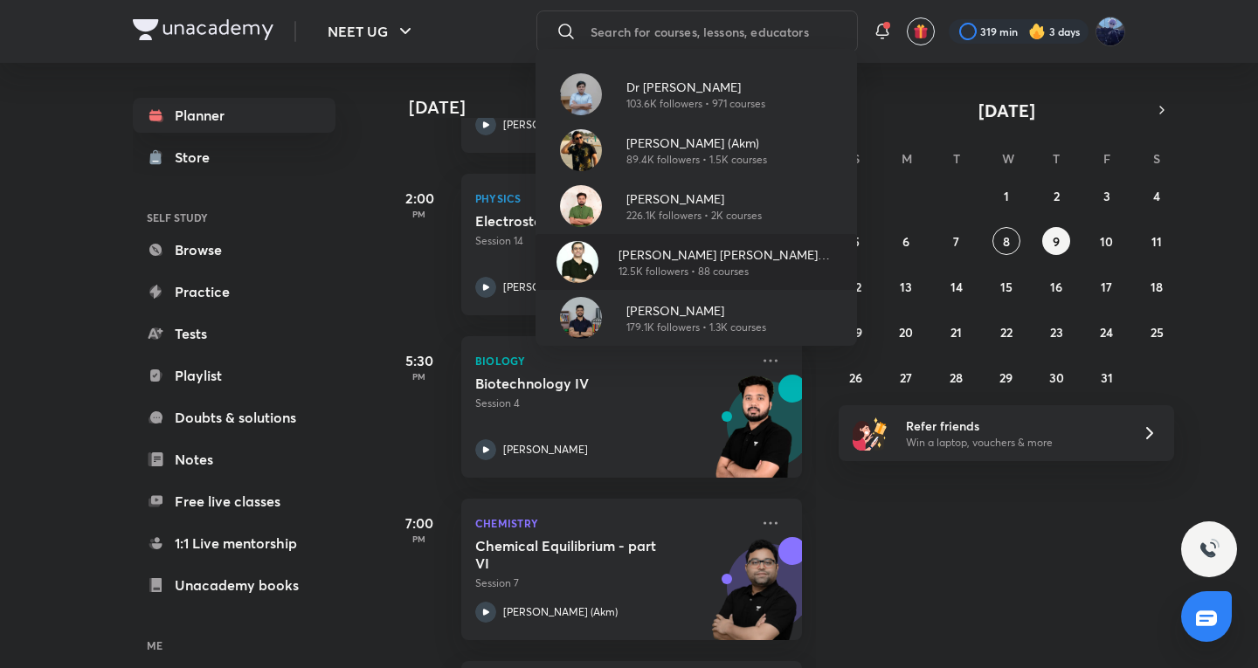
click at [664, 266] on p "12.5K followers • 88 courses" at bounding box center [730, 272] width 225 height 16
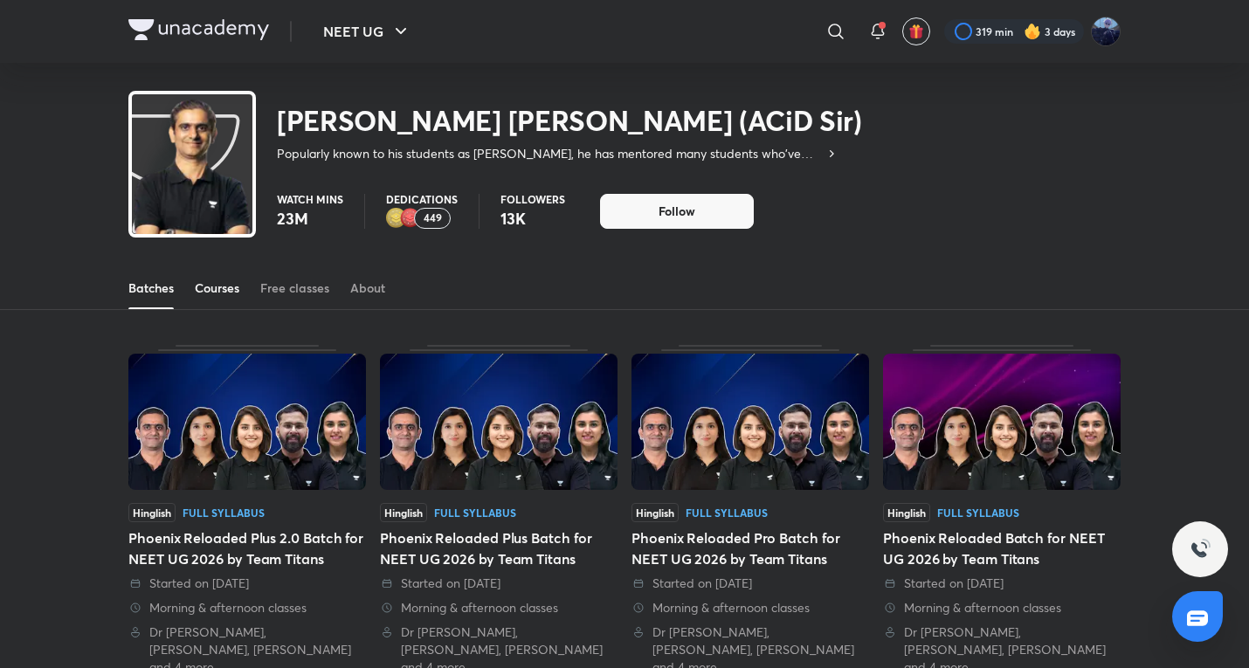
click at [224, 284] on div "Courses" at bounding box center [217, 288] width 45 height 17
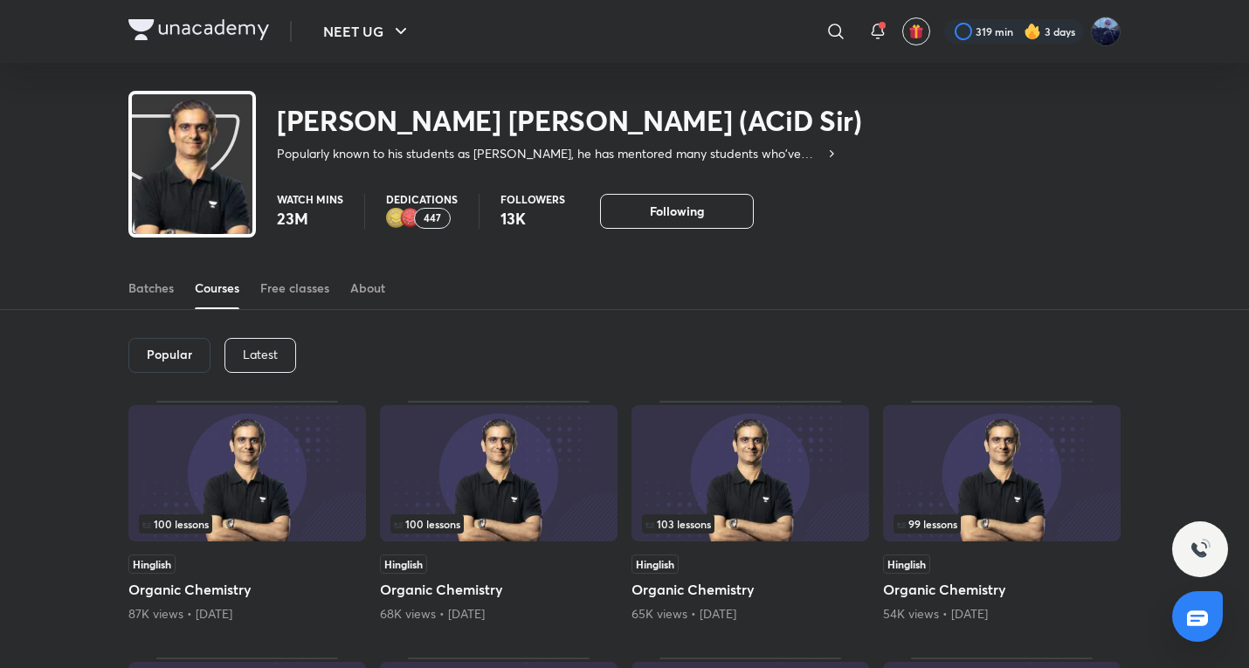
click at [284, 361] on div "Latest" at bounding box center [261, 355] width 72 height 35
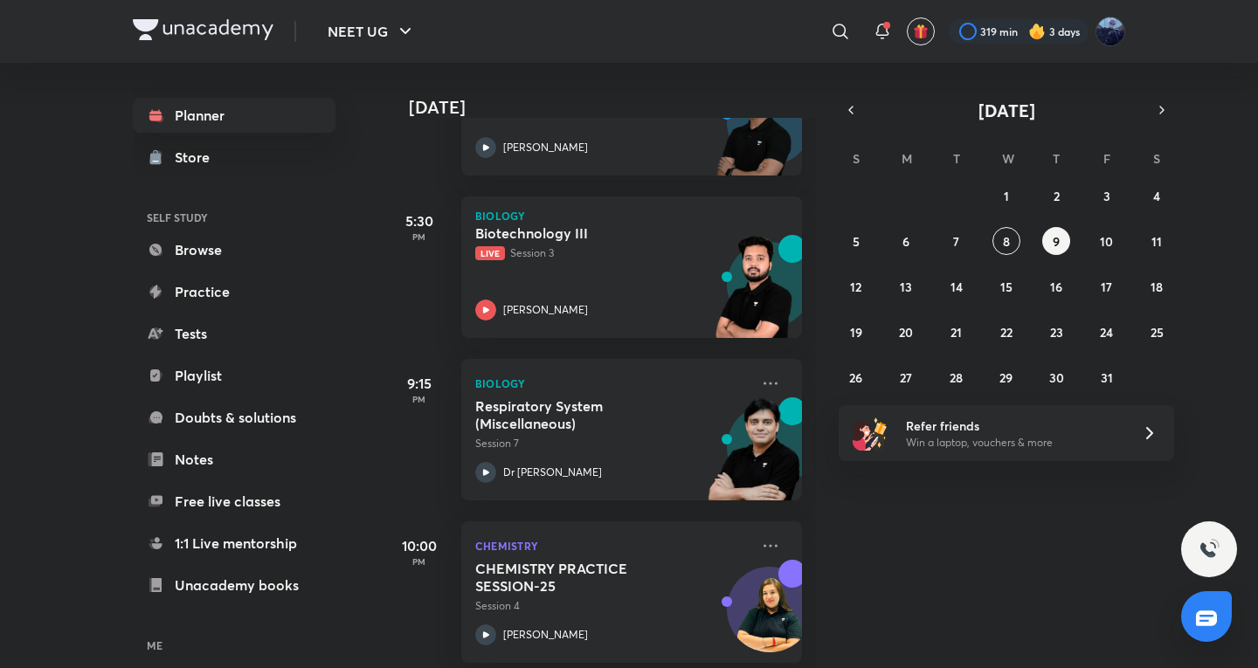
scroll to position [856, 0]
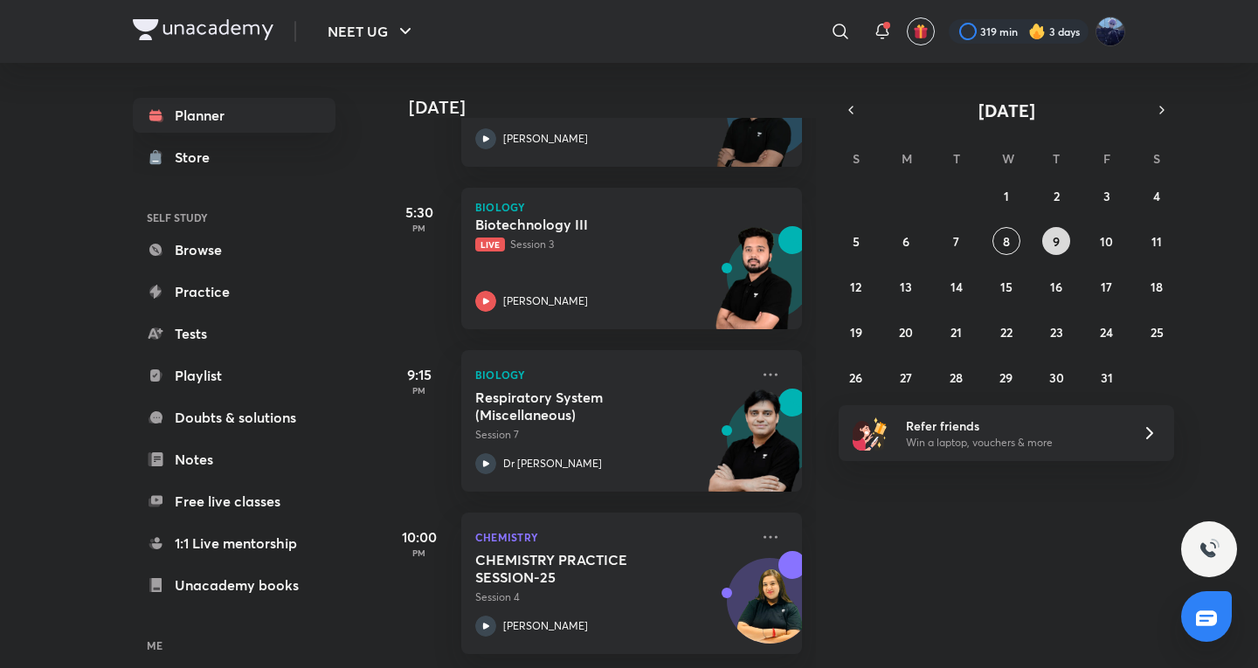
click at [1055, 237] on abbr "9" at bounding box center [1056, 241] width 7 height 17
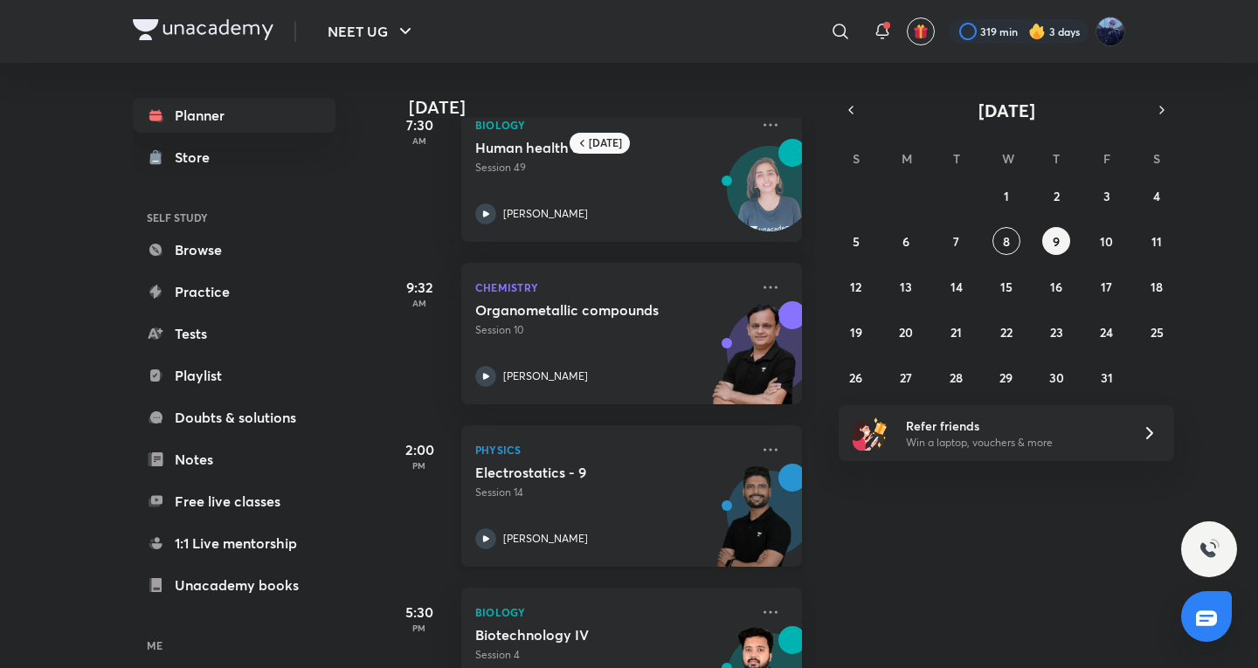
scroll to position [0, 0]
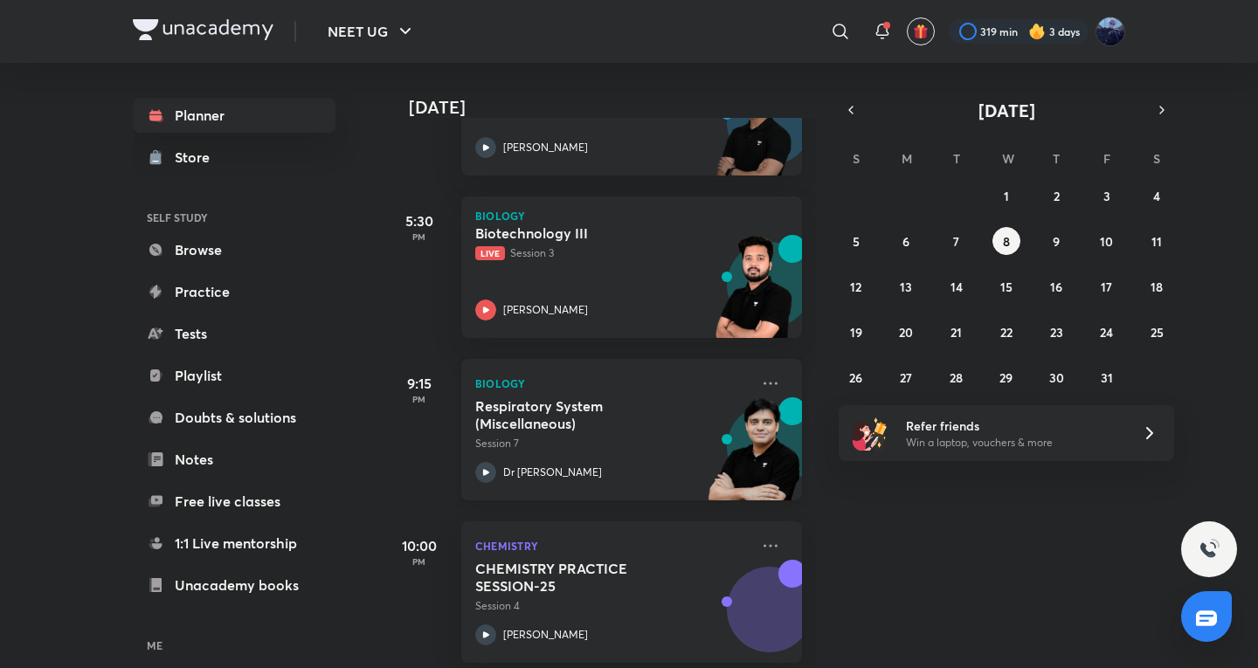
scroll to position [856, 0]
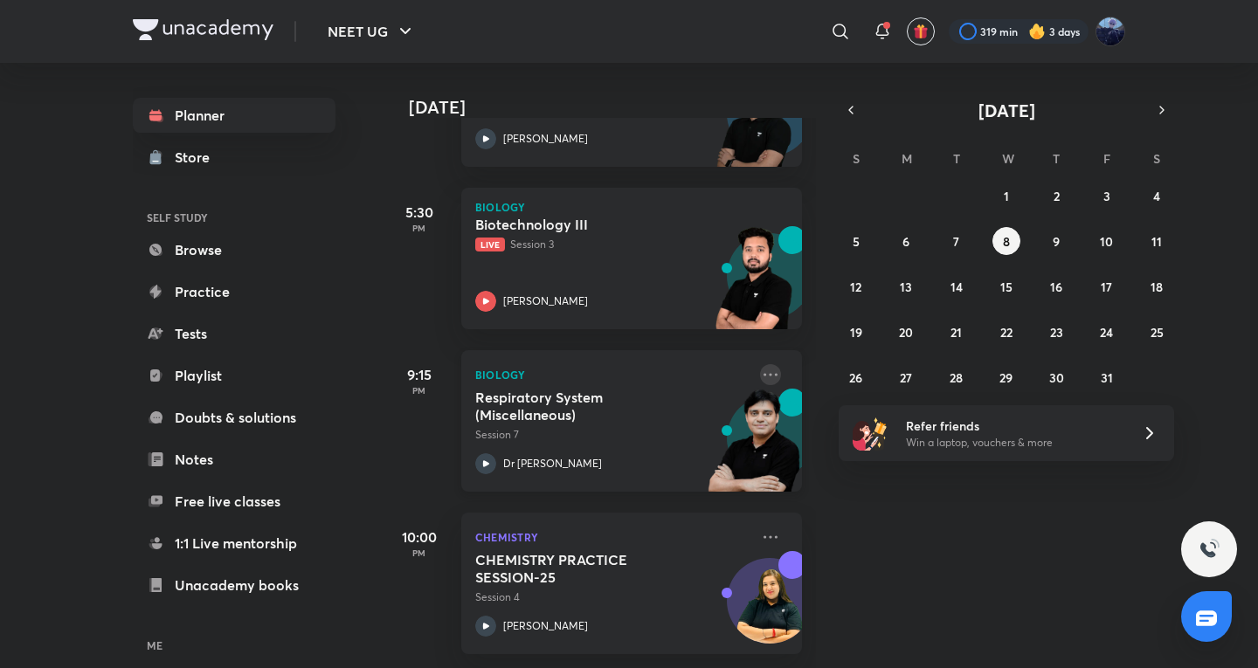
click at [764, 364] on icon at bounding box center [770, 374] width 21 height 21
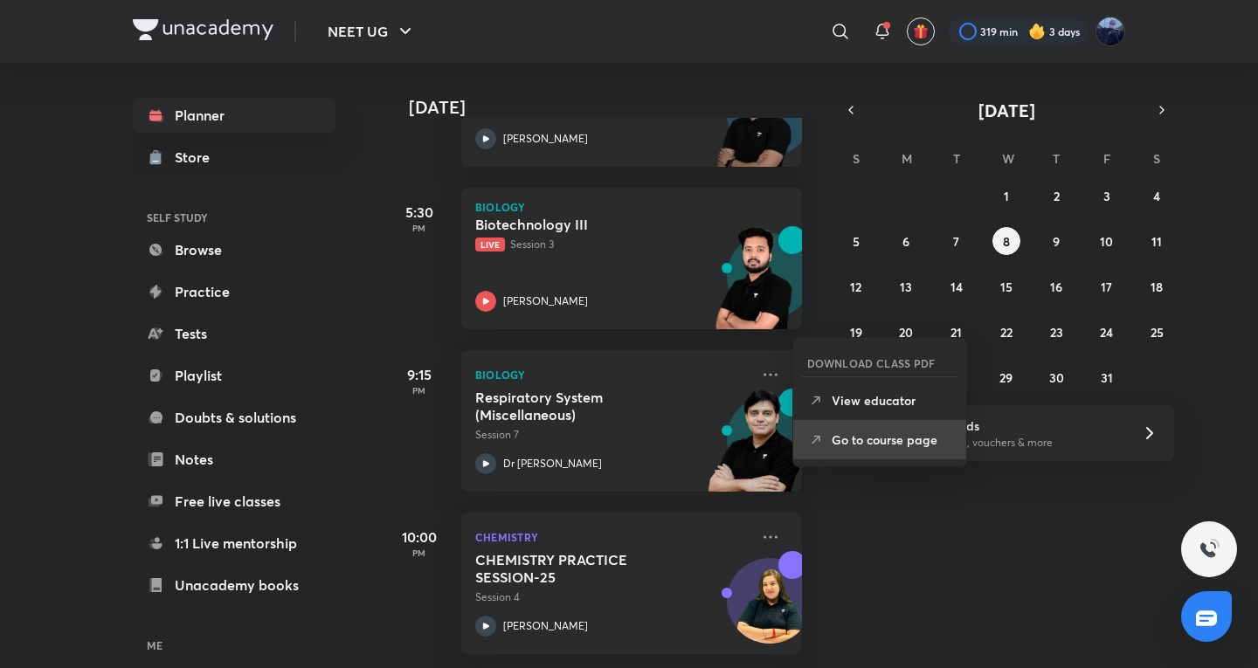
click at [867, 440] on p "Go to course page" at bounding box center [892, 440] width 121 height 18
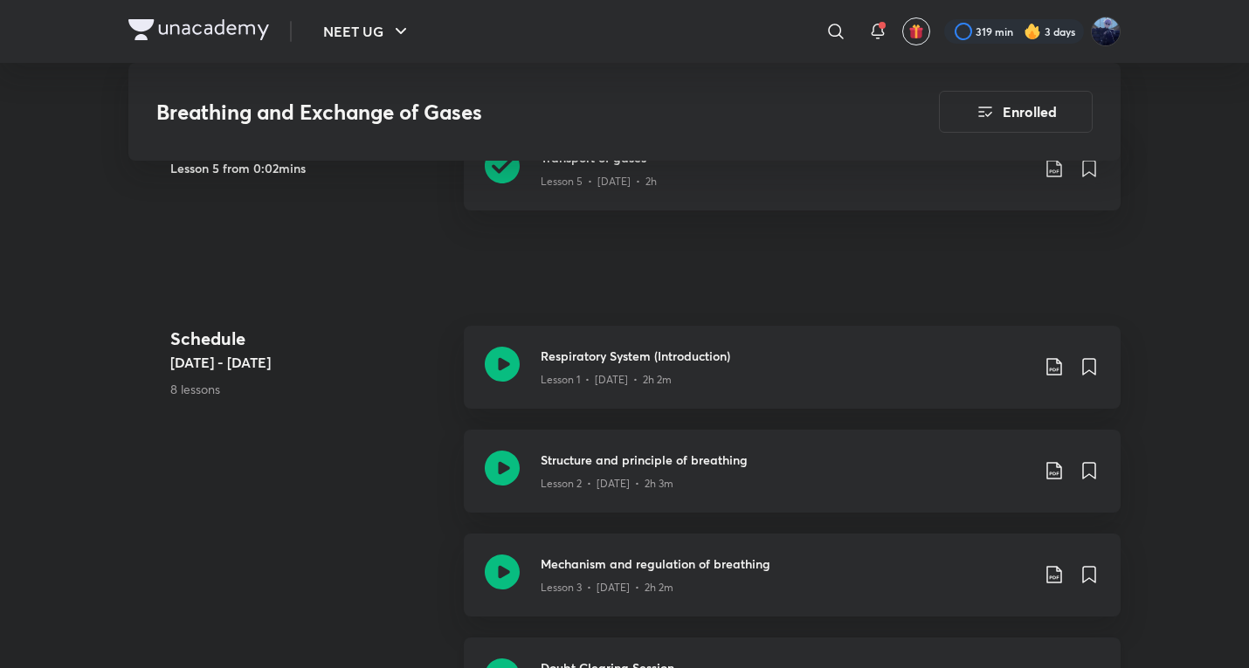
scroll to position [1054, 0]
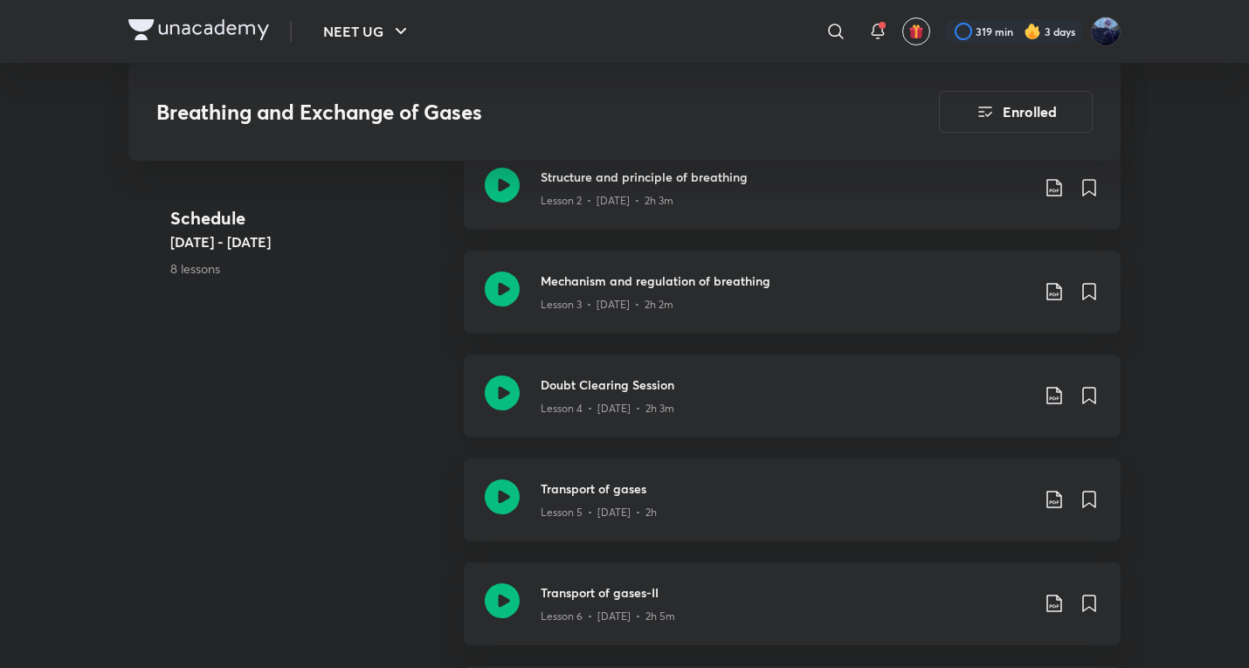
click at [676, 423] on div "Doubt Clearing Session Lesson 4 • Oct 1 • 2h 3m" at bounding box center [792, 396] width 657 height 83
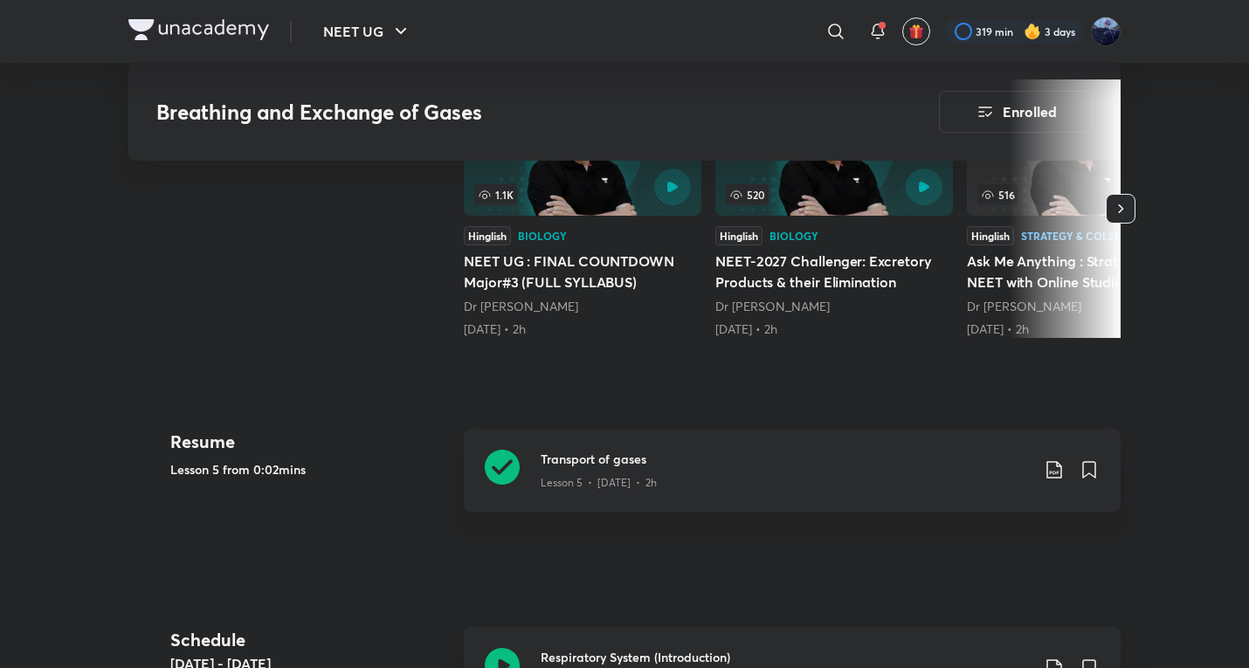
scroll to position [1054, 0]
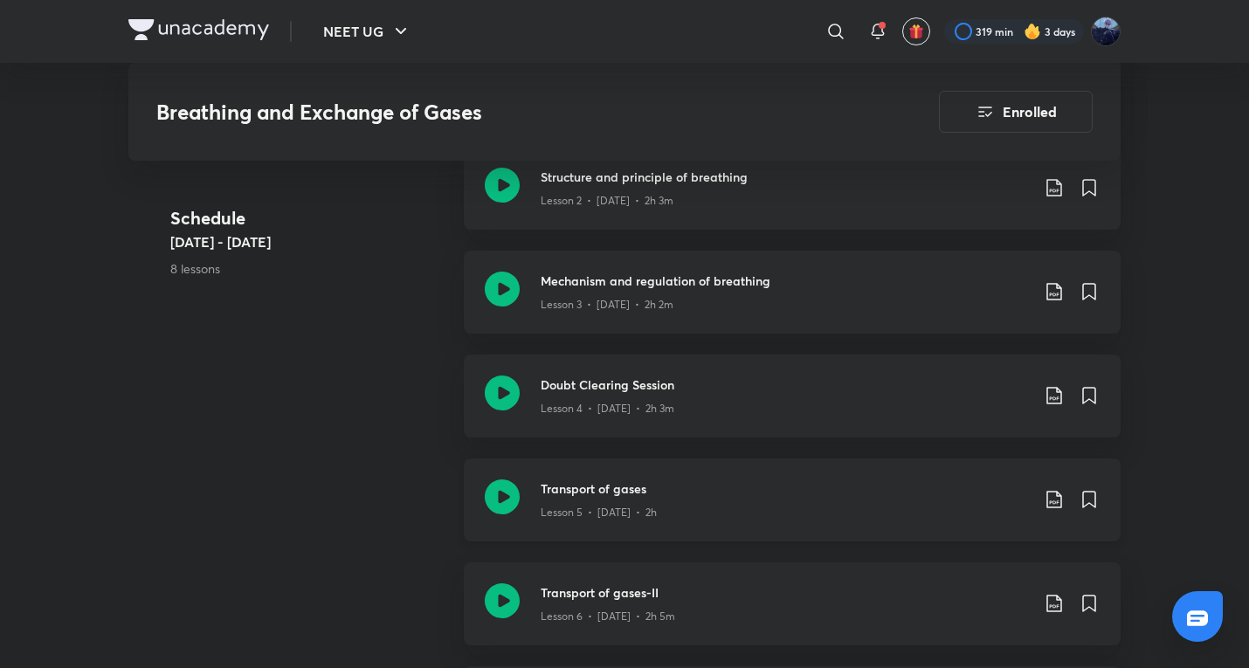
click at [681, 516] on div "Lesson 5 • Oct 3 • 2h" at bounding box center [785, 509] width 489 height 23
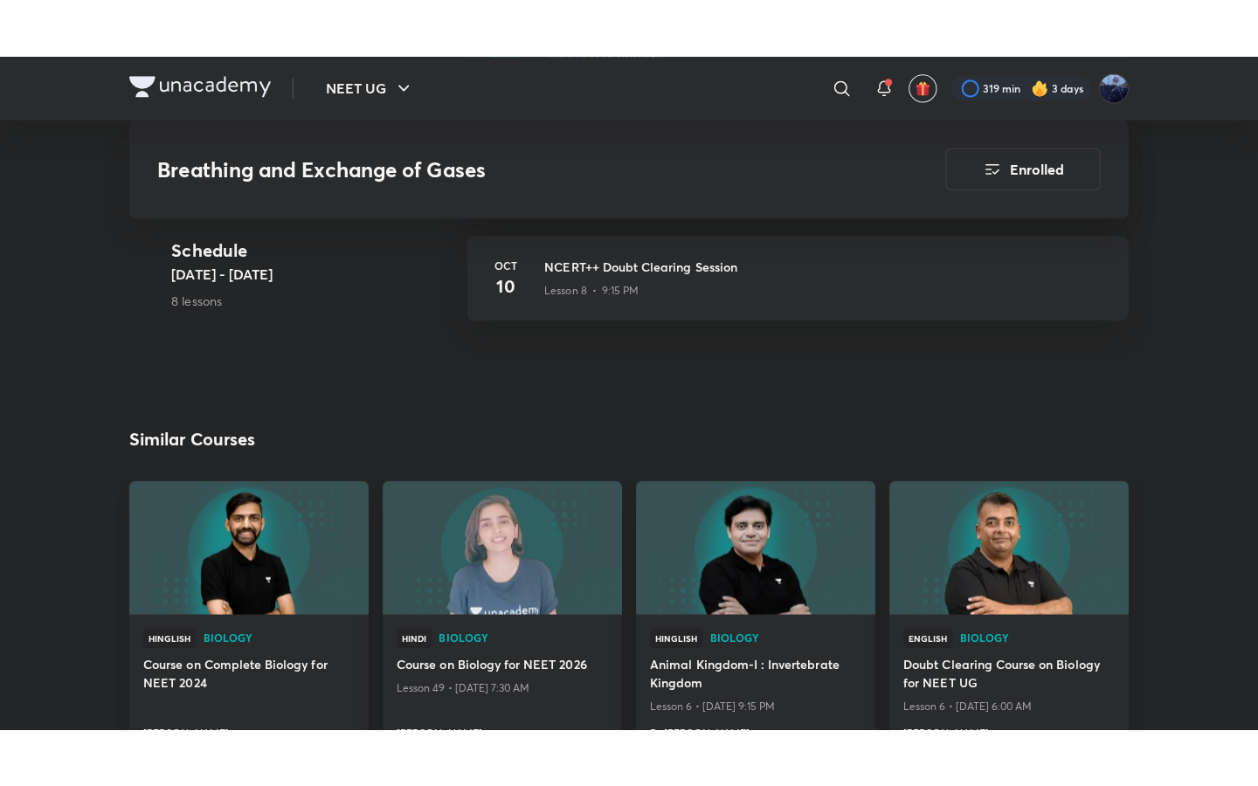
scroll to position [1157, 0]
